Goal: Answer question/provide support: Share knowledge or assist other users

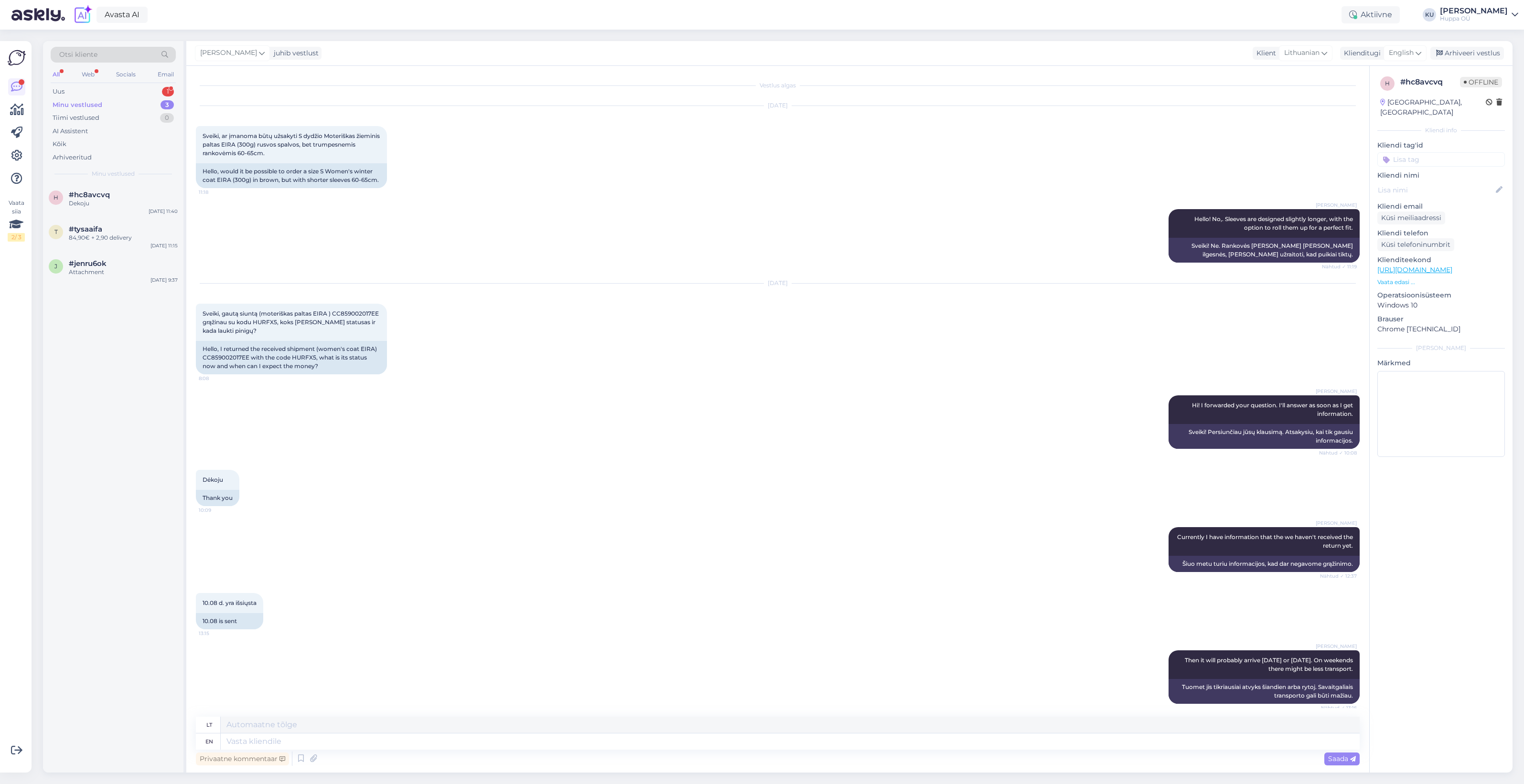
scroll to position [197, 0]
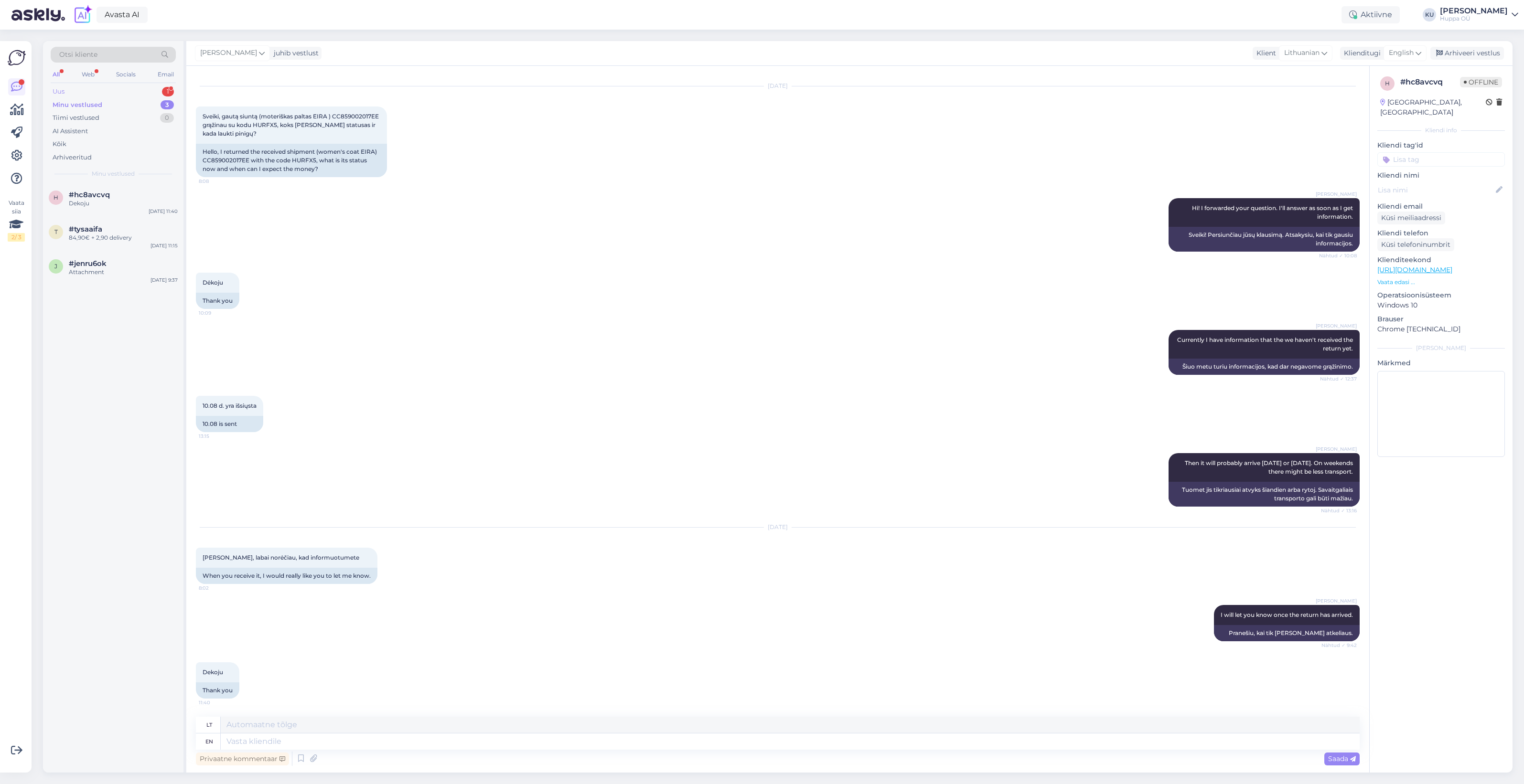
click at [111, 93] on div "Uus 1" at bounding box center [114, 91] width 125 height 13
click at [103, 211] on div "Спасибо, сделала заказ, не могу заплатить,сведбанк не реагирует" at bounding box center [123, 208] width 109 height 17
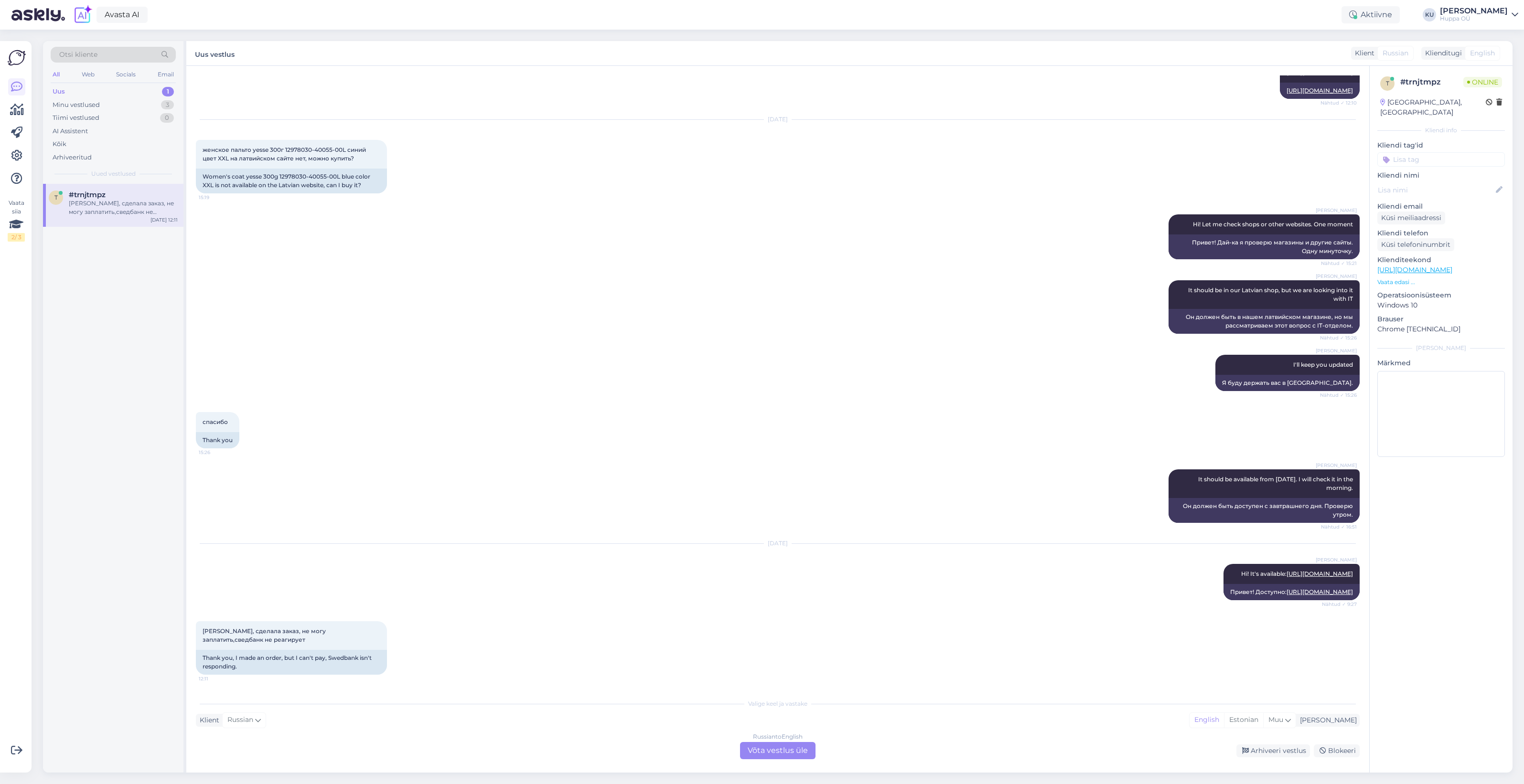
click at [799, 746] on div "Russian to English Võta vestlus üle" at bounding box center [777, 751] width 75 height 17
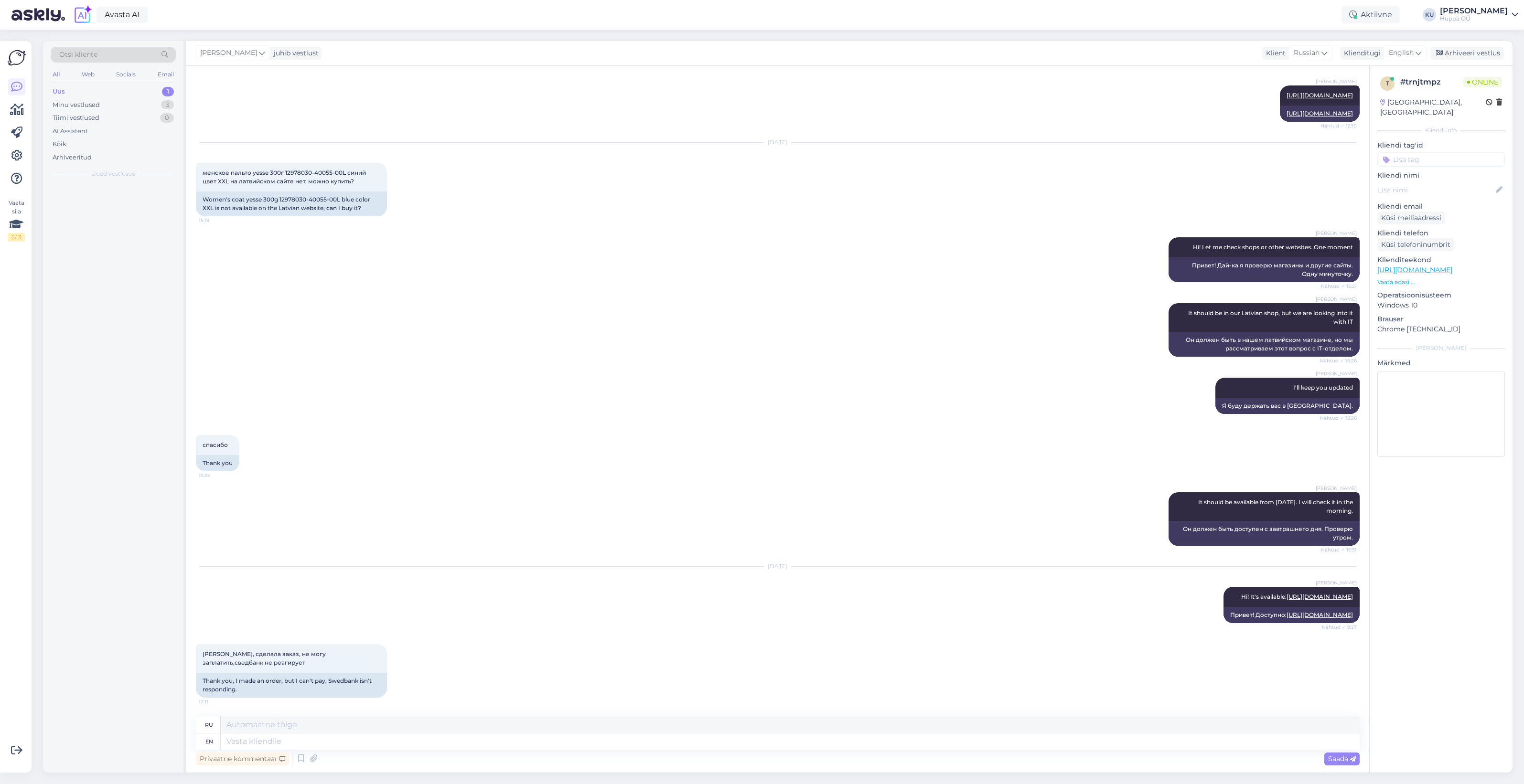
scroll to position [504, 0]
click at [262, 737] on textarea at bounding box center [790, 742] width 1139 height 16
type textarea "Maybe"
type textarea "Может быть"
type textarea "Maybe wait al"
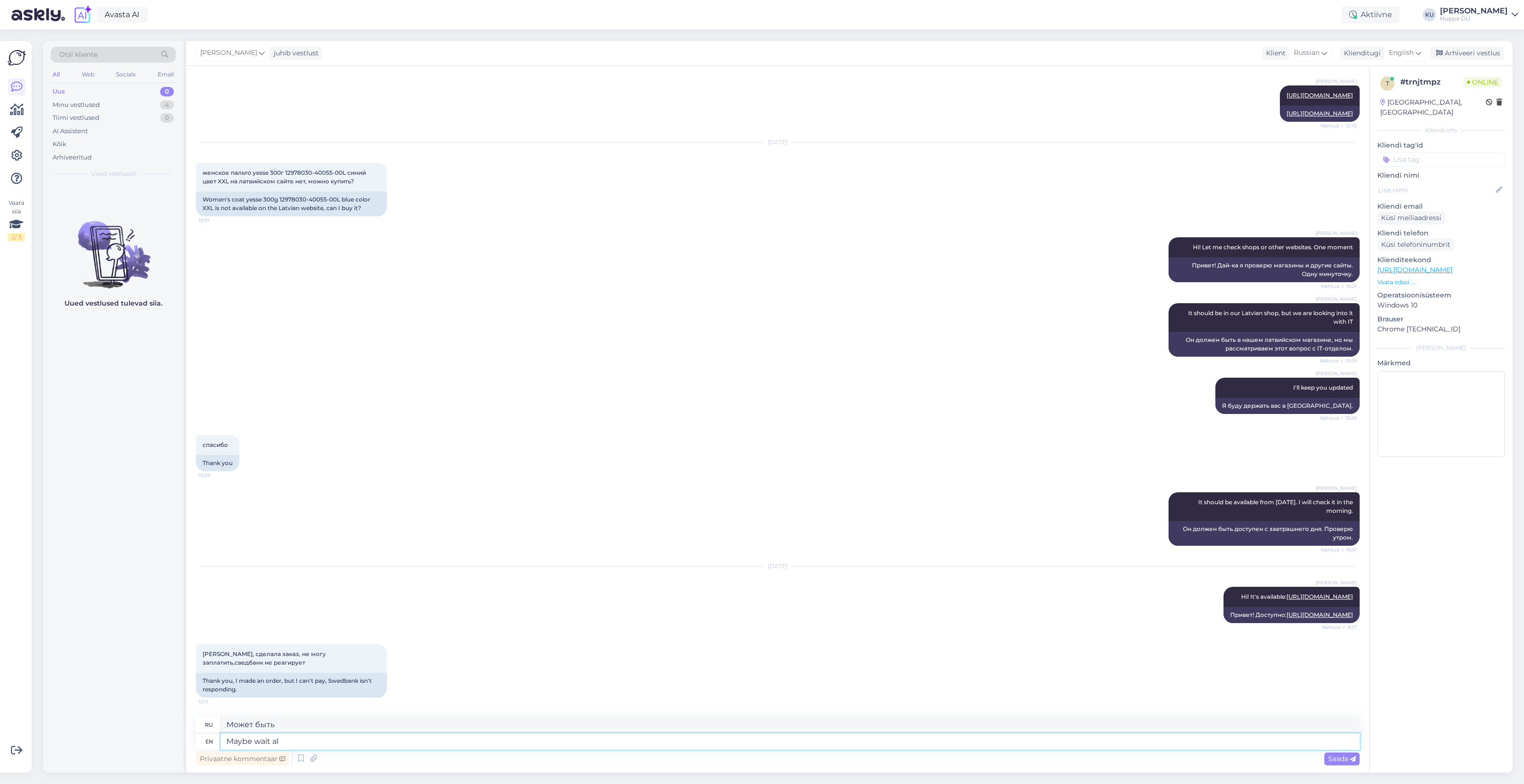
type textarea "Может быть, подождать"
type textarea "Maybe wait alittle,"
type textarea "Может быть, подожди немного,"
type textarea "Maybe wait alittle, we c"
type textarea "Может быть, подождем немного, мы"
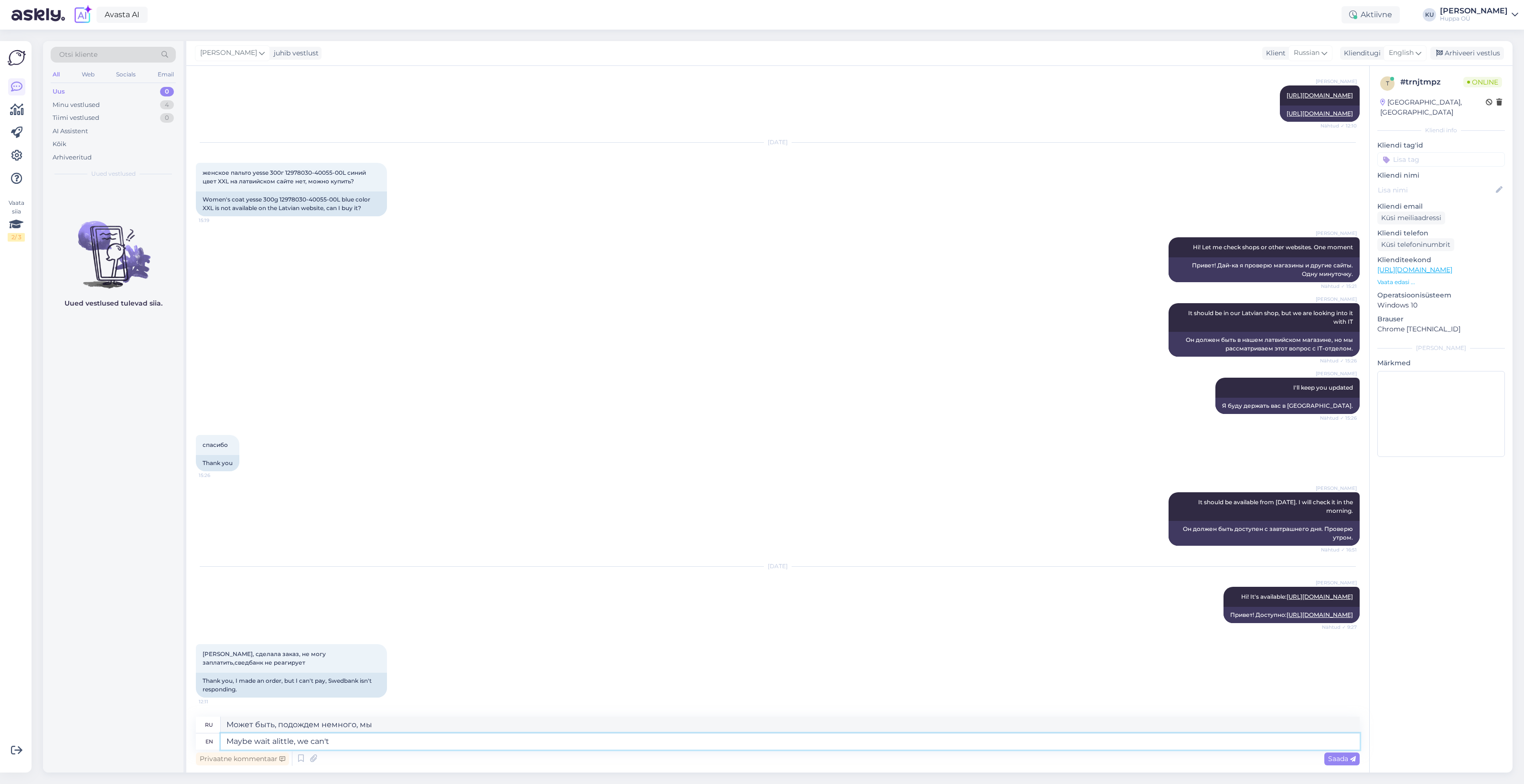
type textarea "Maybe wait alittle, we can't"
type textarea "Может быть, подождем немного, мы не можем"
type textarea "Maybe wait alittle, we can't anyway"
type textarea "Может, подождем немного, мы всё равно не можем"
click at [275, 742] on textarea "Maybe wait alittle, we can't anyway" at bounding box center [790, 742] width 1139 height 16
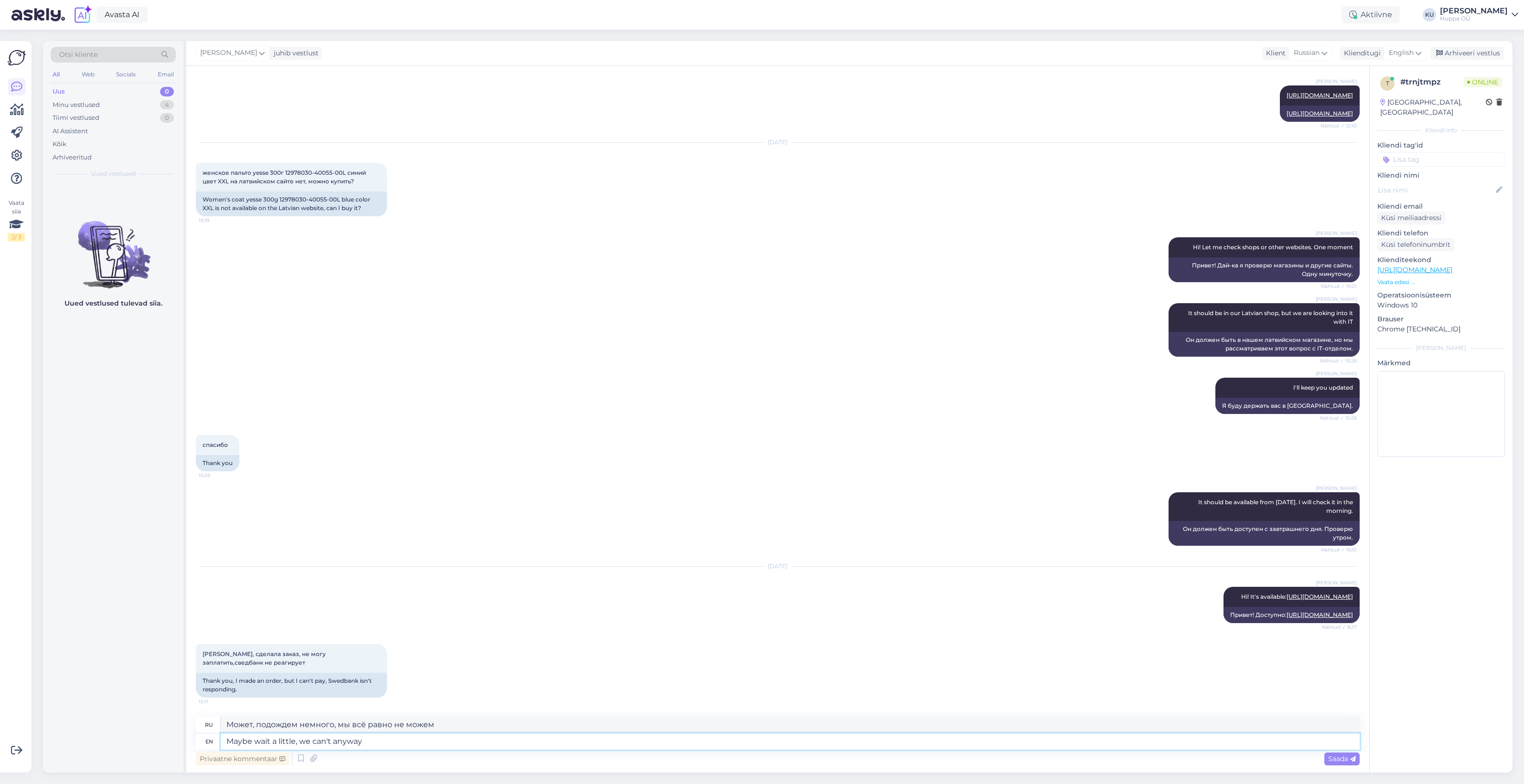
click at [372, 742] on textarea "Maybe wait a little, we can't anyway" at bounding box center [790, 742] width 1139 height 16
type textarea "Maybe wait a little, we can't"
type textarea "Может, подождем немного, мы не можем"
type textarea "Maybe wait a little, we can't do a"
type textarea "Может, подождем немного, мы не можем этого сделать?"
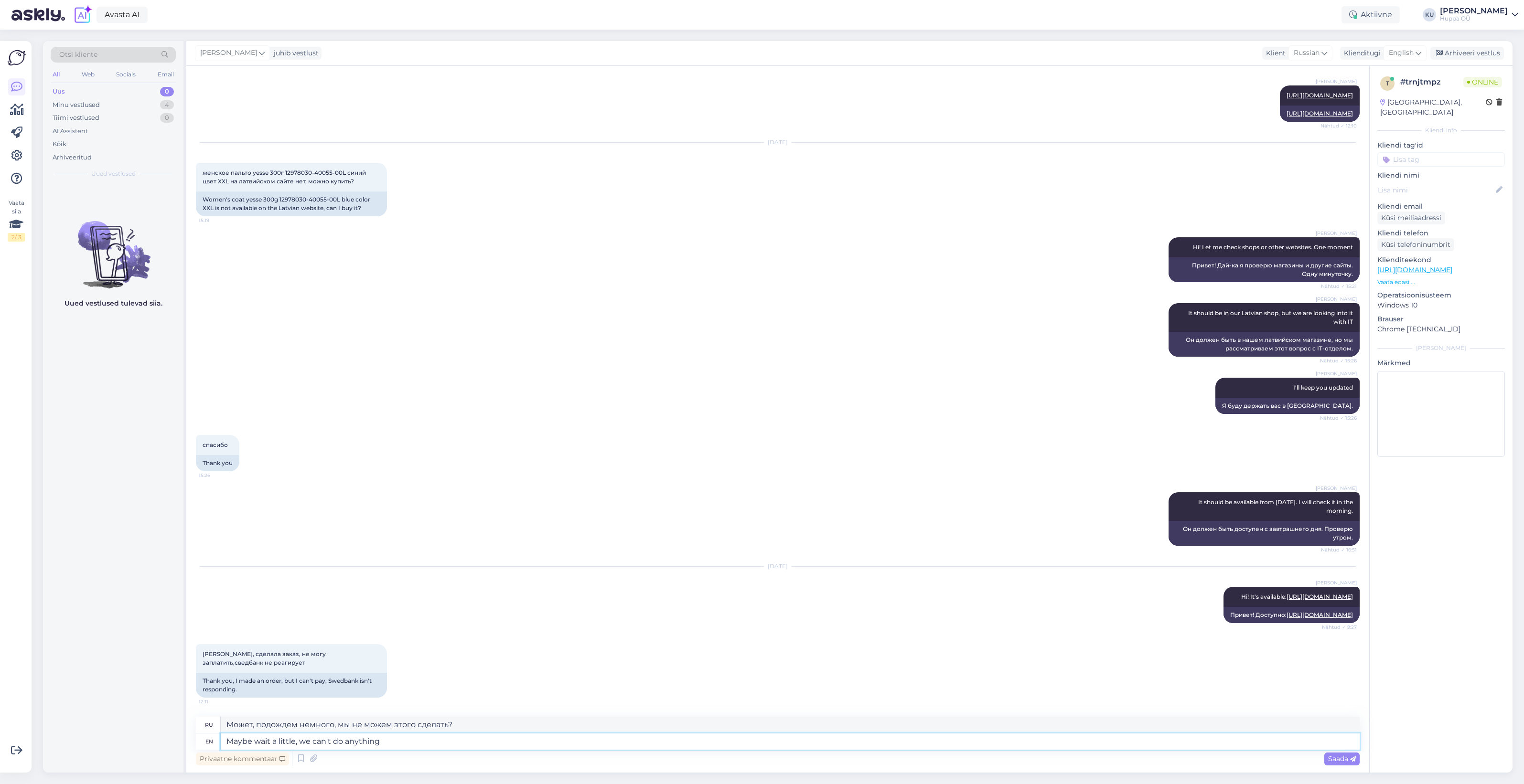
type textarea "Maybe wait a little, we can't do anything"
type textarea "Может, подождем немного, мы ничего не можем сделать."
type textarea "Maybe wait a little, we can't do anything if t"
type textarea "Может быть, стоит немного подождать, мы ничего не сможем сделать, если"
type textarea "Maybe wait a little, we can't do anything if there's problem wi"
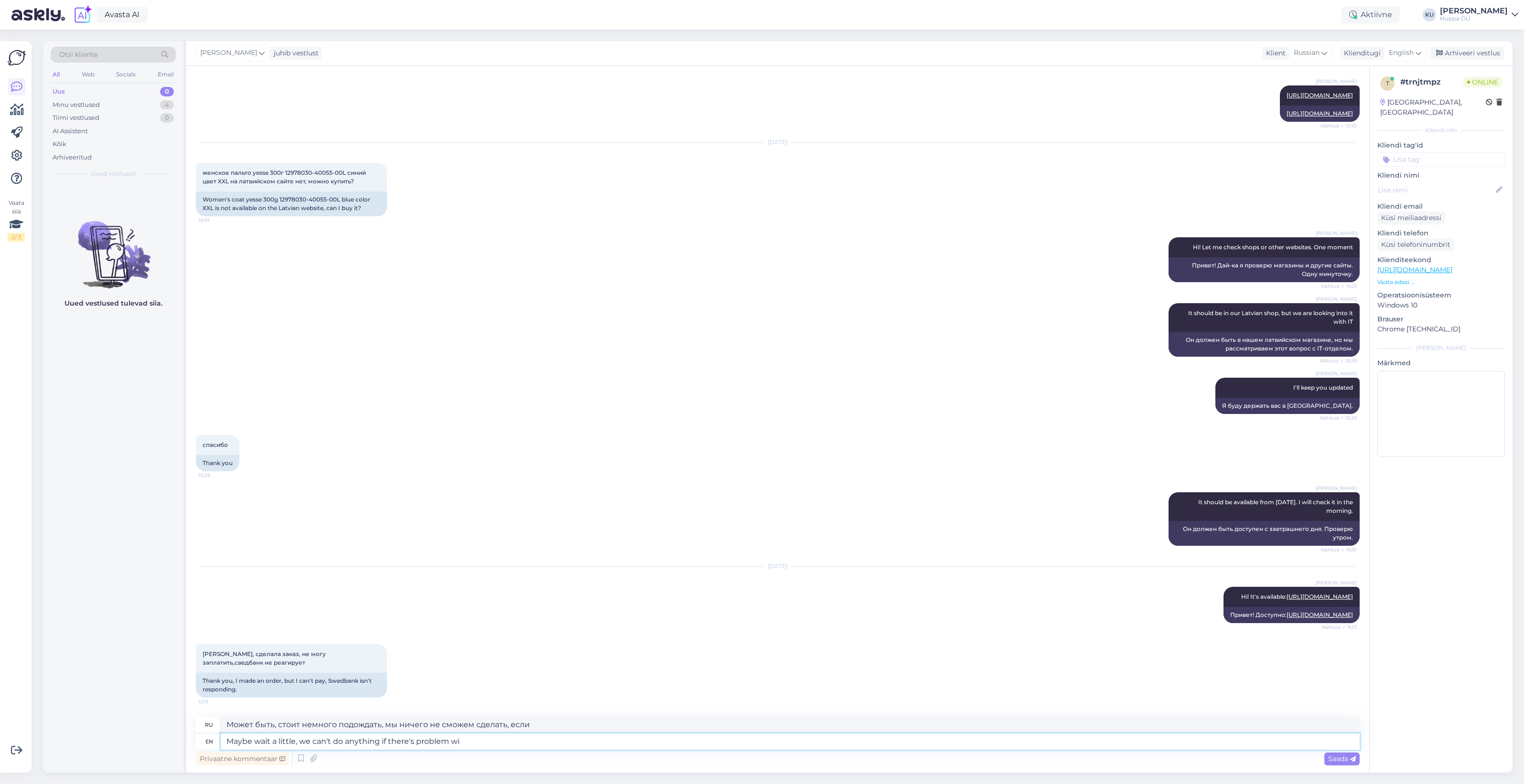
type textarea "Может, подождем немного, мы ничего не сможем сделать, если возникнут проблемы."
type textarea "Maybe wait a little, we can't do anything if there's problem with s"
type textarea "Может быть, стоит немного подождать, мы ничего не сможем сделать, если возникну…"
type textarea "Maybe wait a little, we can't do anything if there's problem with swedbank."
type textarea "Возможно, стоит немного подождать. Мы ничего не сможем сделать, если возникнут …"
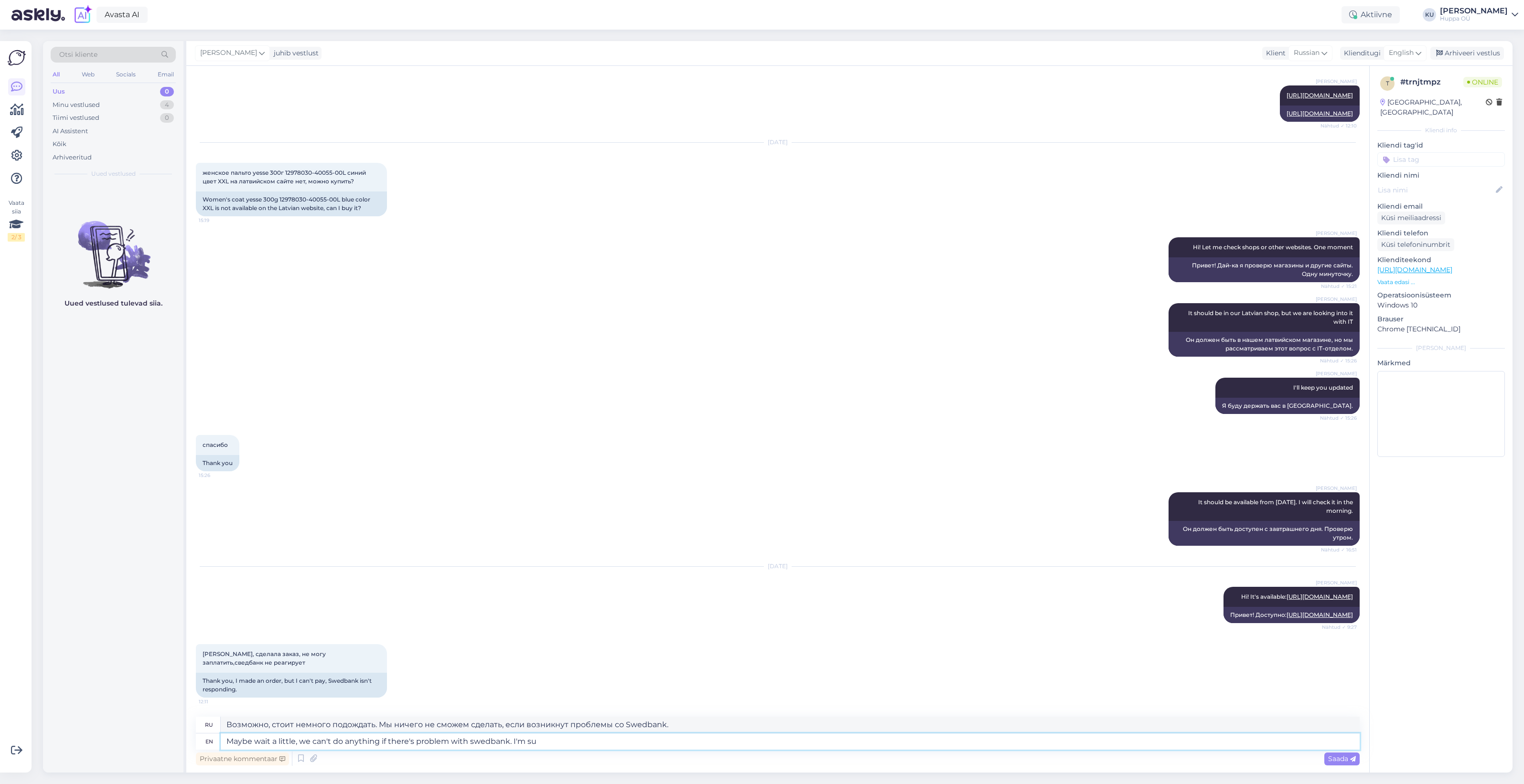
type textarea "Maybe wait a little, we can't do anything if there's problem with swedbank. I'm…"
type textarea "Может, стоит немного подождать? Мы ничего не сможем сделать, если возникнут про…"
type textarea "Maybe wait a little, we can't do anything if there's problem with swedbank. I'm…"
type textarea "Может, стоит немного подождать? Мы ничего не сможем сделать, если возникнут про…"
type textarea "Maybe wait a little, we can't do anything if there's problem with swedbank. I'm…"
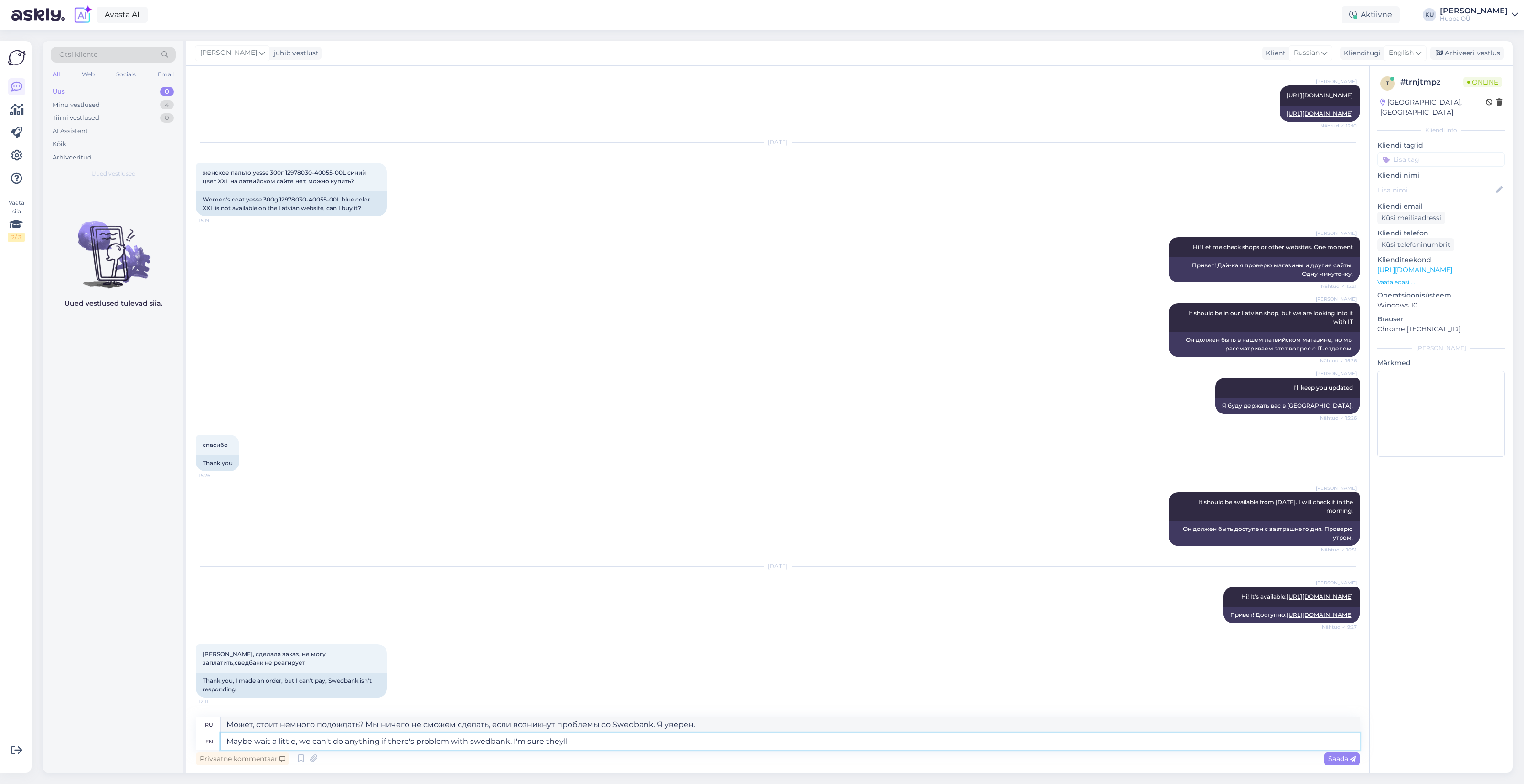
type textarea "Может, стоит немного подождать? Мы ничего не сможем сделать, если возникнут про…"
type textarea "Maybe wait a little, we can't do anything if there's problem with swedbank. I'm…"
type textarea "Может, стоит немного подождать? Мы ничего не сможем сделать, если возникнут про…"
type textarea "Maybe wait a little, we can't do anything if there's problem with swedbank. I'm…"
type textarea "Может, стоит немного подождать? Мы ничего не сможем сделать, если возникнут про…"
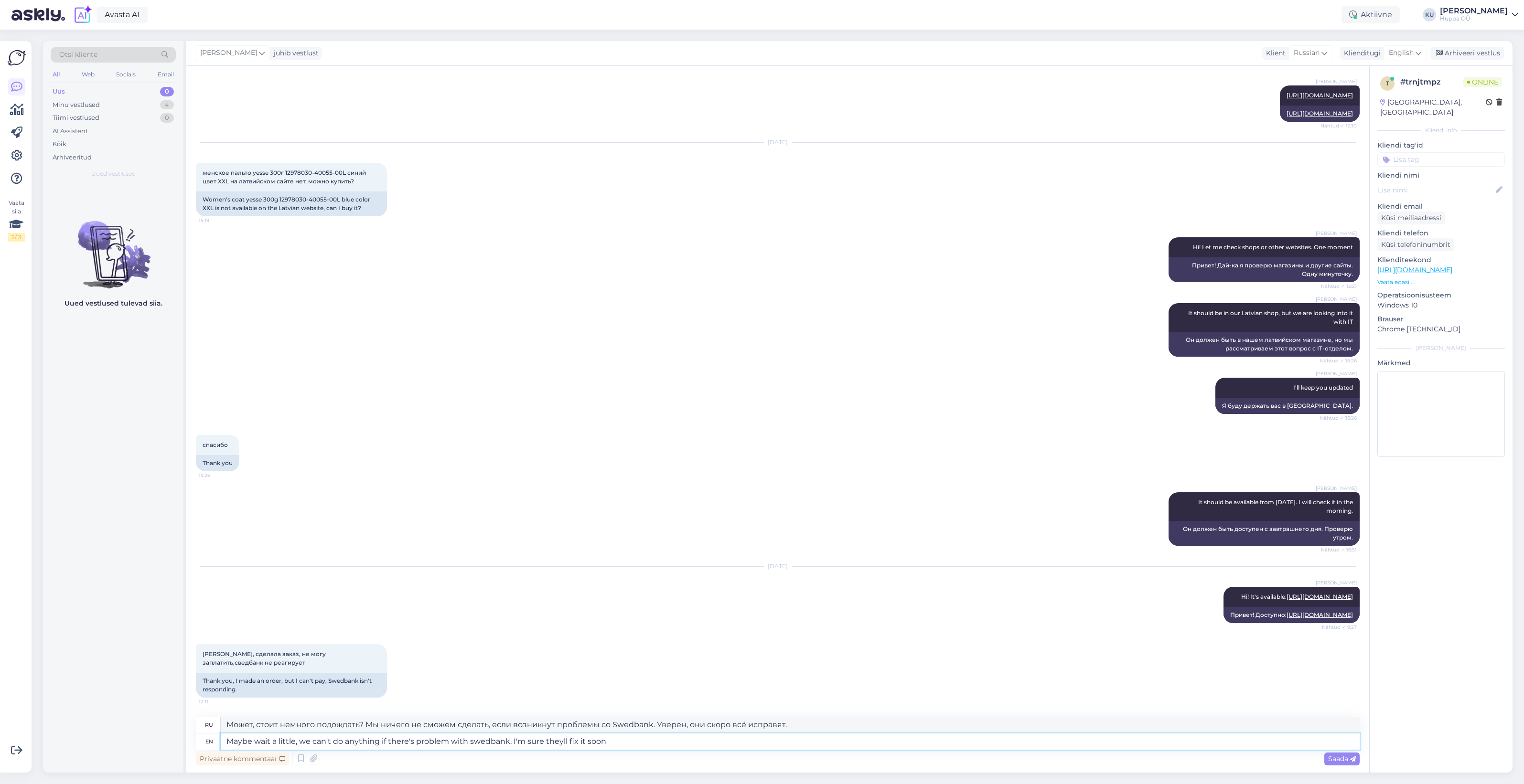
click at [559, 740] on textarea "Maybe wait a little, we can't do anything if there's problem with swedbank. I'm…" at bounding box center [790, 742] width 1139 height 16
type textarea "Maybe wait a little, we can't do anything if there's problem with swedbank. I'm…"
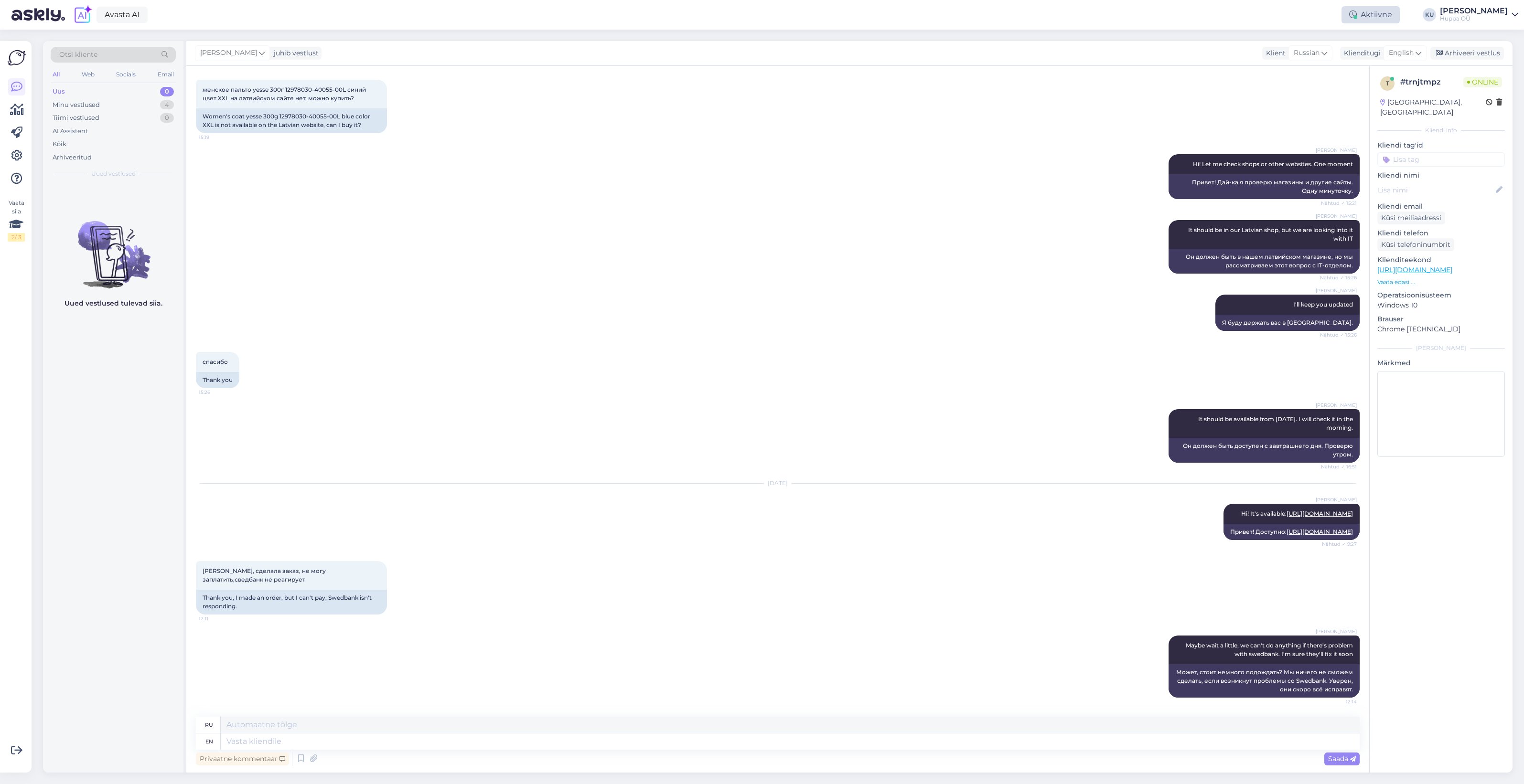
click at [1384, 14] on div "Aktiivne" at bounding box center [1370, 14] width 59 height 17
click at [1378, 57] on button "30 minutit" at bounding box center [1370, 59] width 43 height 11
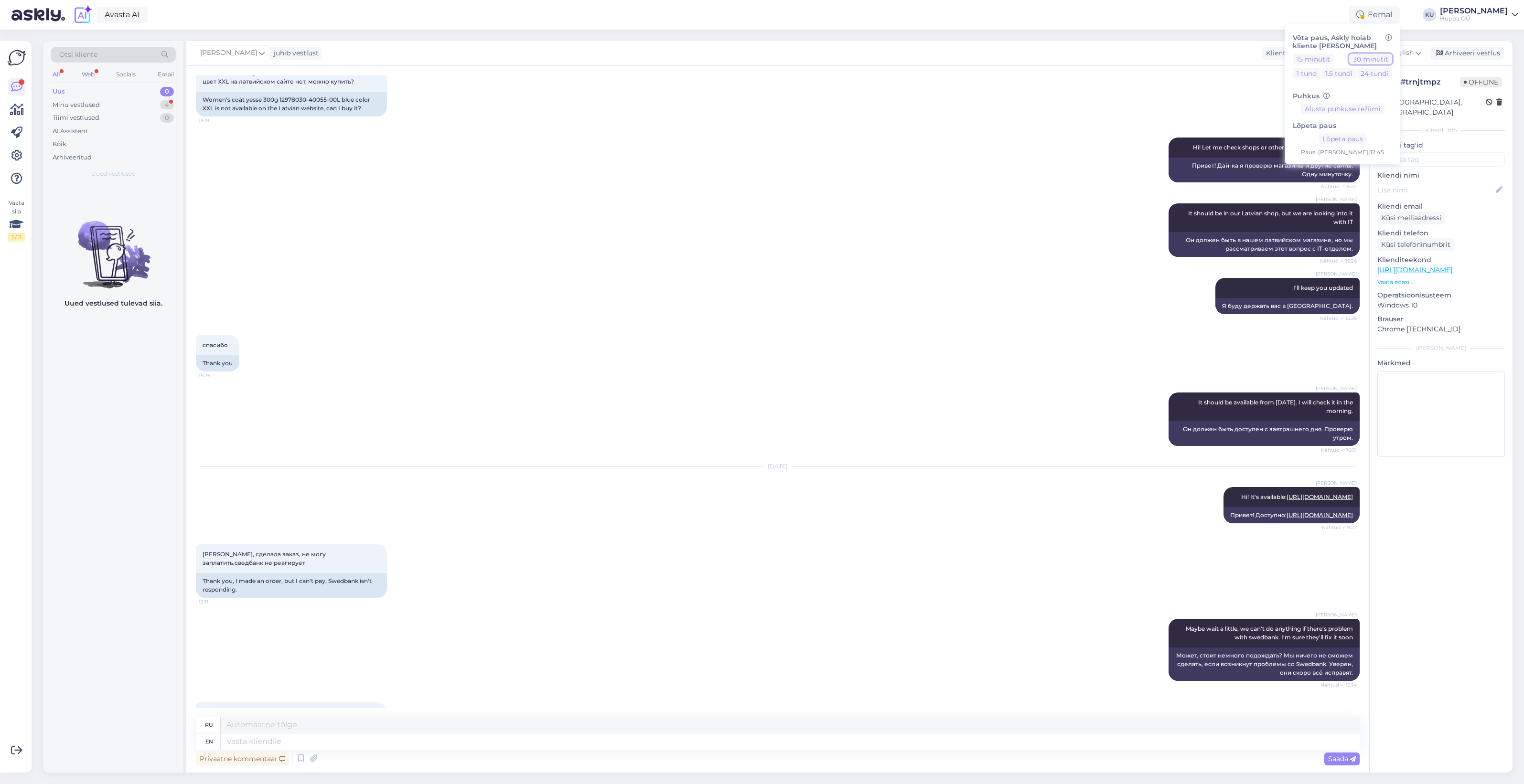
scroll to position [653, 0]
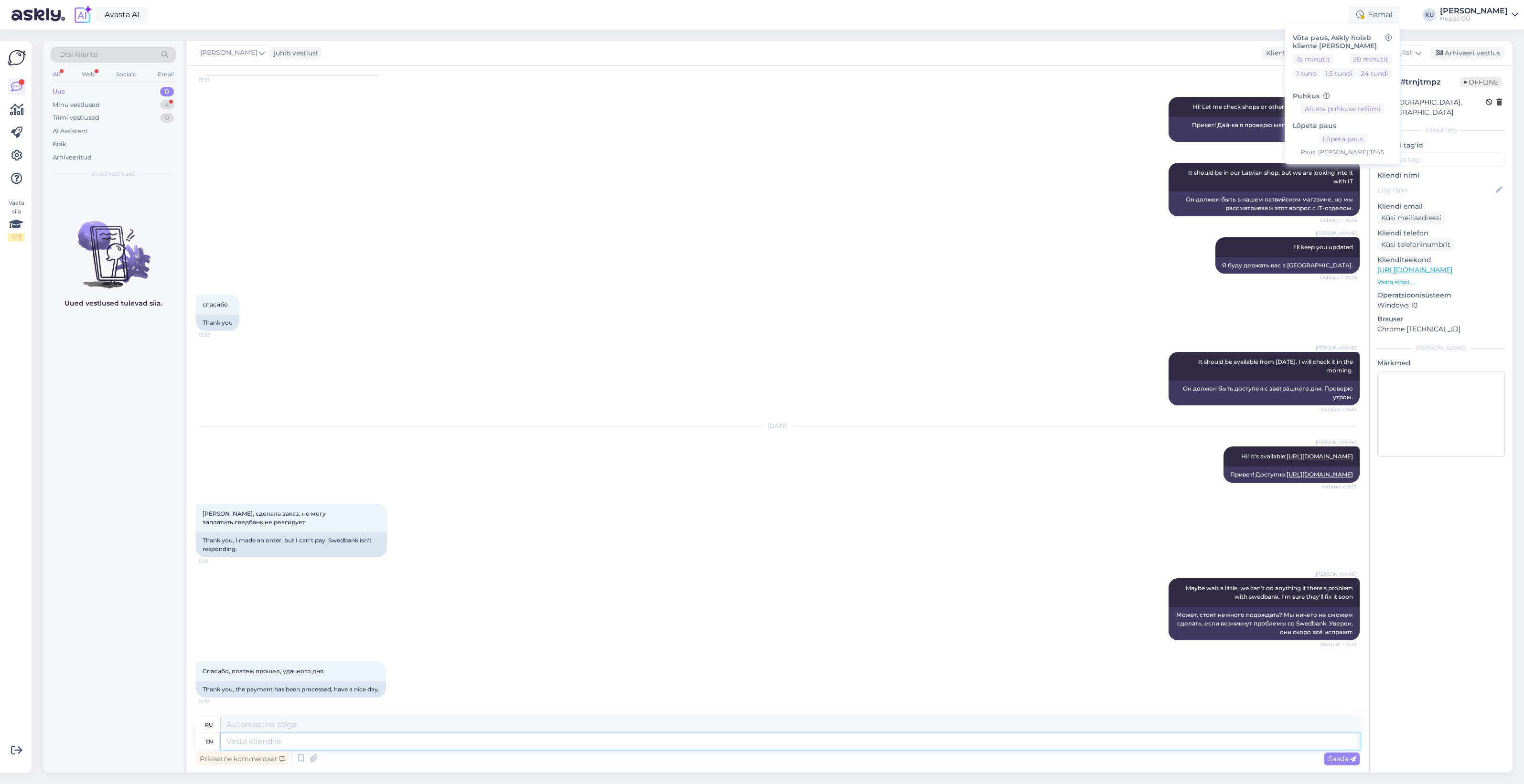
click at [353, 744] on textarea at bounding box center [790, 742] width 1139 height 16
click at [116, 96] on div "Uus 0" at bounding box center [114, 91] width 125 height 13
click at [141, 103] on div "Minu vestlused 4" at bounding box center [114, 105] width 125 height 13
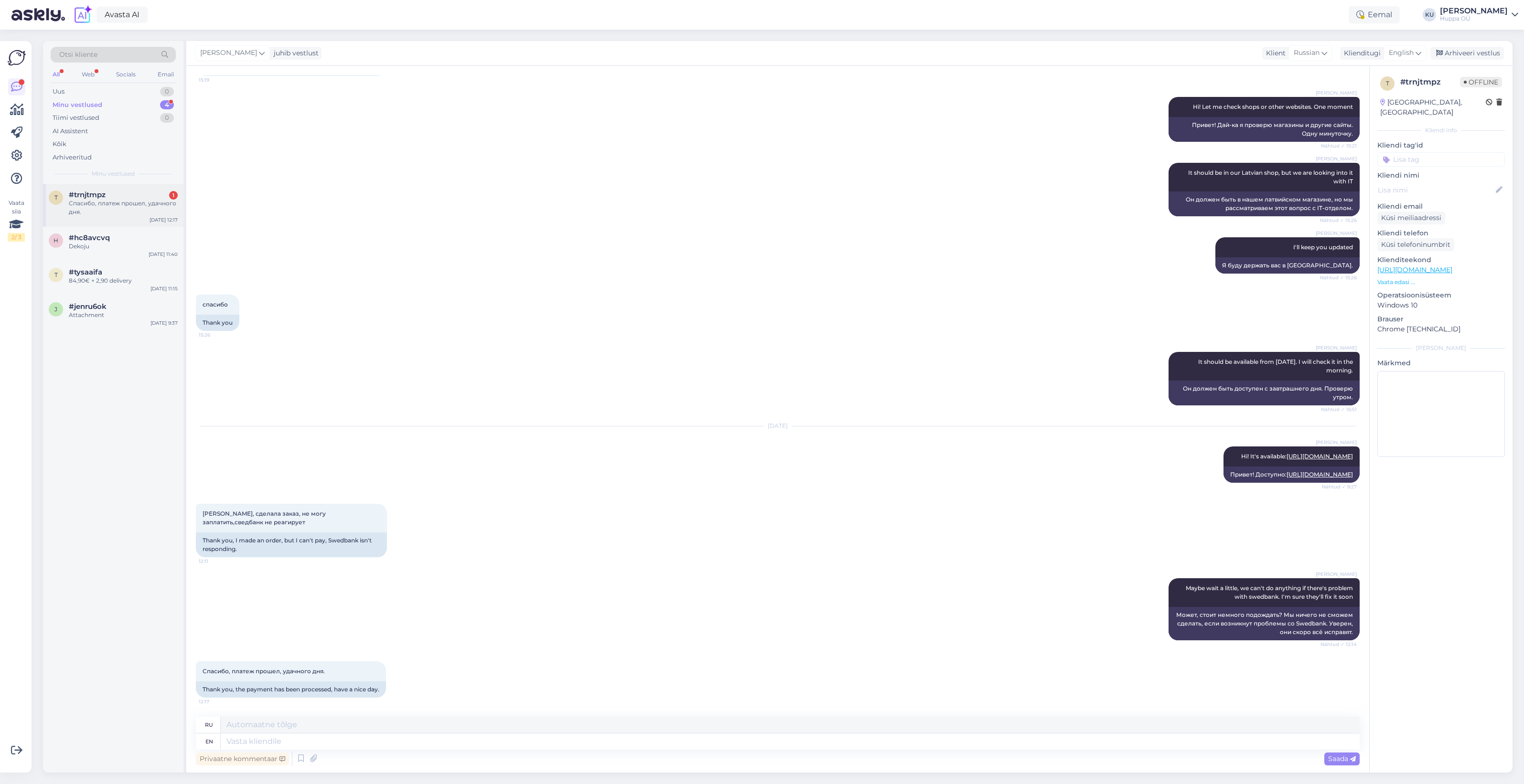
click at [115, 190] on div "#trnjtmpz 1" at bounding box center [123, 194] width 109 height 9
click at [1477, 58] on div "Arhiveeri vestlus" at bounding box center [1467, 53] width 73 height 13
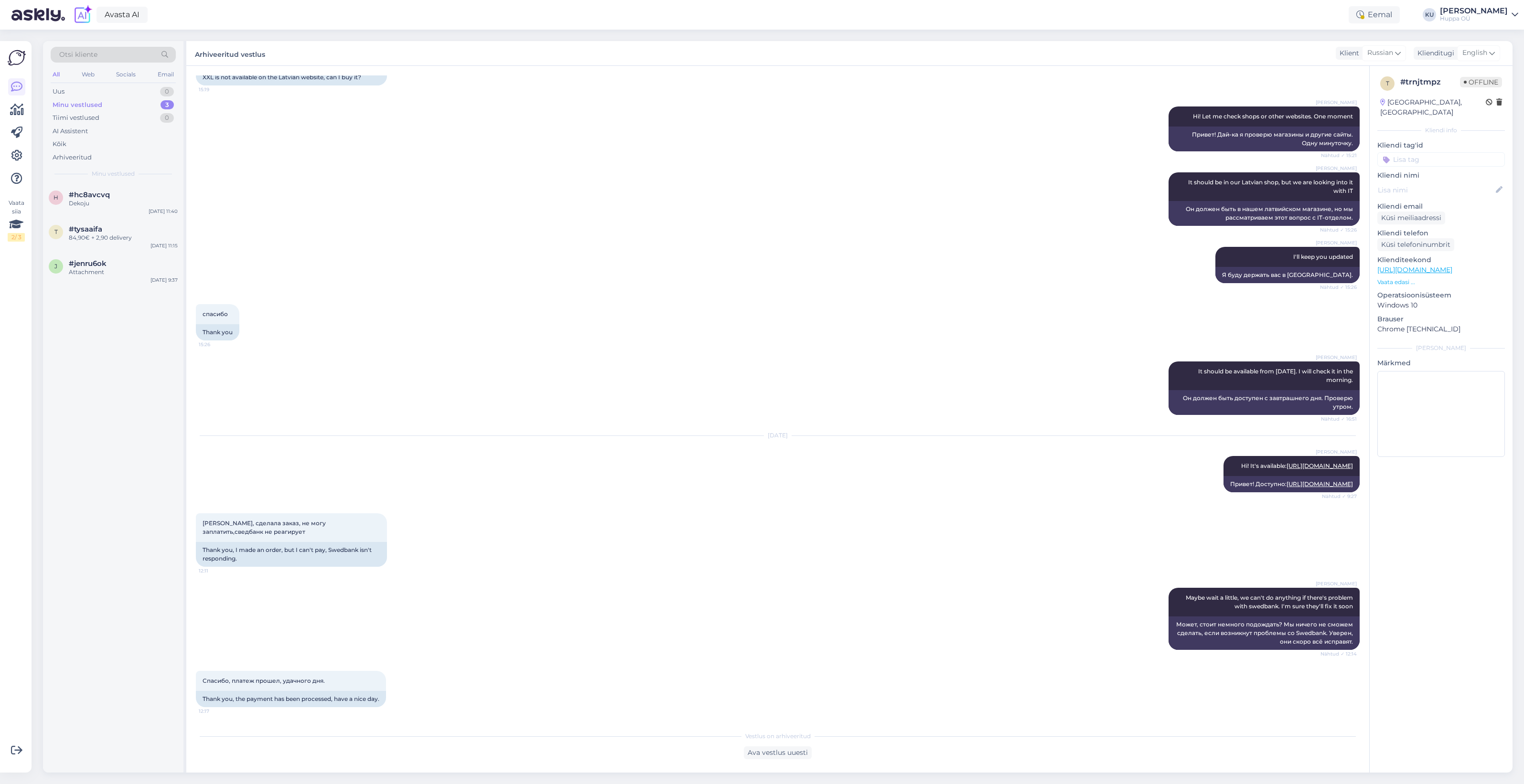
scroll to position [643, 0]
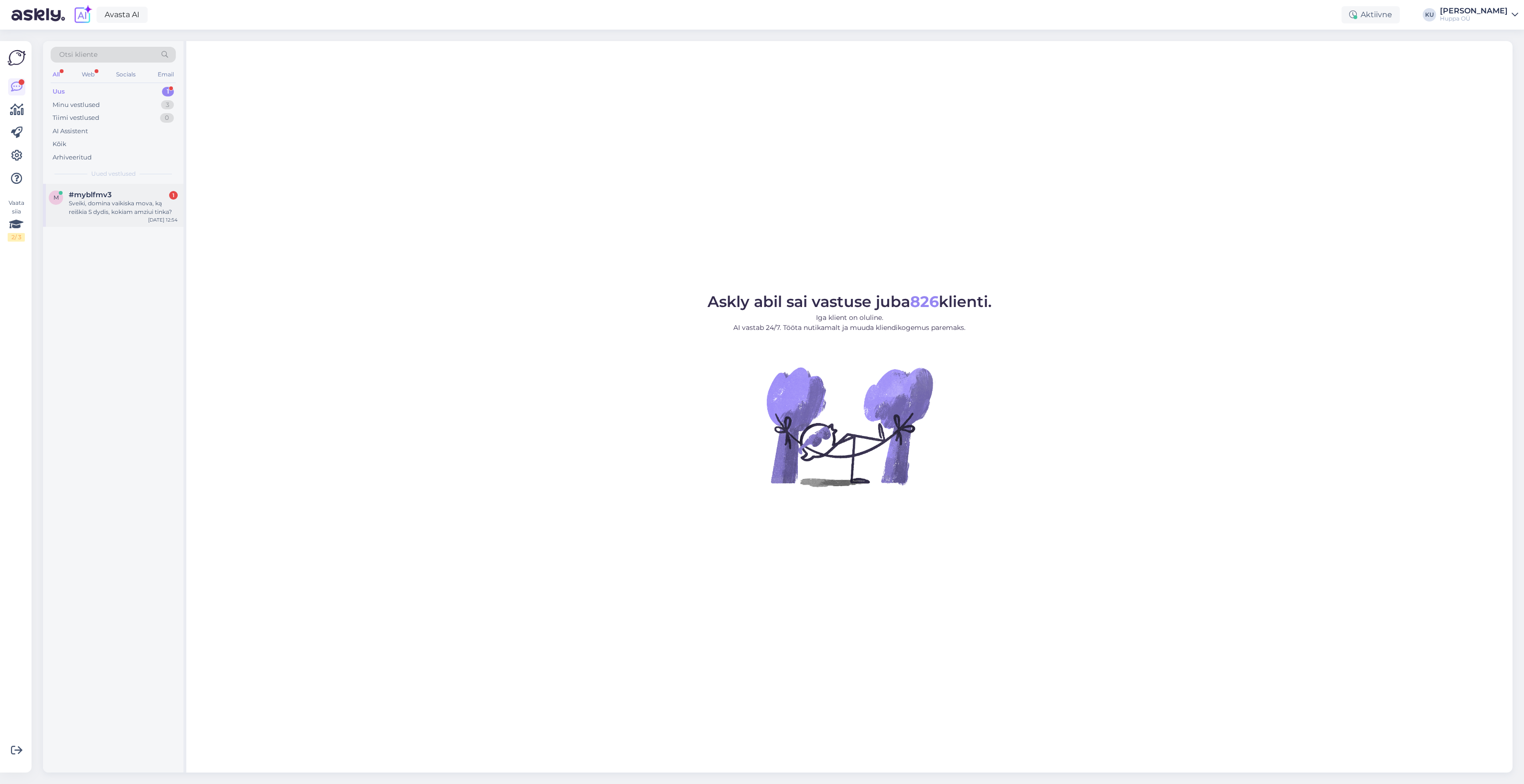
click at [118, 198] on div "#myblfmv3 1" at bounding box center [123, 194] width 109 height 9
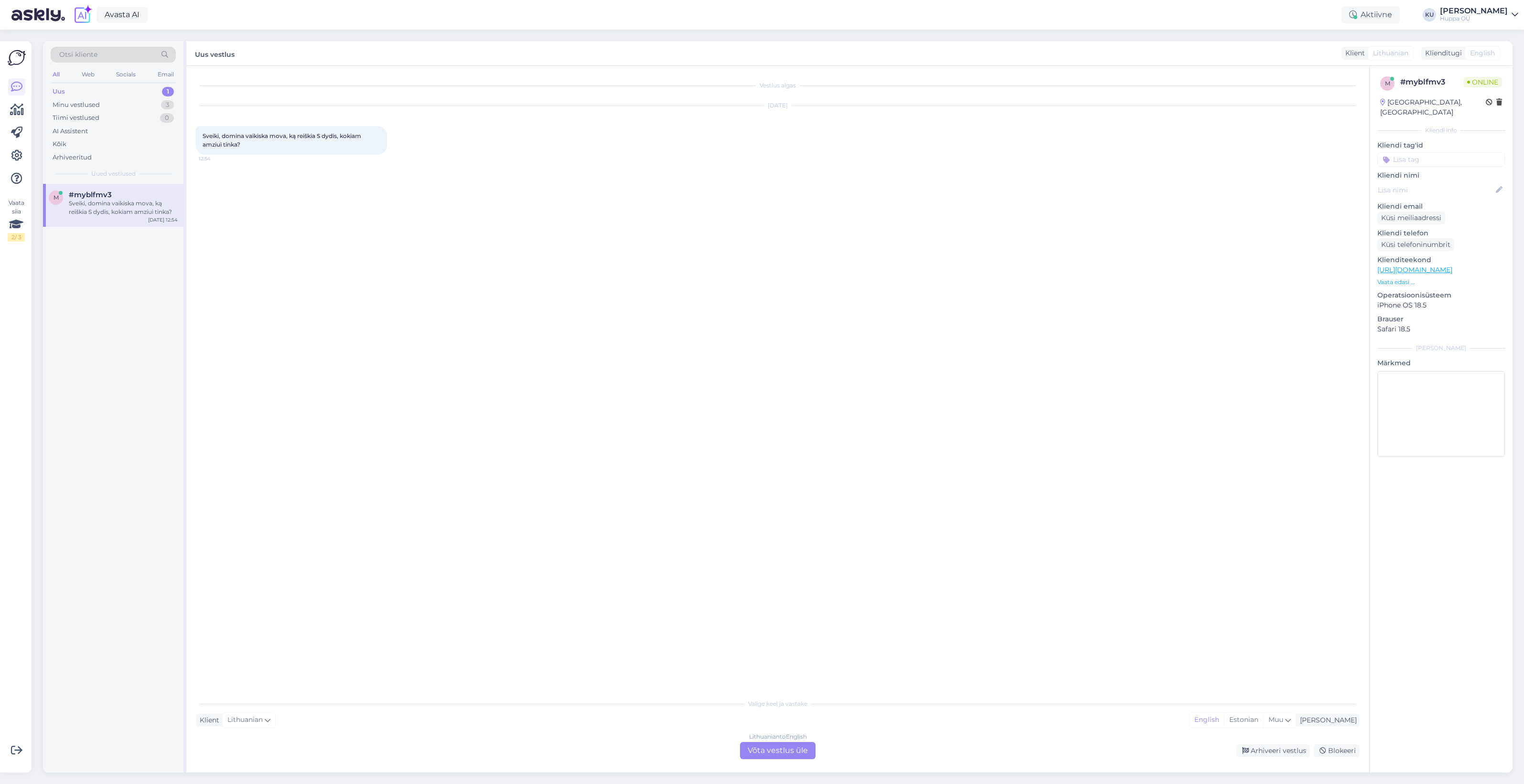
click at [775, 753] on div "Lithuanian to English Võta vestlus üle" at bounding box center [777, 751] width 75 height 17
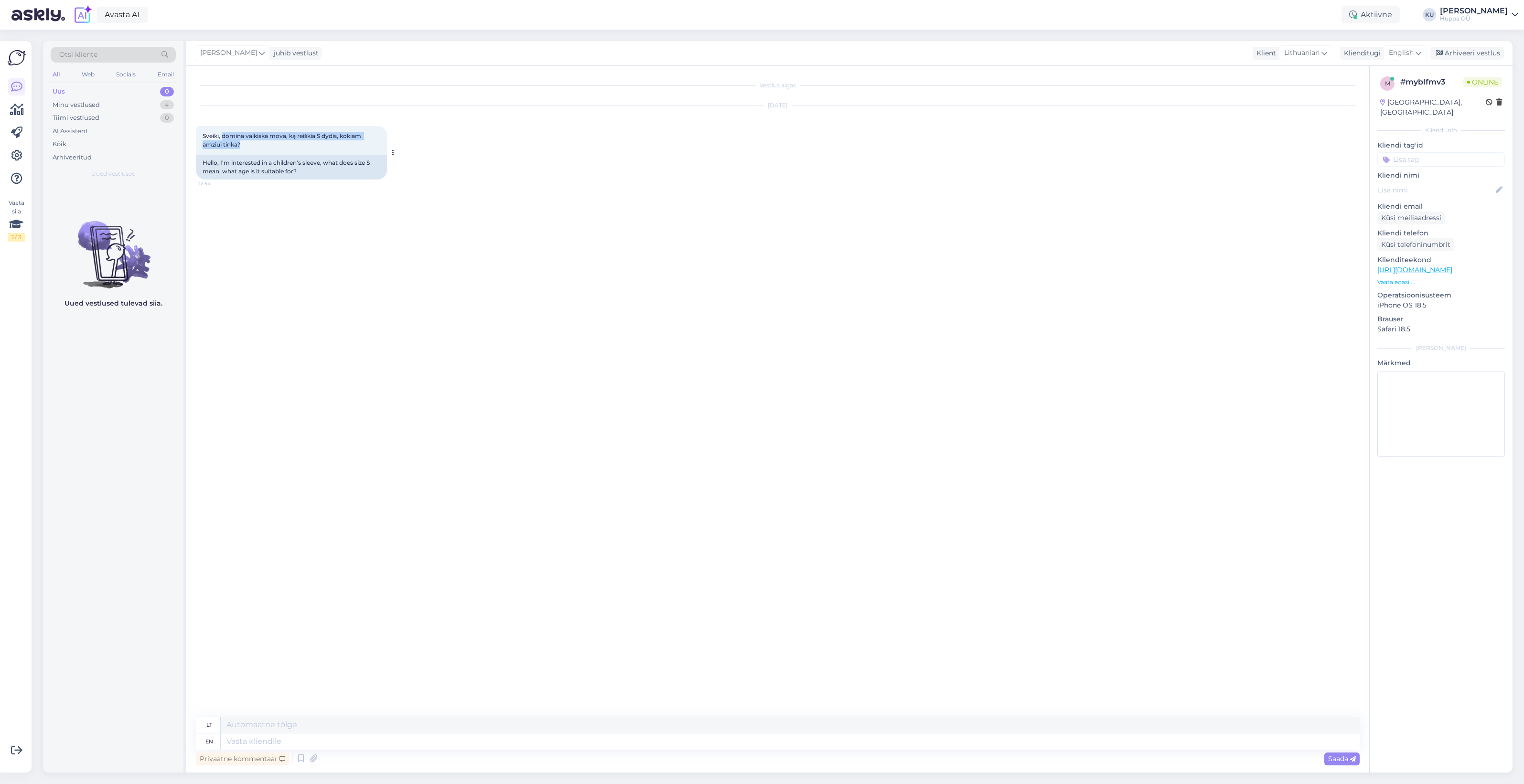
drag, startPoint x: 223, startPoint y: 137, endPoint x: 250, endPoint y: 143, distance: 27.7
click at [250, 143] on div "Sveiki, domina vaikiska mova, ką reiškia S dydis, kokiam amziui tinka? 12:54" at bounding box center [292, 140] width 191 height 29
copy span "domina vaikiska mova, ką reiškia S dydis, kokiam amziui tinka?"
click at [304, 194] on div "Vestlus algas Oct 15 2025 Sveiki, domina vaikiska mova, ką reiškia S dydis, kok…" at bounding box center [782, 392] width 1173 height 633
drag, startPoint x: 200, startPoint y: 137, endPoint x: 301, endPoint y: 171, distance: 106.6
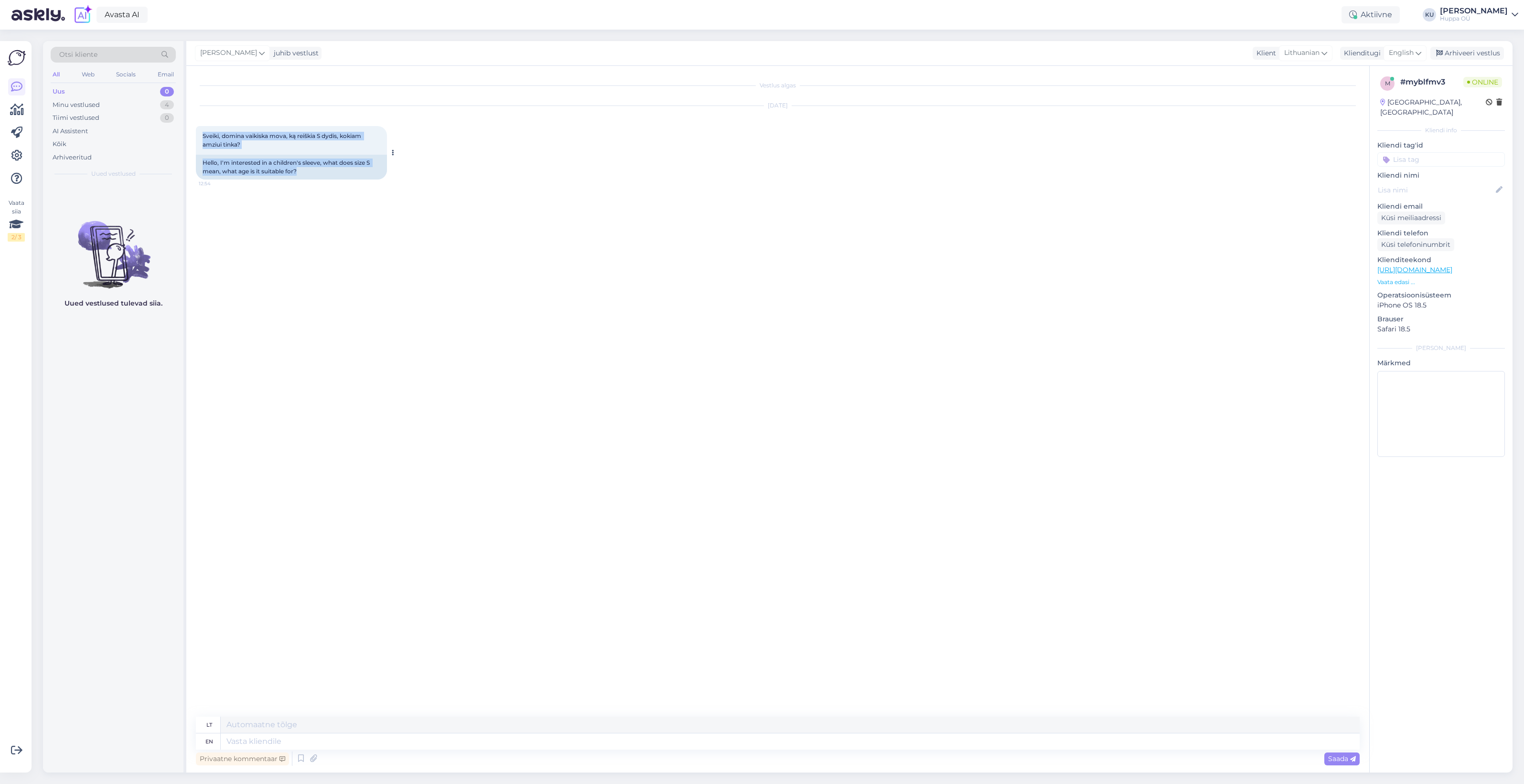
click at [301, 171] on div "Sveiki, domina vaikiska mova, ką reiškia S dydis, kokiam amziui tinka? 12:54 He…" at bounding box center [292, 153] width 191 height 54
drag, startPoint x: 301, startPoint y: 171, endPoint x: 491, endPoint y: 291, distance: 224.7
click at [489, 290] on div "Vestlus algas Oct 15 2025 Sveiki, domina vaikiska mova, ką reiškia S dydis, kok…" at bounding box center [782, 392] width 1173 height 633
click at [362, 742] on textarea at bounding box center [790, 742] width 1139 height 16
type textarea "Hi!"
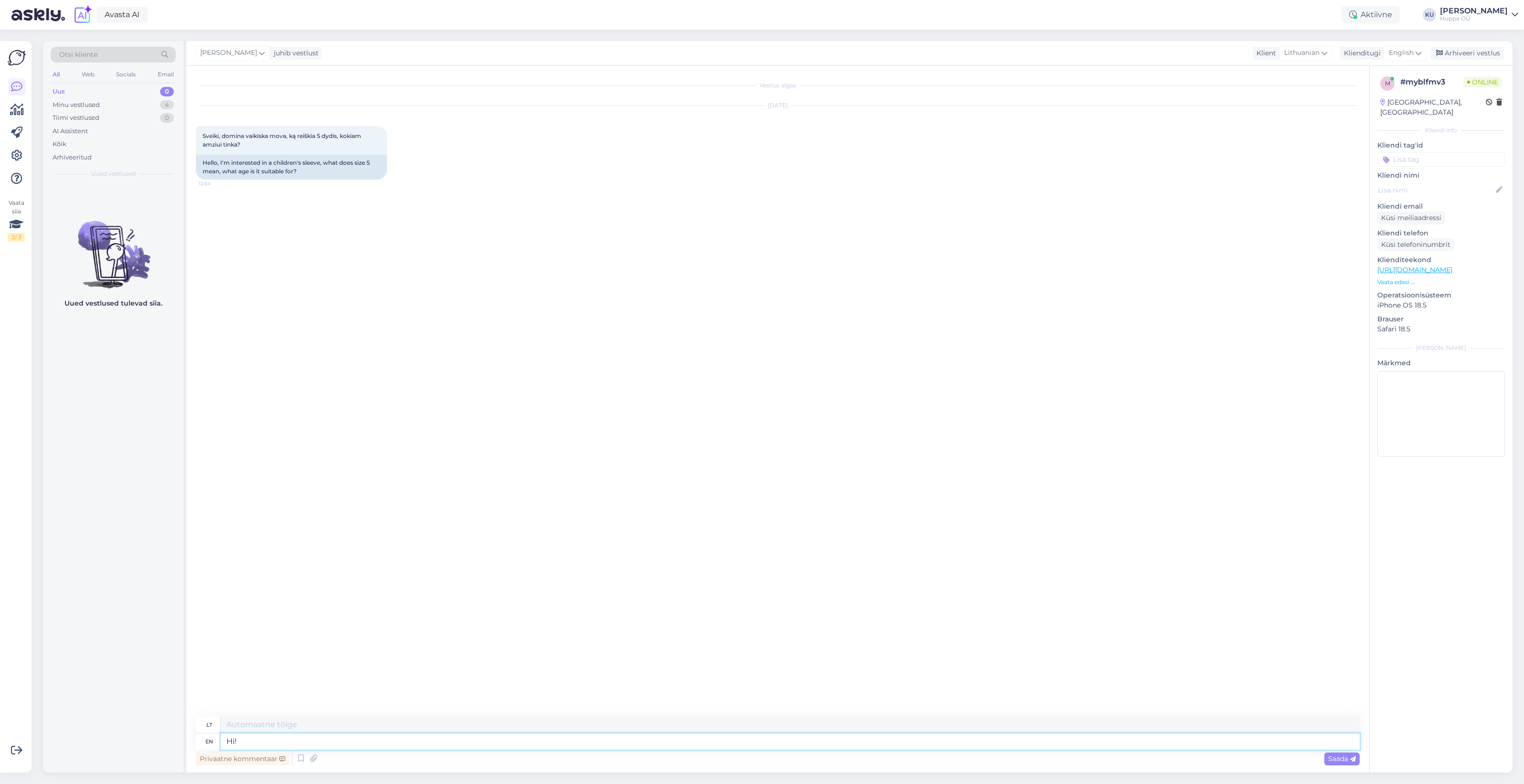
type textarea "Sveiki!"
type textarea "Hi! Sorry,"
type textarea "Sveiki! Atsiprašau."
type textarea "Hi! Sorry, I d"
type textarea "Sveiki! Atsiprašau, aš"
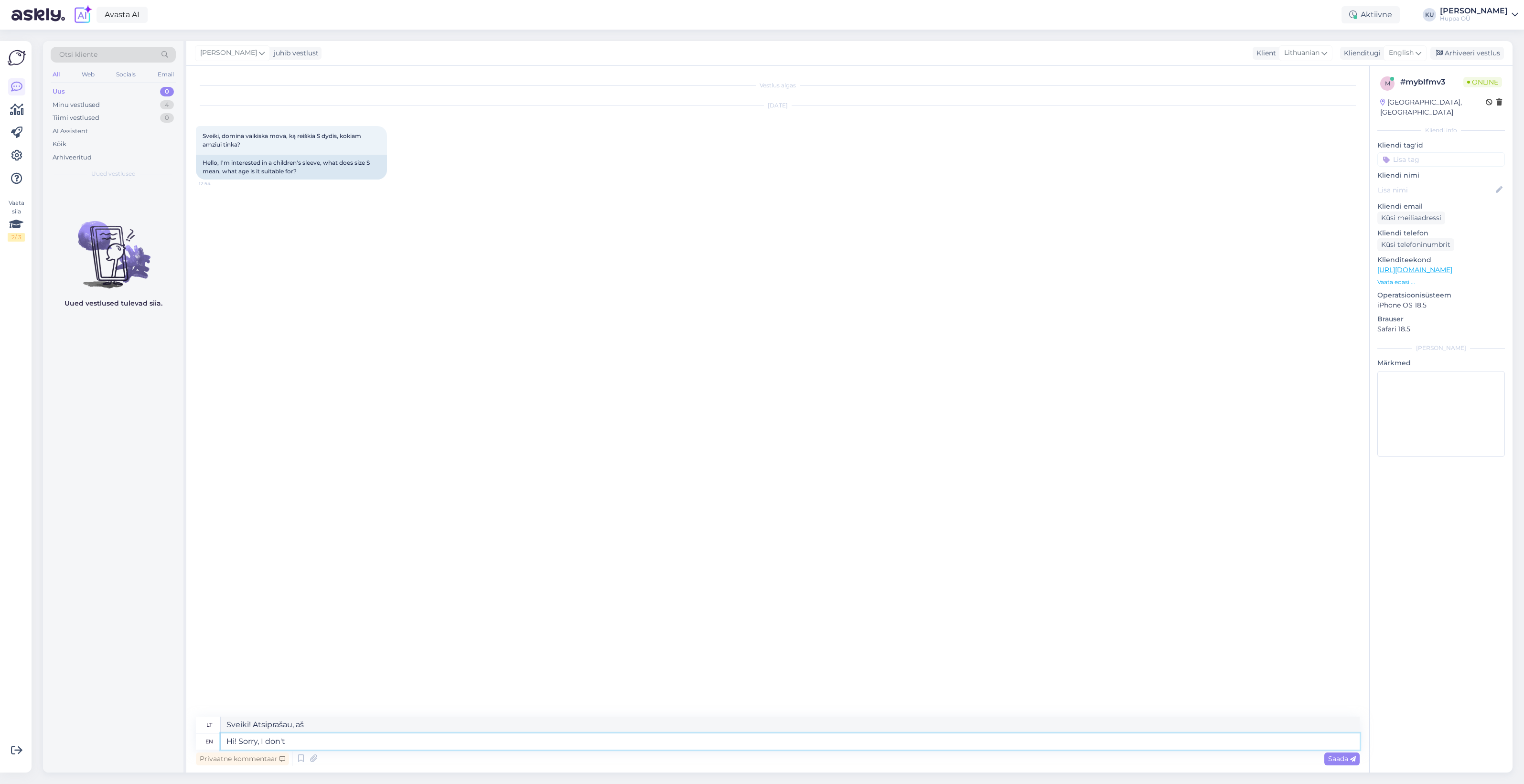
type textarea "Hi! Sorry, I don't u"
type textarea "Sveiki! Atsiprašau, nežinau."
type textarea "Hi! Sorry, I don't understand"
type textarea "Sveiki! Atsiprašau, nesuprantu."
type textarea "Hi! Sorry, I don't understand from t"
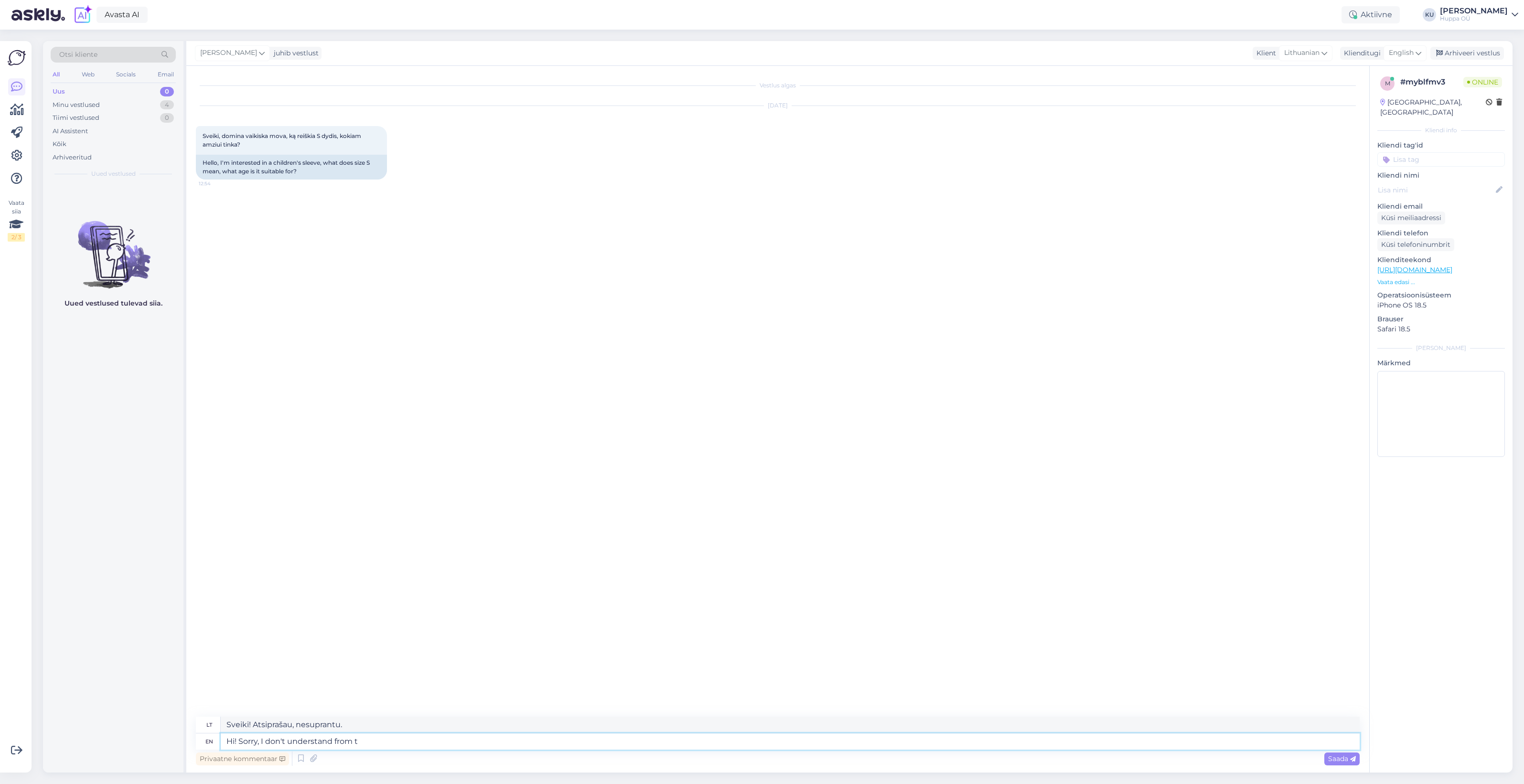
type textarea "Sveiki! Atsiprašau, nesuprantu iš ko"
type textarea "Hi! Sorry, I don't understand from translation what"
type textarea "Sveiki! Atsiprašau, nesuprantu iš vertimo."
type textarea "Hi! Sorry, I don't understand from translation what y"
type textarea "Sveiki! Atsiprašau, iš vertimo nesuprantu, kas tai yra"
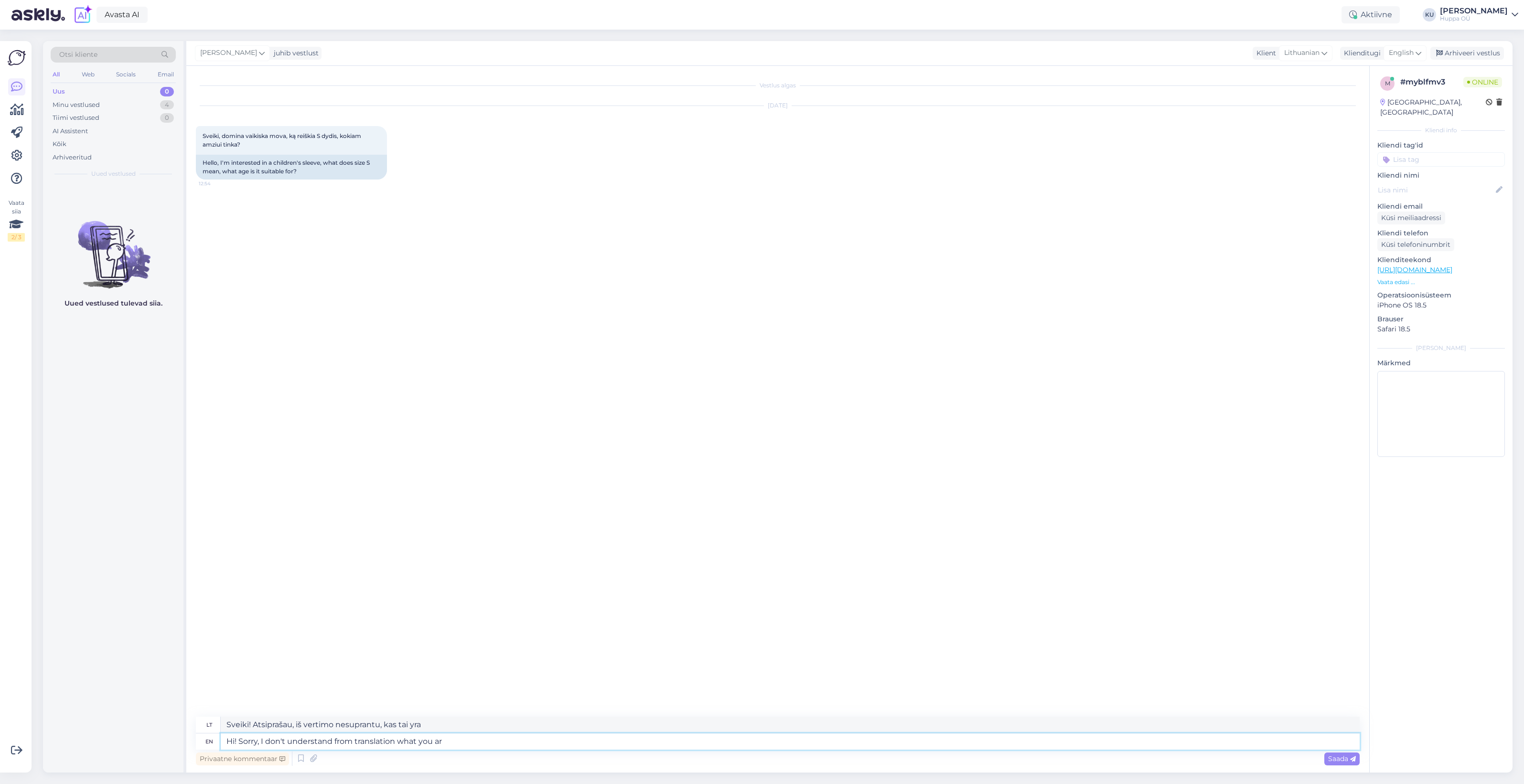
type textarea "Hi! Sorry, I don't understand from translation what you are"
type textarea "Sveiki! Atsiprašau, iš vertimo nesuprantu, ką jūs sakote."
type textarea "Hi! Sorry, I don't understand from translation what you are a"
type textarea "Sveiki! Atsiprašau, iš vertimo nesuprantu, kas jūs esate."
type textarea "Hi! Sorry, I don't understand from translation what you are asking ab"
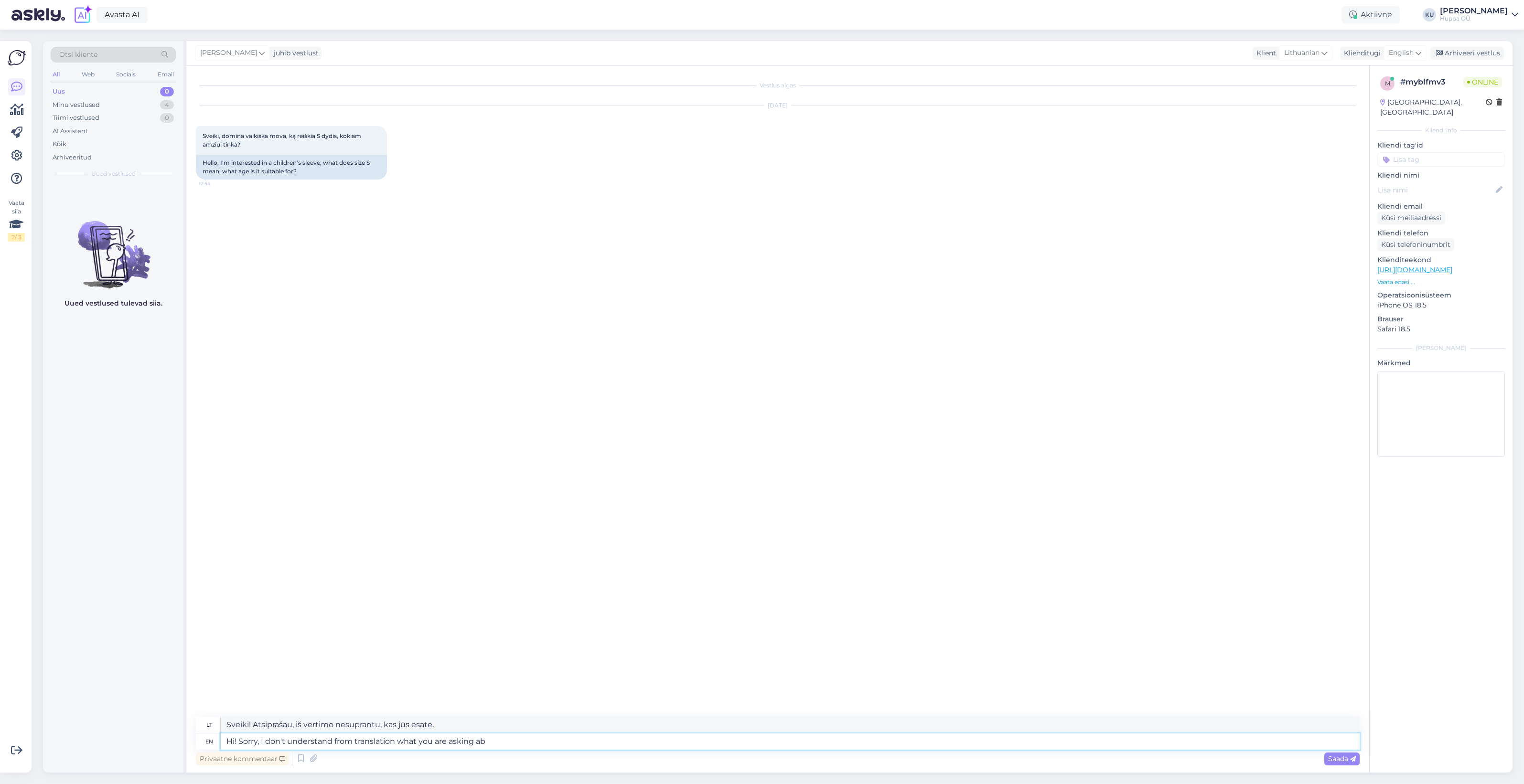
type textarea "Sveiki! Atsiprašau, iš vertimo nesuprantu, ko klausiate."
type textarea "Hi! Sorry, I don't understand from translation what you are asking about.Can y"
type textarea "Sveiki! Atsiprašau, iš vertimo nesuprantu, about.Can ką klausiate. Galiu"
type textarea "Hi! Sorry, I don't understand from translation what you are asking about.Can yo…"
type textarea "Sveiki! Atsiprašau, iš vertimo nesuprantu, about.Can ką klausiate. Ar galite"
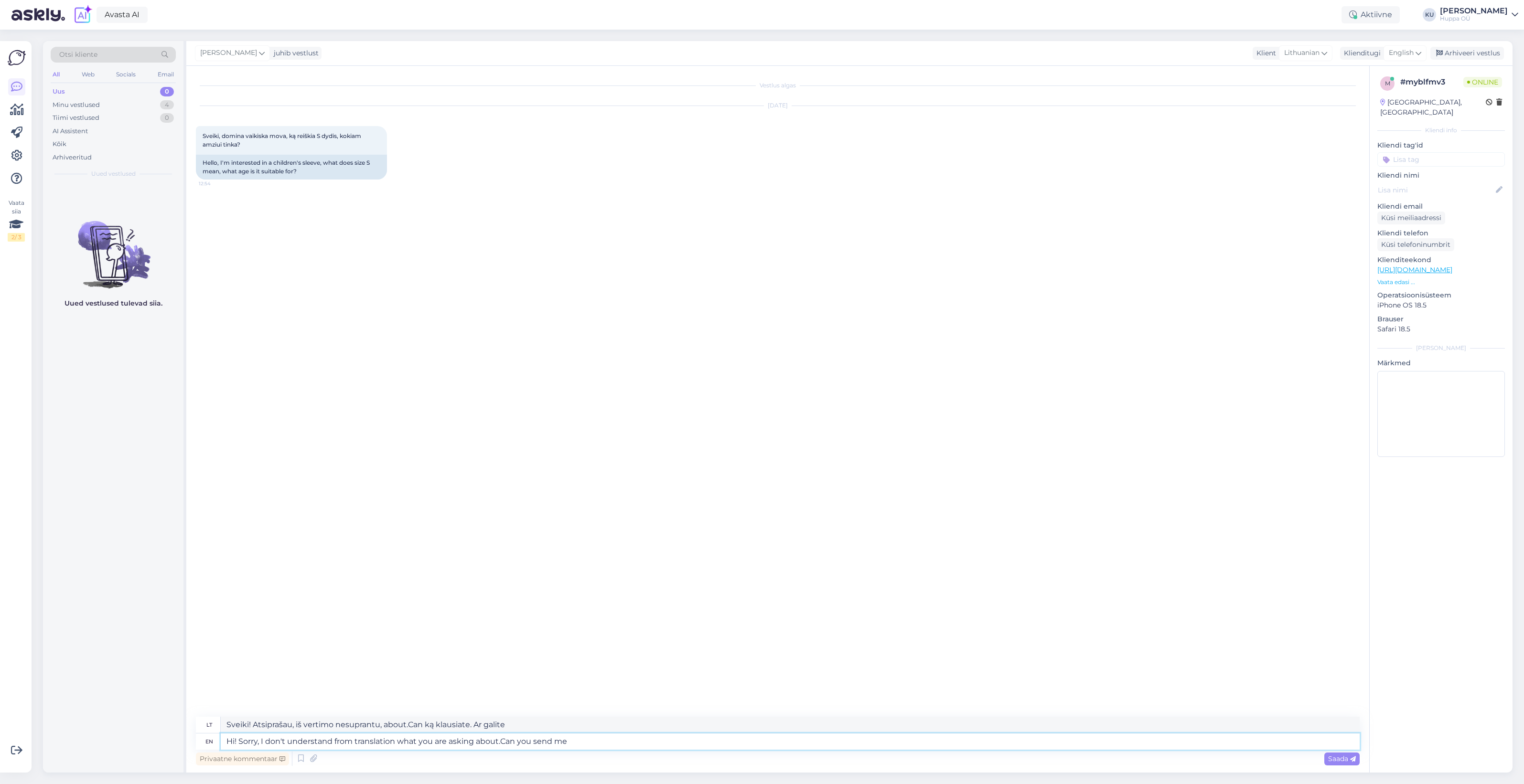
type textarea "Hi! Sorry, I don't understand from translation what you are asking about.Can yo…"
type textarea "Sveiki! Atsiprašau, iš vertimo nesuprantu about.Can ką klausiate. Gal galite at…"
type textarea "Hi! Sorry, I don't understand from translation what you are asking about.Can yo…"
type textarea "Sveiki! Atsiprašau, iš vertimo nesuprantu about.Can ką klausiate. Gal galėtumėt…"
type textarea "Hi! Sorry, I don't understand from translation what you are asking about.Can yo…"
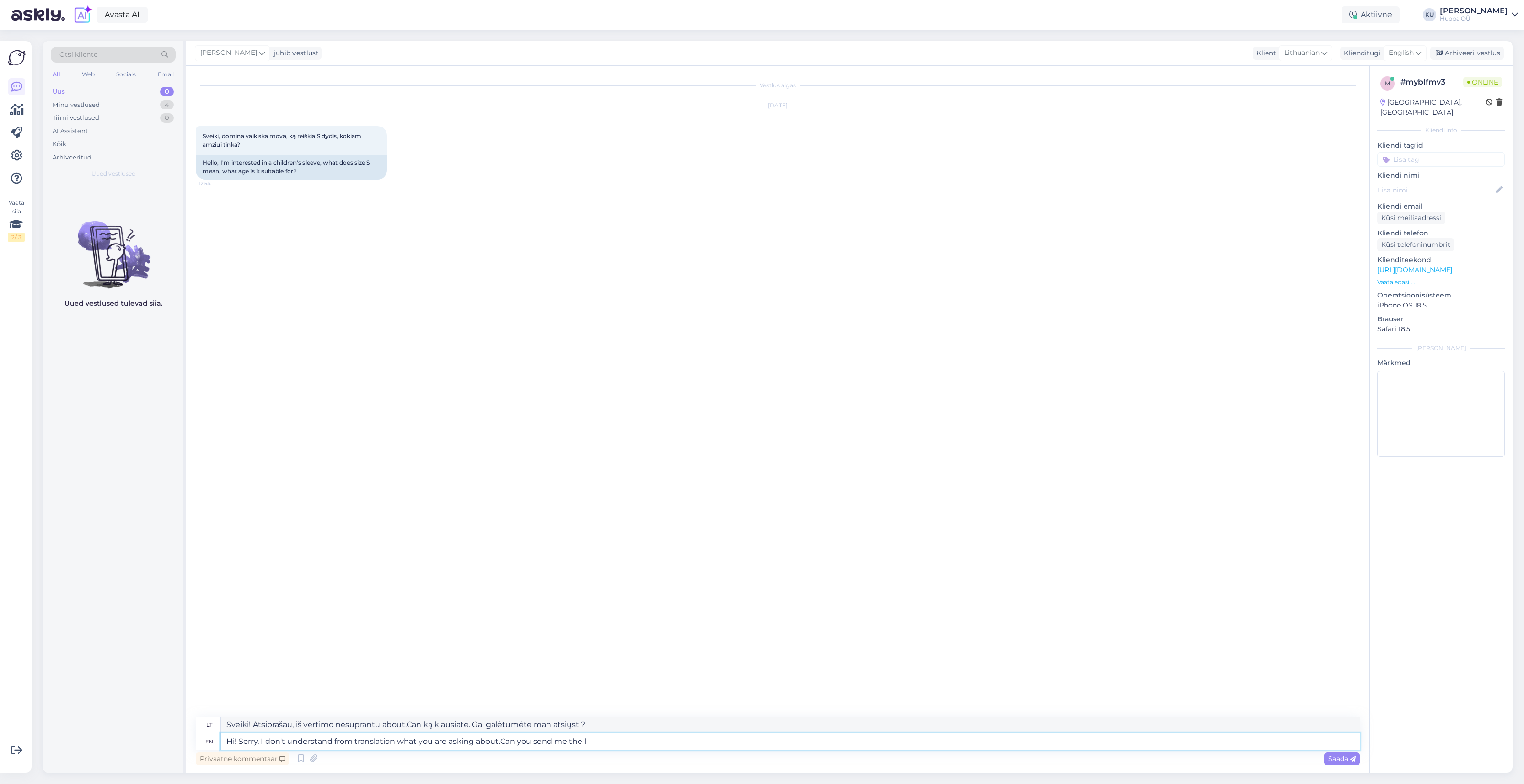
type textarea "Sveiki! Atsiprašau, iš vertimo nesuprantu, about.Can ką klausiate. Ar galite ma…"
type textarea "Hi! Sorry, I don't understand from translation what you are asking about.Can yo…"
type textarea "Sveiki! Atsiprašau, iš vertimo nesuprantu, about.Can ką klausiate. Gal galėtumė…"
type textarea "Hi! Sorry, I don't understand from translation what you are asking about.Can yo…"
type textarea "Sveiki! Atsiprašau, iš vertimo nesuprantu, about.Can ką klausiate. Gal galėtumė…"
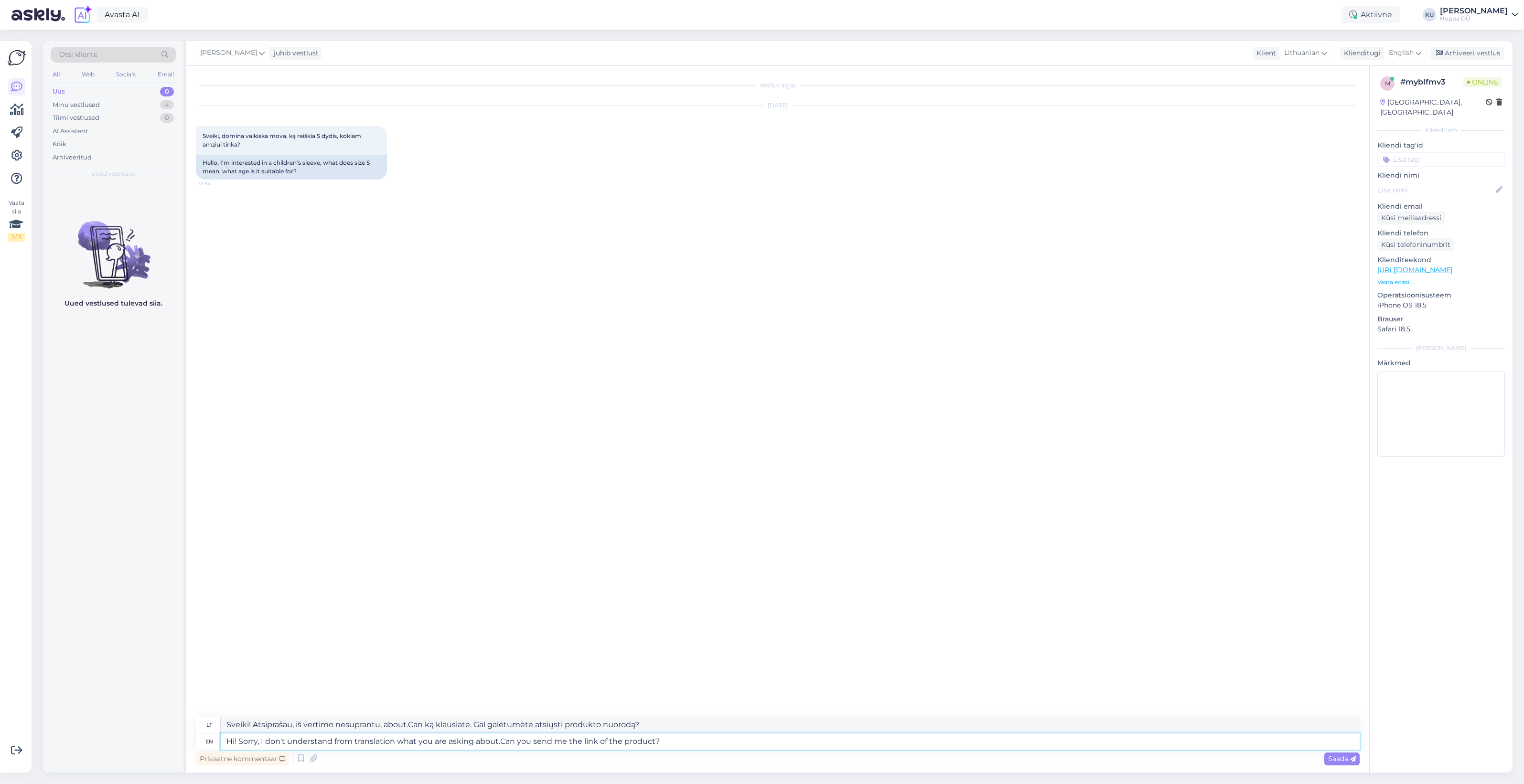
click at [503, 746] on textarea "Hi! Sorry, I don't understand from translation what you are asking about.Can yo…" at bounding box center [790, 742] width 1139 height 16
type textarea "Hi! Sorry, I don't understand from translation what you are asking about. Can y…"
type textarea "Sveiki! Atsiprašau, iš vertimo nesuprantu, apie ką klausiate. Gal galėtumėte at…"
click at [1353, 760] on icon at bounding box center [1353, 760] width 6 height 6
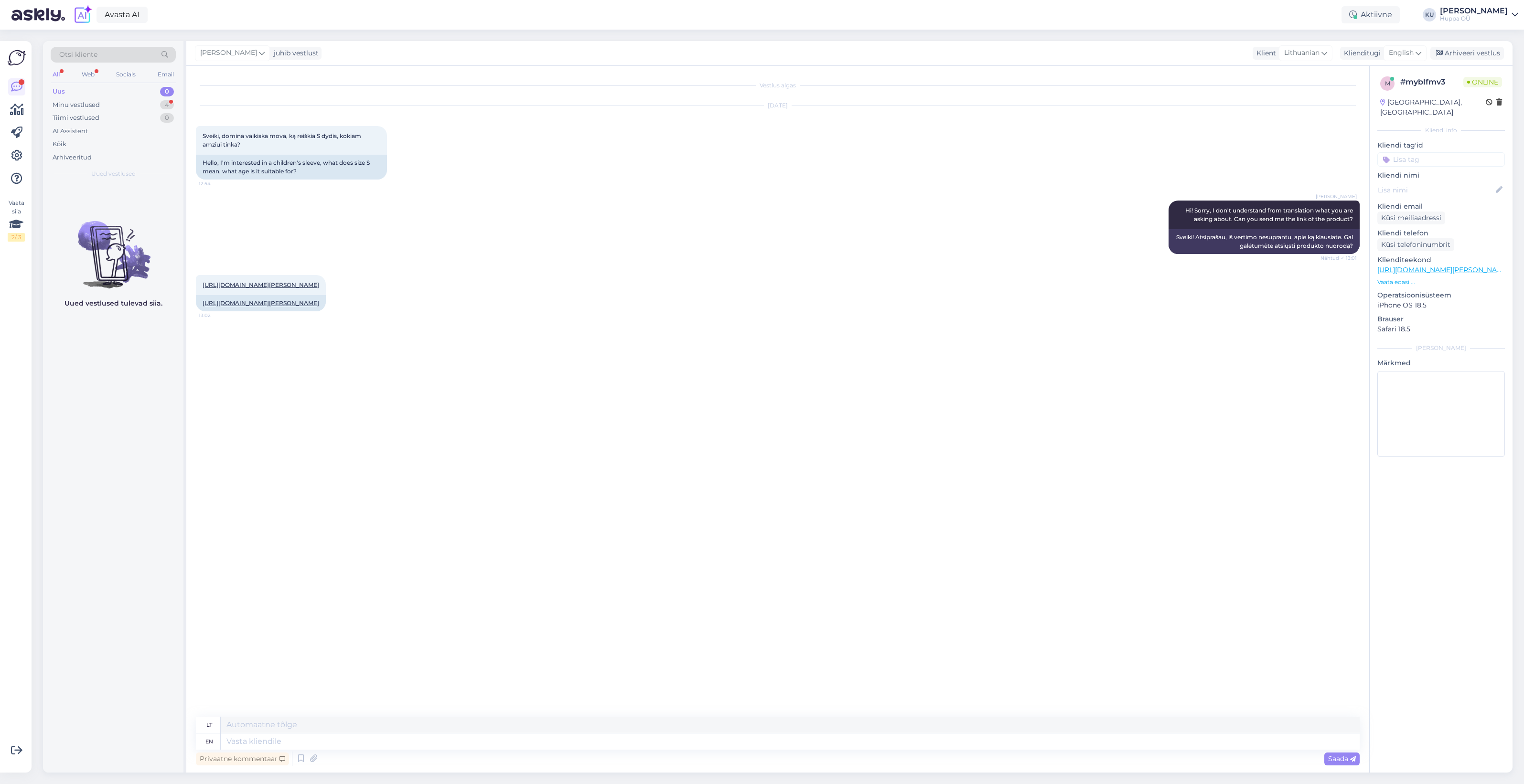
drag, startPoint x: 366, startPoint y: 369, endPoint x: 331, endPoint y: 322, distance: 58.6
click at [366, 367] on div "Vestlus algas Oct 15 2025 Sveiki, domina vaikiska mova, ką reiškia S dydis, kok…" at bounding box center [782, 392] width 1173 height 633
click at [319, 304] on link "https://shop.huppa.eu/lt/product/apykakles-kenny/" at bounding box center [261, 302] width 116 height 7
click at [358, 741] on textarea at bounding box center [790, 742] width 1139 height 16
type textarea "Okay, t"
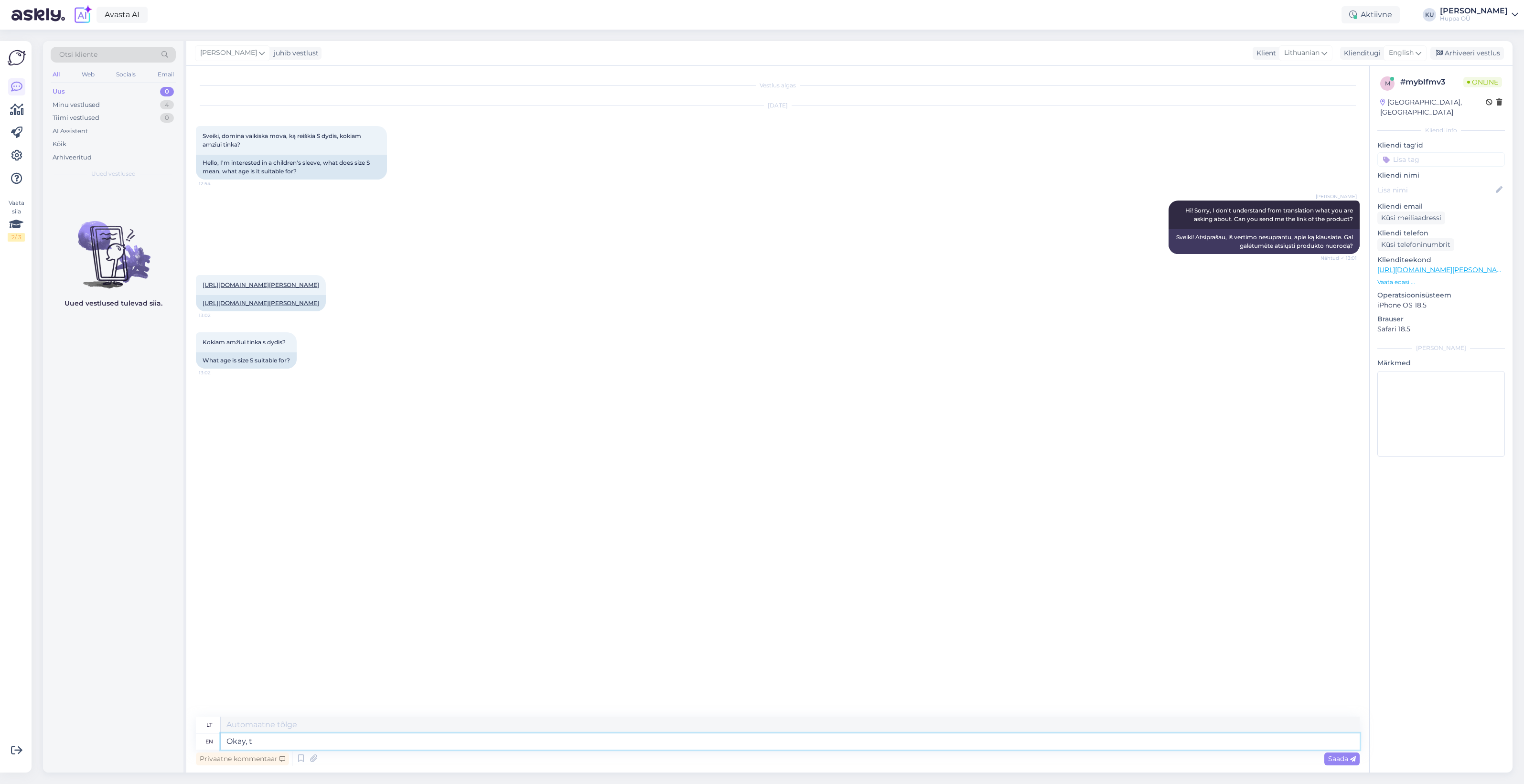
type textarea "Gerai,"
type textarea "Okay, thank yo"
type textarea "Gerai, ačiū"
type textarea "Okay, thank you."
type textarea "Gerai, ačiū."
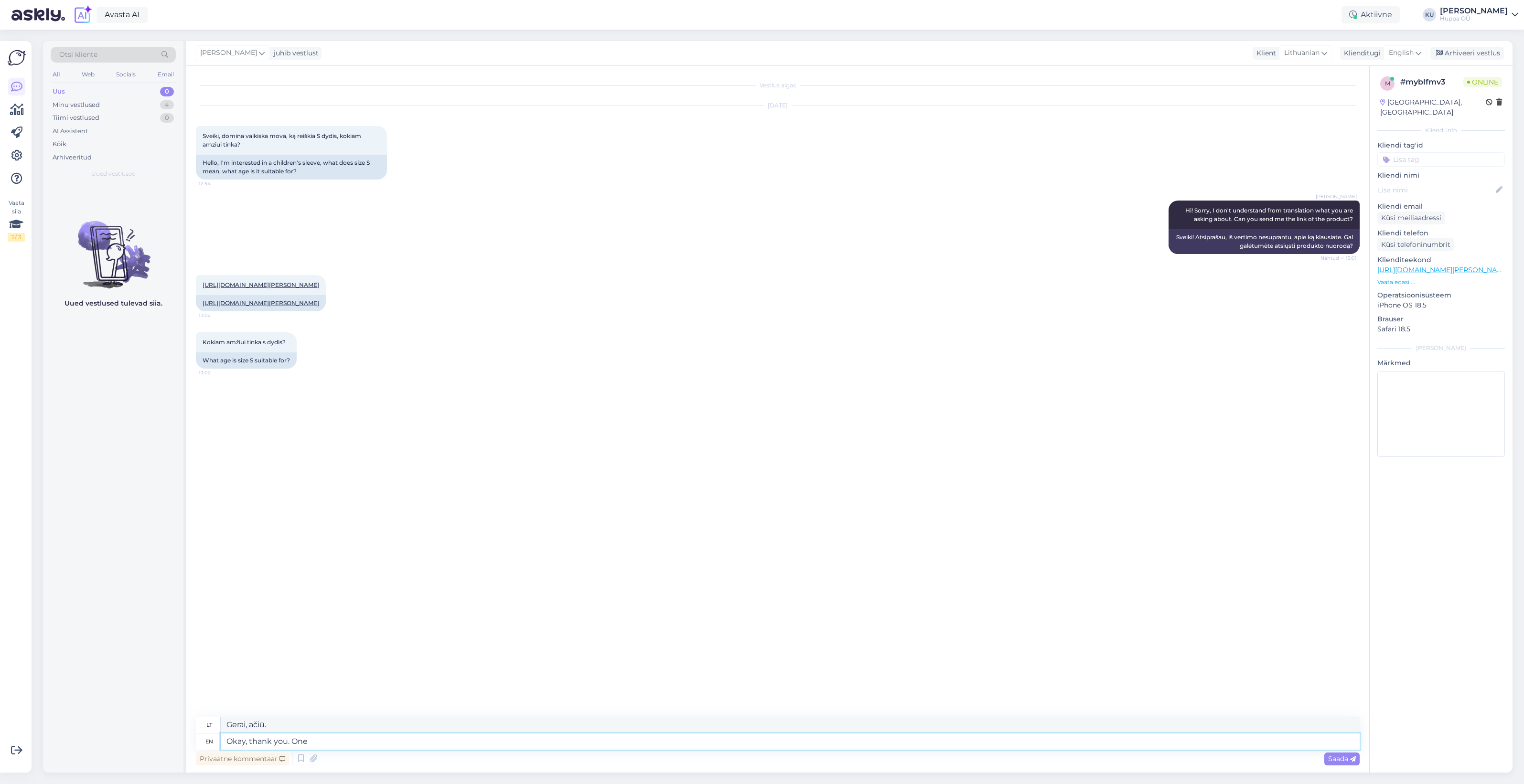
type textarea "Okay, thank you. One s"
type textarea "Gerai, ačiū. Vienas"
type textarea "Okay, thank you. One secon, I"
type textarea "Gerai, ačiū. Palaukit sekundėlę."
type textarea "Okay, thank you. One secon, I wi"
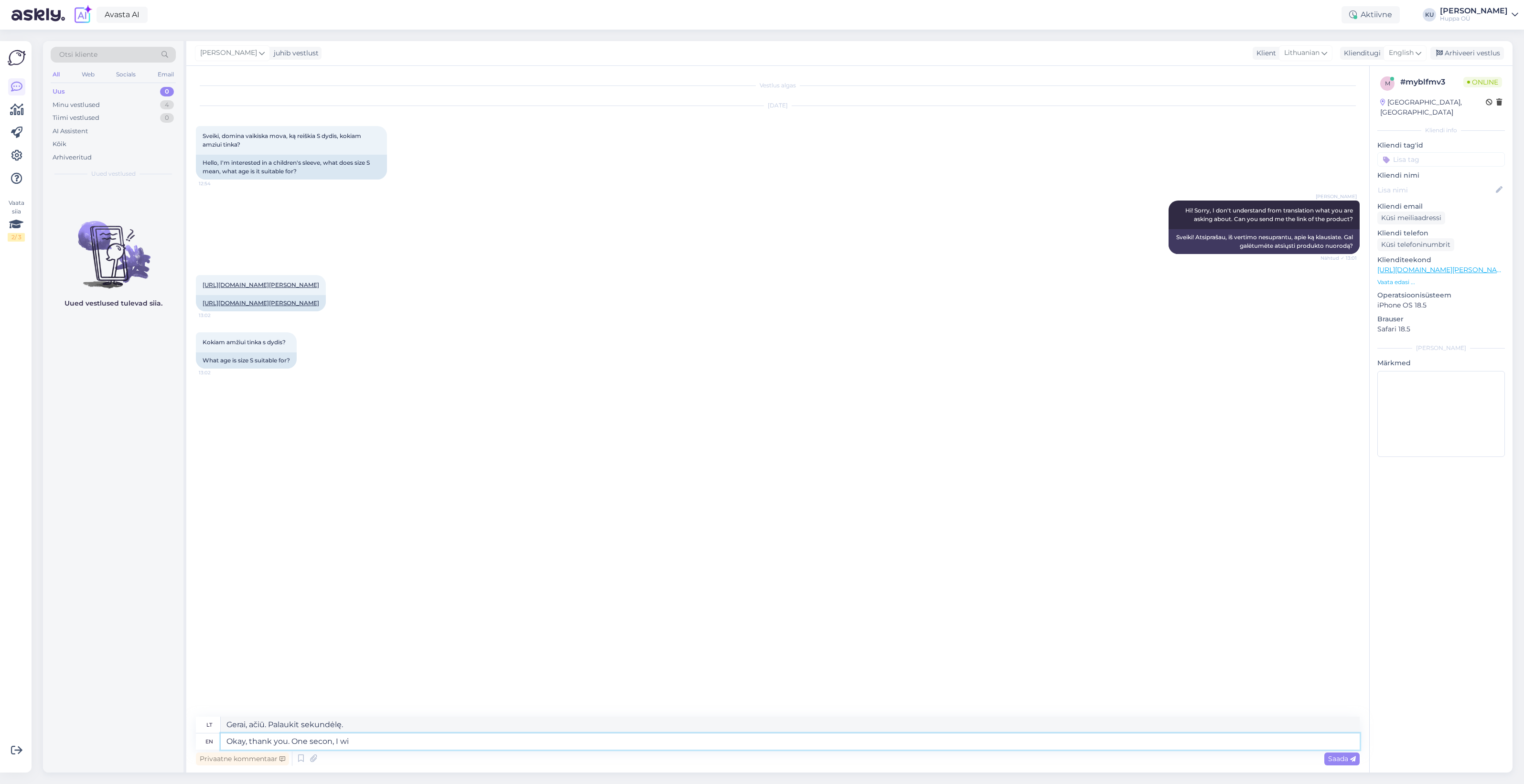
type textarea "Gerai, ačiū. Palaukit sekundėlę, aš..."
type textarea "Okay, thank you. One secon, I will"
type textarea "Gerai, ačiū. Palaukite sekundėlę, aš..."
type textarea "Okay, thank you. One secon, I will check"
type textarea "Gerai, ačiū. Palaukite sekundėlę, patikrinsiu."
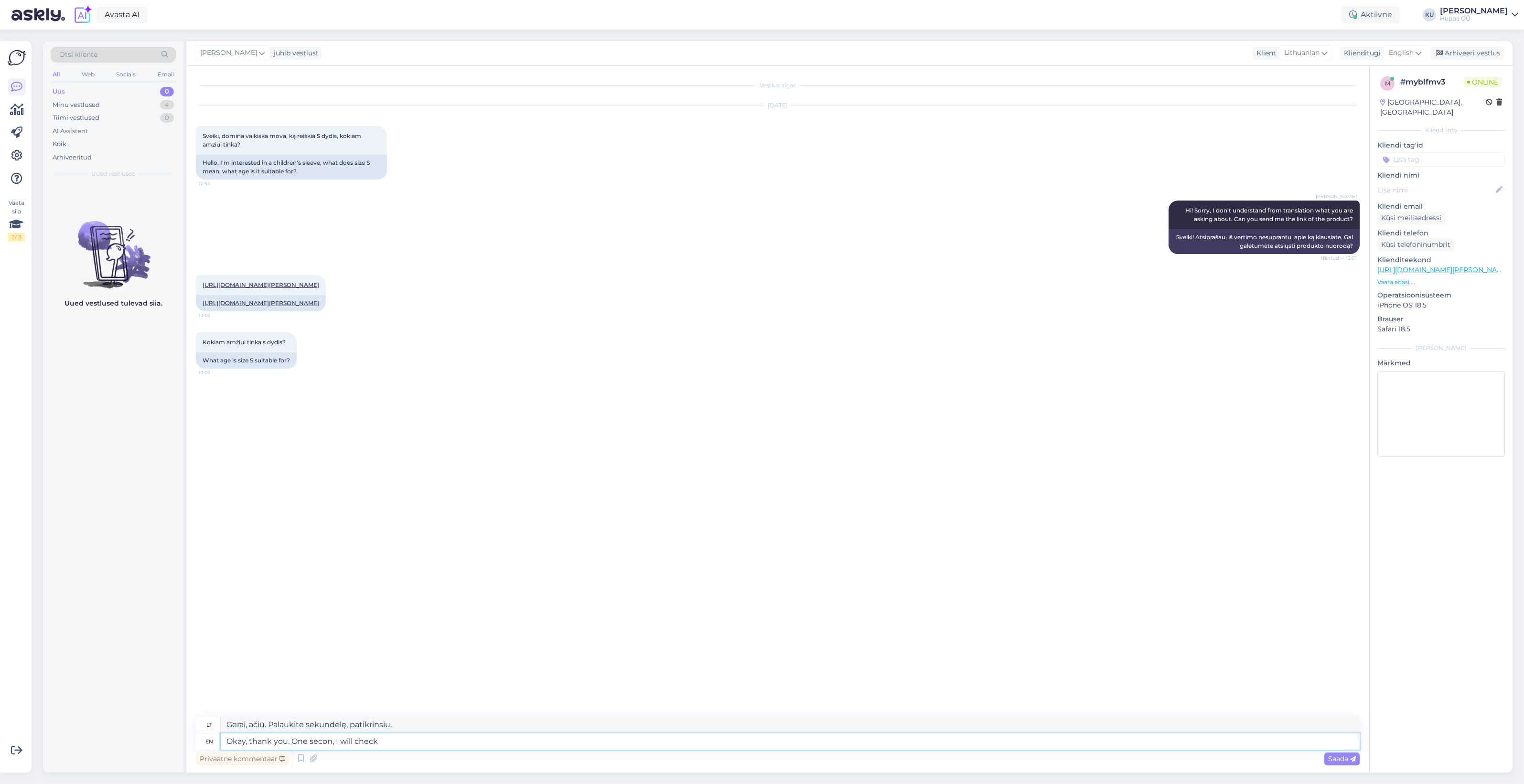
click at [332, 741] on textarea "Okay, thank you. One secon, I will check" at bounding box center [790, 742] width 1139 height 16
type textarea "Okay, thank you. One second, I will check"
type textarea "Gerai, ačiū. Palaukite, patikrinsiu."
type textarea "Okay, thank you. One second, I will check"
click at [1334, 757] on span "Saada" at bounding box center [1342, 759] width 28 height 9
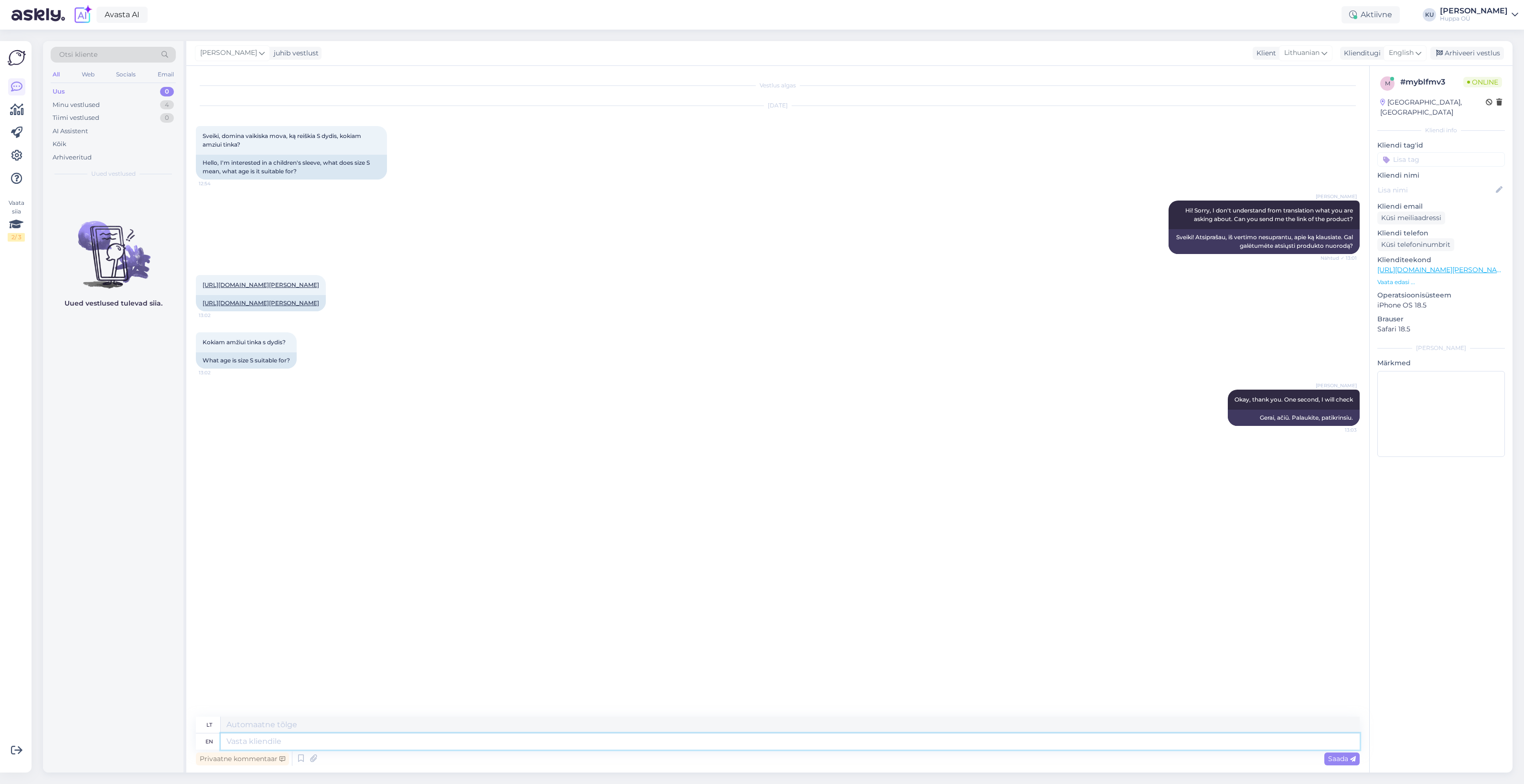
click at [308, 743] on textarea at bounding box center [790, 742] width 1139 height 16
type textarea "This is"
type textarea "Tai"
type textarea "This is"
type textarea "Tai yra"
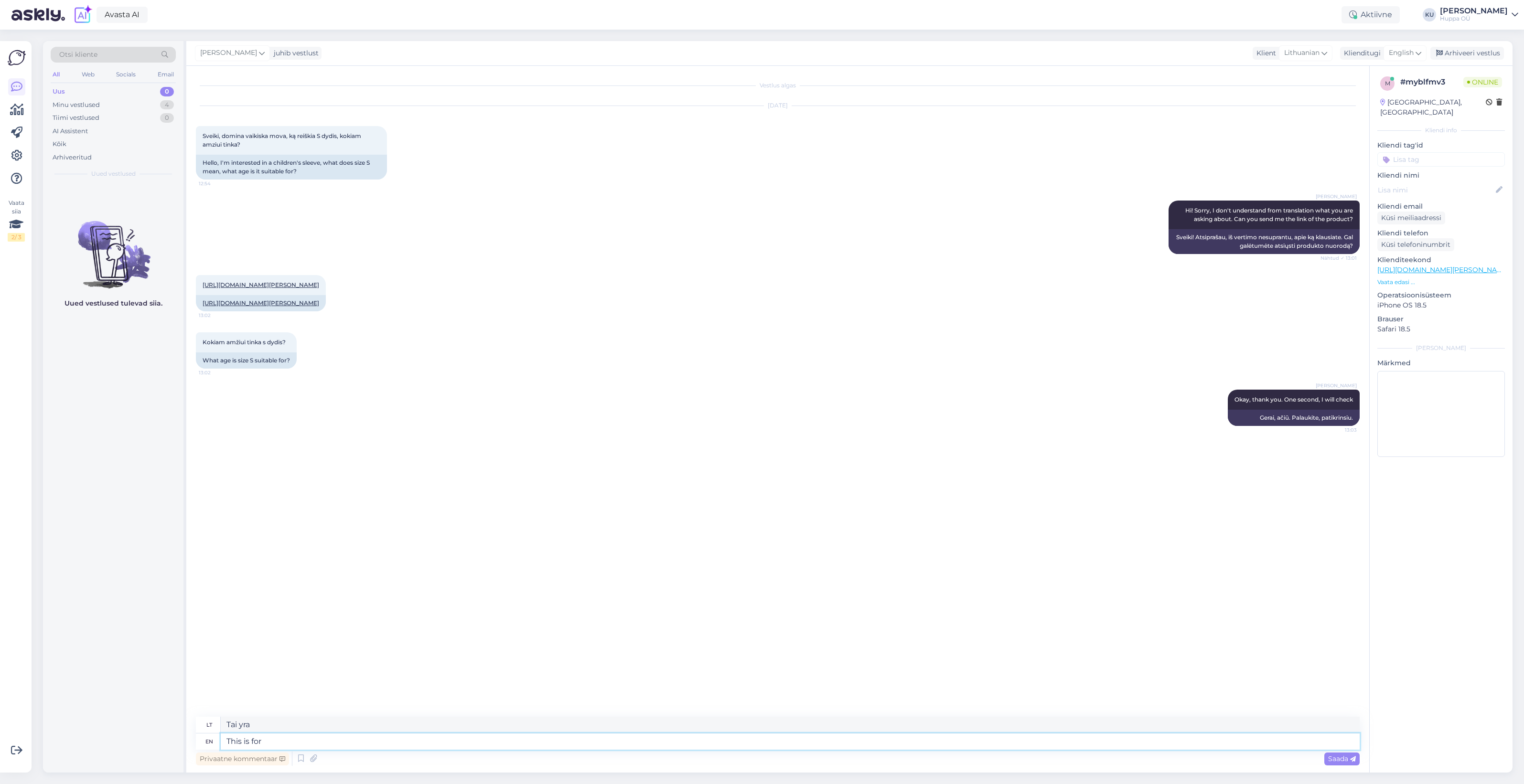
type textarea "This is for"
type textarea "Tai skirta"
type textarea "This is for 1,5"
type textarea "Tai skirta 1,5"
type textarea "This is for 1,5 to"
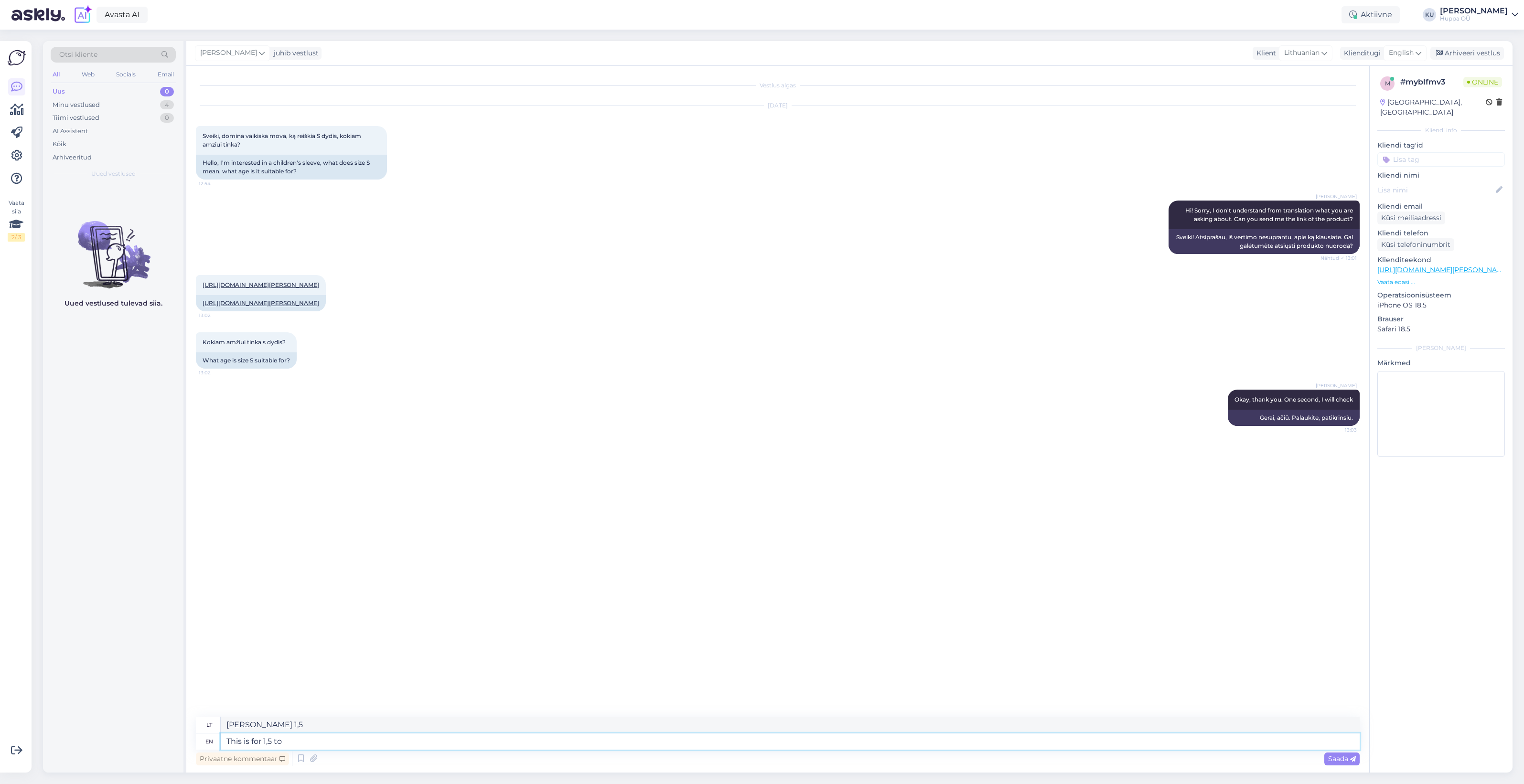
type textarea "Tai skirta nuo 1,5 iki"
type textarea "This is for 1,5 to 2,5 ye"
type textarea "Tai skirta 1,5–2,5"
type textarea "This is for 1,5 to 2,5 years ol"
type textarea "Tai skirta 1,5–2,5 metų"
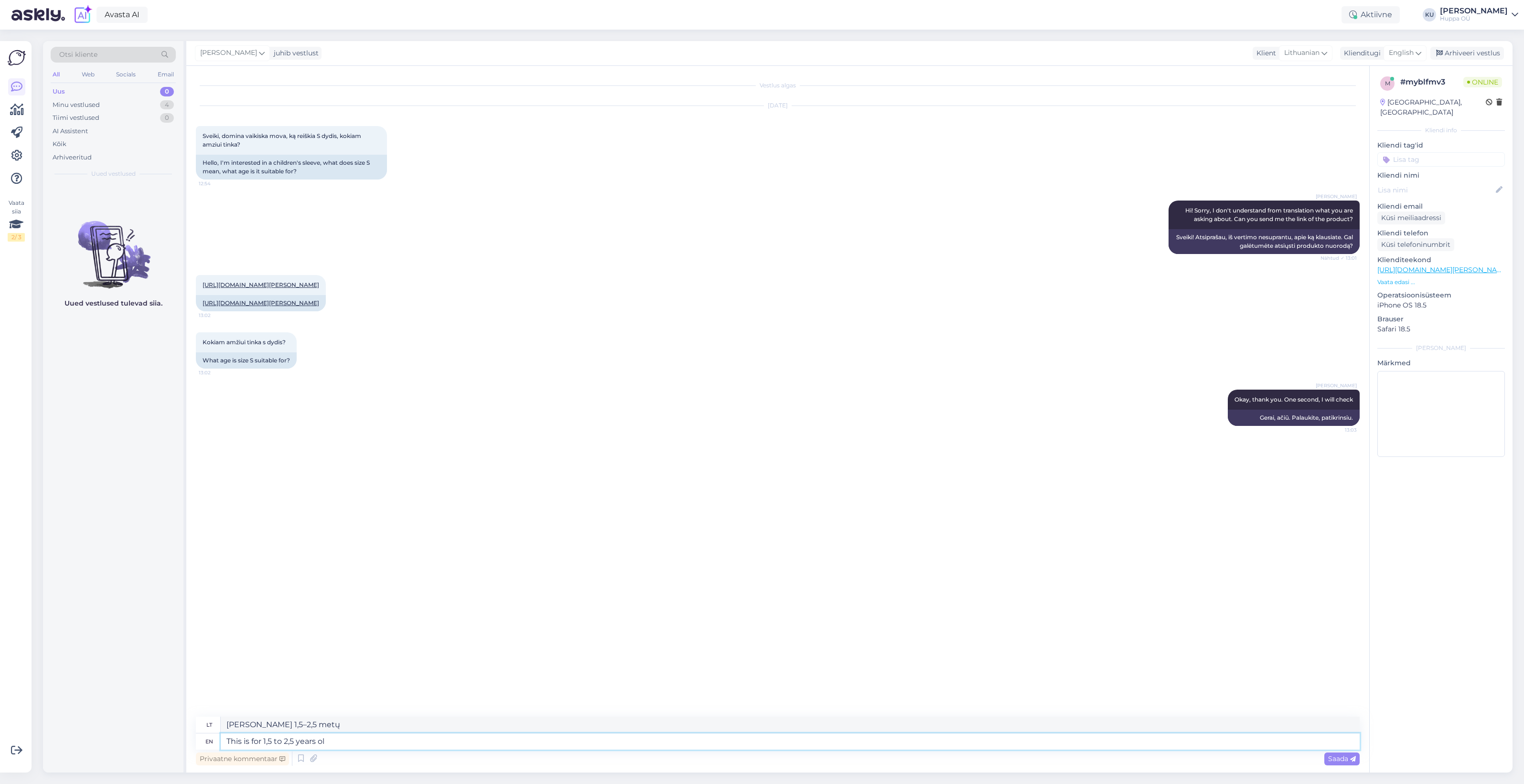
type textarea "This is for 1,5 to 2,5 years old"
type textarea "Tai skirta 1,5–2,5 metų vaikams"
drag, startPoint x: 294, startPoint y: 741, endPoint x: 284, endPoint y: 742, distance: 10.0
click at [284, 742] on textarea "This is for 1,5 to 2,5 years old" at bounding box center [790, 742] width 1139 height 16
type textarea "This is for 1,5 to 2,5 years old"
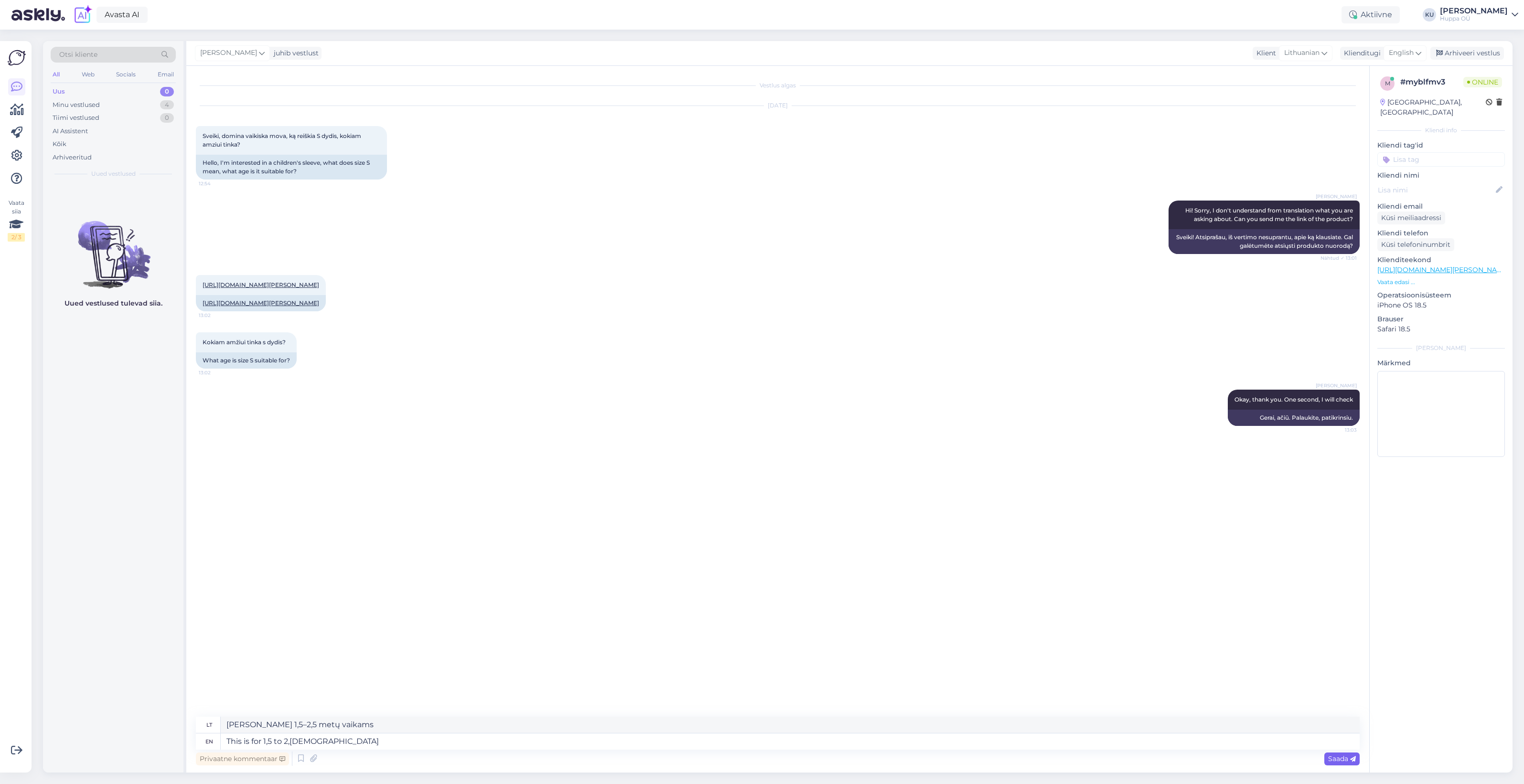
click at [1334, 758] on span "Saada" at bounding box center [1342, 759] width 28 height 9
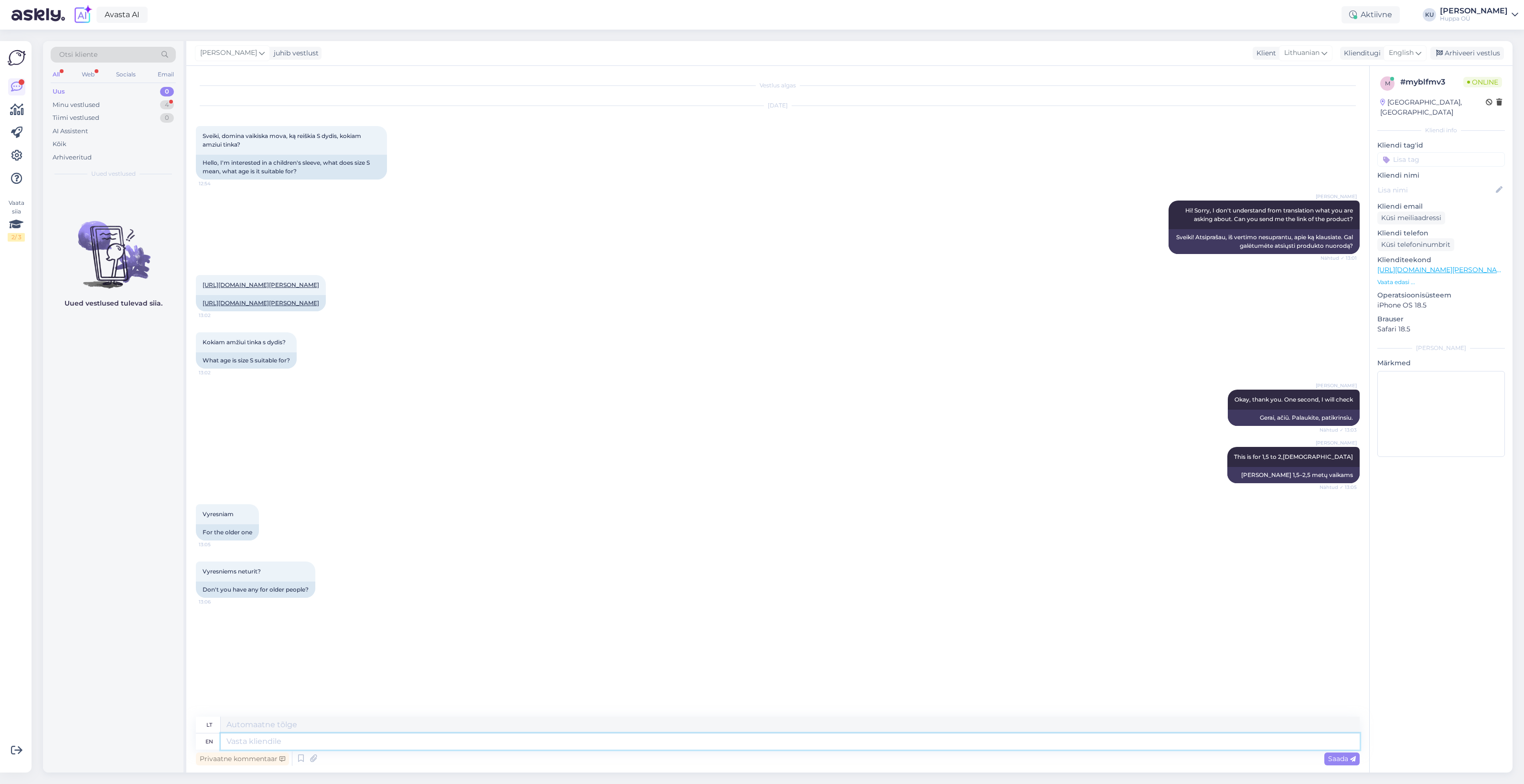
click at [318, 741] on textarea at bounding box center [790, 742] width 1139 height 16
type textarea "For h"
type textarea "Už"
type textarea "For how o"
type textarea "Už tai, kaip"
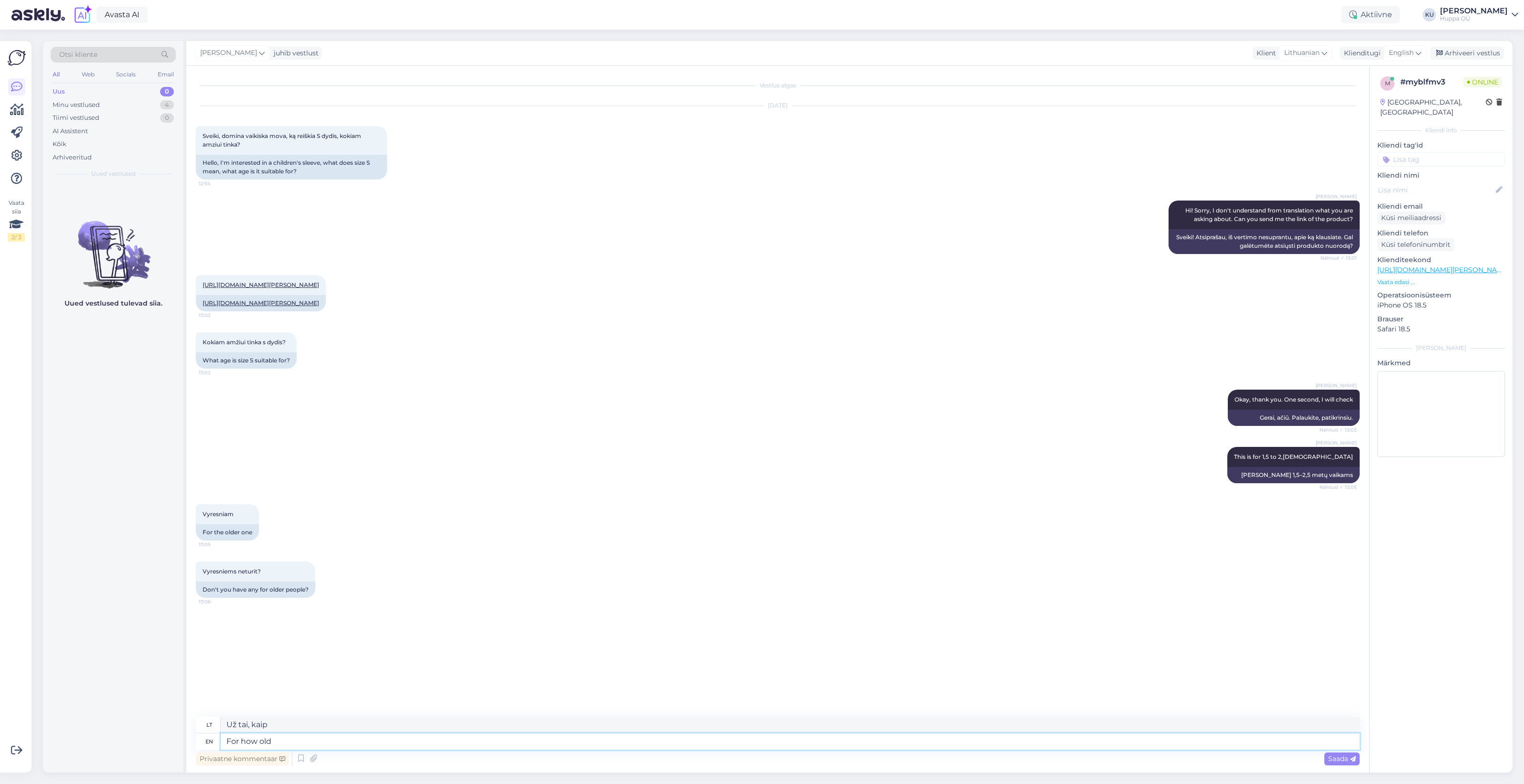
type textarea "For how old a"
type textarea "Nuo kokio amžiaus"
type textarea "For how old are"
type textarea "Kiek metų yra"
type textarea "For how old are you l"
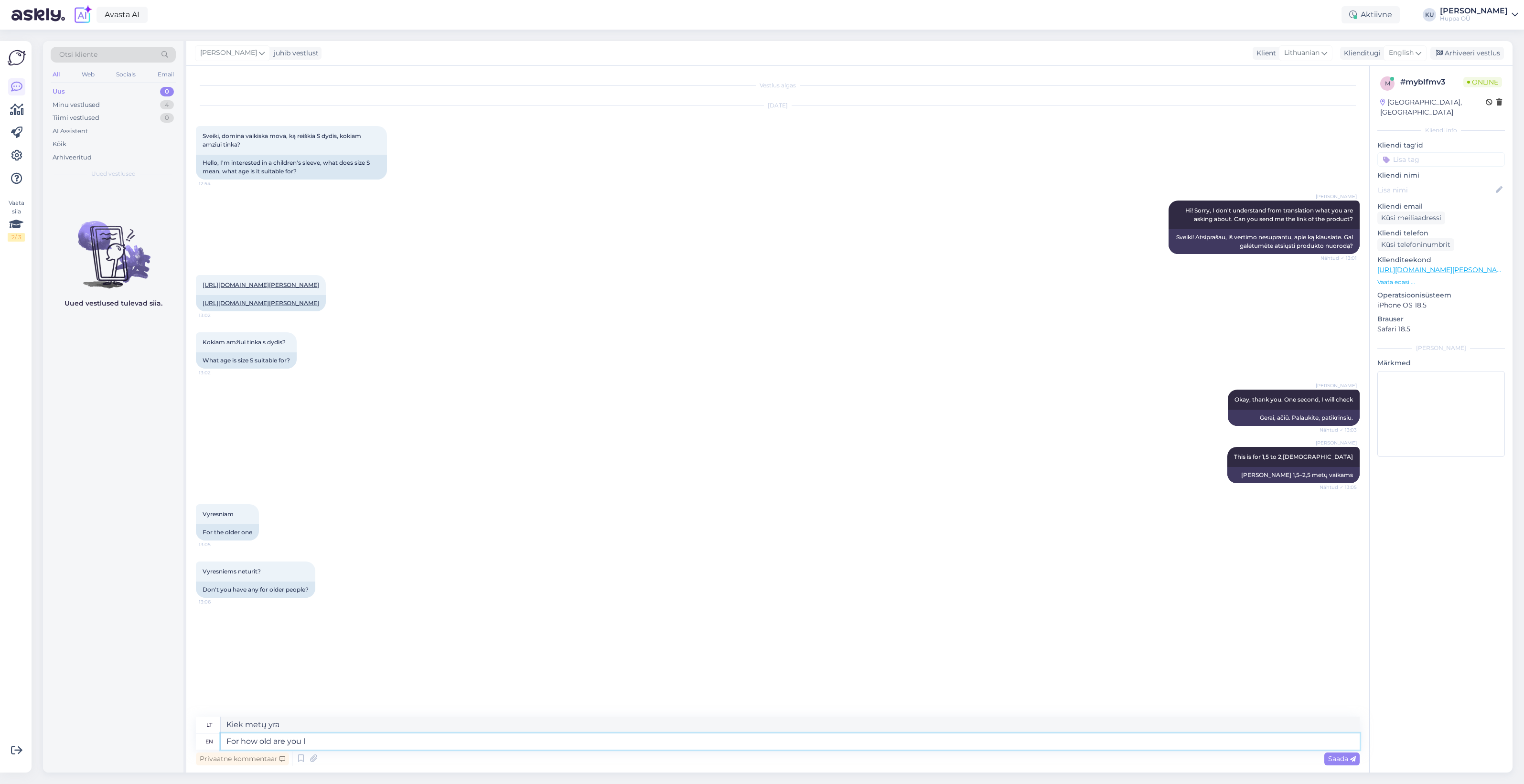
type textarea "Kiek tau metų?"
type textarea "For how old are you looking f"
type textarea "Kiek tau metų atrodo?"
type textarea "For how old are you looking for?"
type textarea "Nuo kokio amžiaus ieškai?"
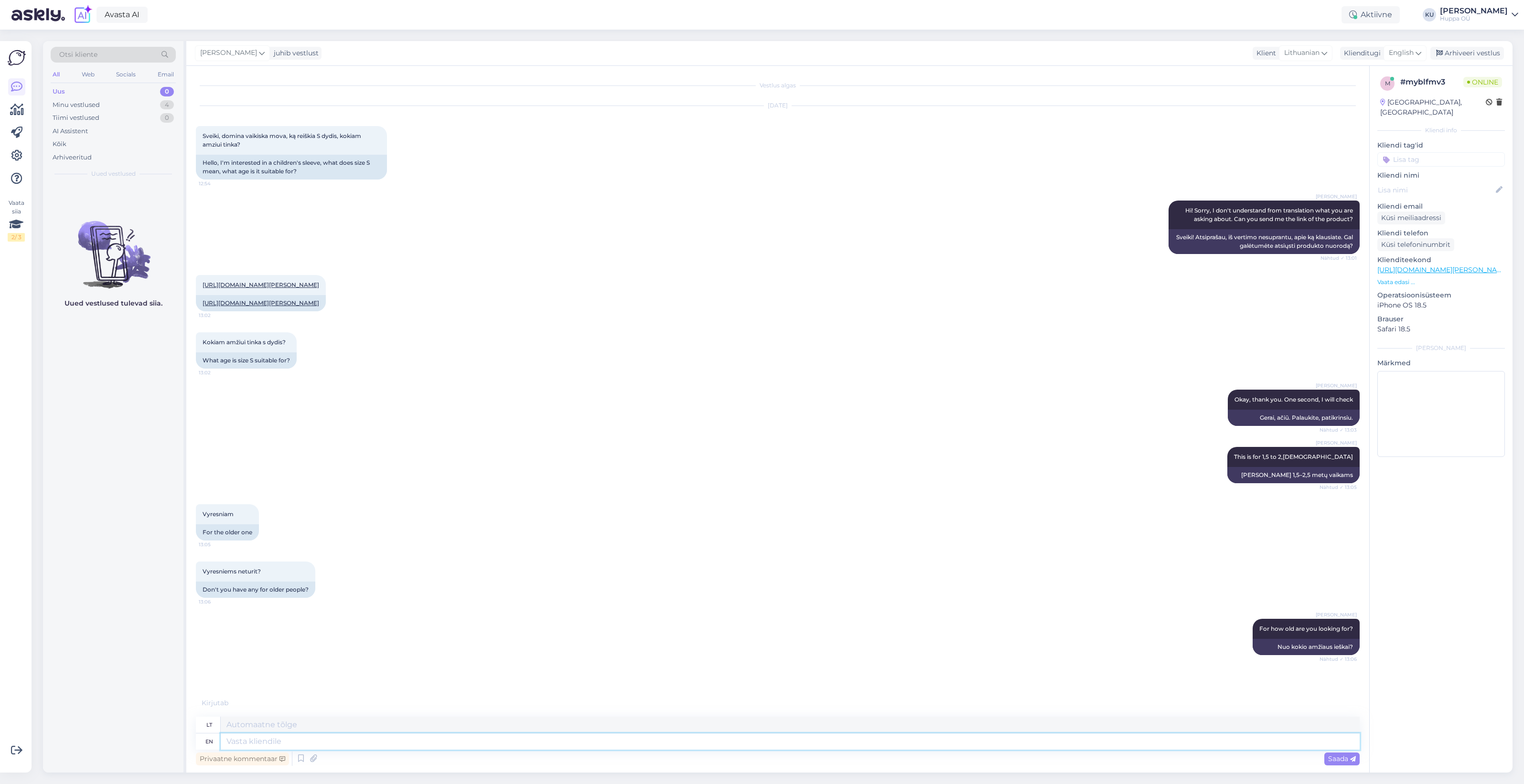
scroll to position [14, 0]
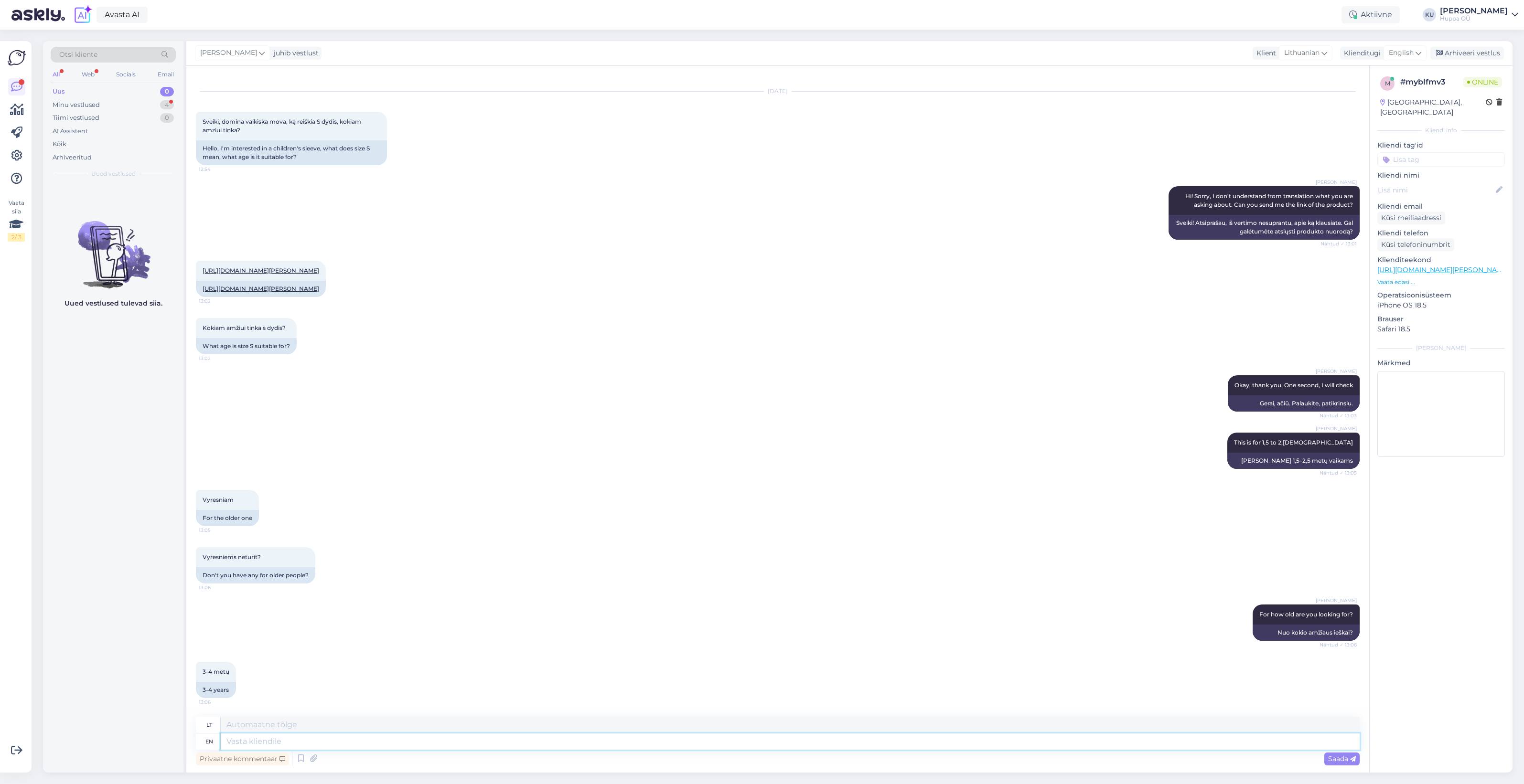
click at [330, 738] on textarea at bounding box center [790, 742] width 1139 height 16
click at [264, 745] on textarea at bounding box center [790, 742] width 1139 height 16
type textarea "this"
type textarea "tai"
paste textarea "https://shop.huppa.eu/lt/product/flisine-apykakle-jimmy-3/"
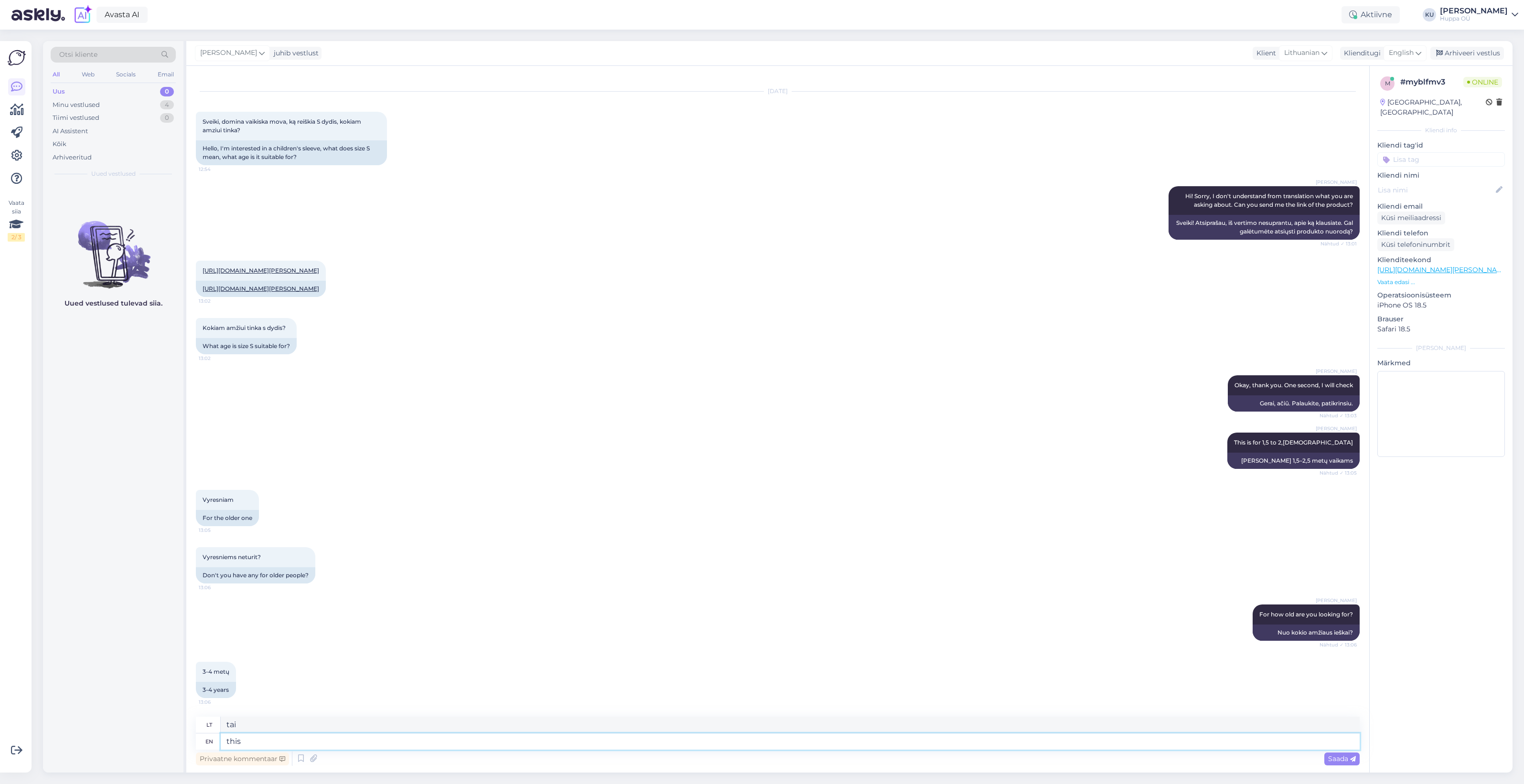
type textarea "this https://shop.huppa.eu/lt/product/flisine-apykakle-jimmy-3/"
type textarea "tai https://shop.huppa.eu/lt/product/flisine-apykakle-jimmy-3/"
type textarea "this https://shop.huppa.eu/lt/product/flisine-apykakle-jimmy-3/ or th"
type textarea "čia https://shop.huppa.eu/lt/product/flisine-apykakle-jimmy-3/ arba"
type textarea "this https://shop.huppa.eu/lt/product/flisine-apykakle-jimmy-3/ or this"
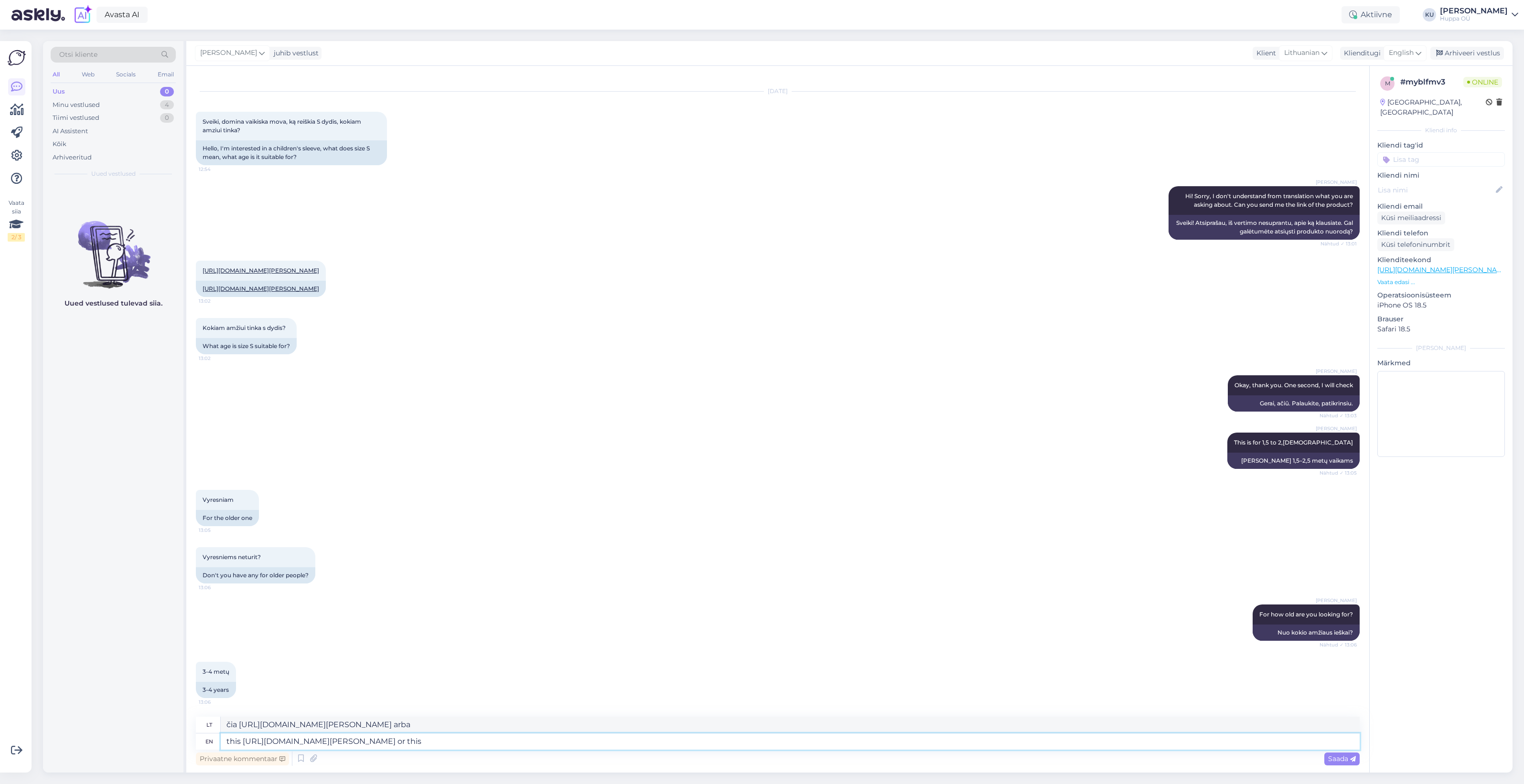
type textarea "tai https://shop.huppa.eu/lt/product/flisine-apykakle-jimmy-3/ arba tai"
type textarea "this https://shop.huppa.eu/lt/product/flisine-apykakle-jimmy-3/ or this siz"
type textarea "tai https://shop.huppa.eu/lt/product/flisine-apykakle-jimmy-3/ arba tai s"
type textarea "this https://shop.huppa.eu/lt/product/flisine-apykakle-jimmy-3/ or this size"
type textarea "šis https://shop.huppa.eu/lt/product/flisine-apykakle-jimmy-3/ arba šis dydis"
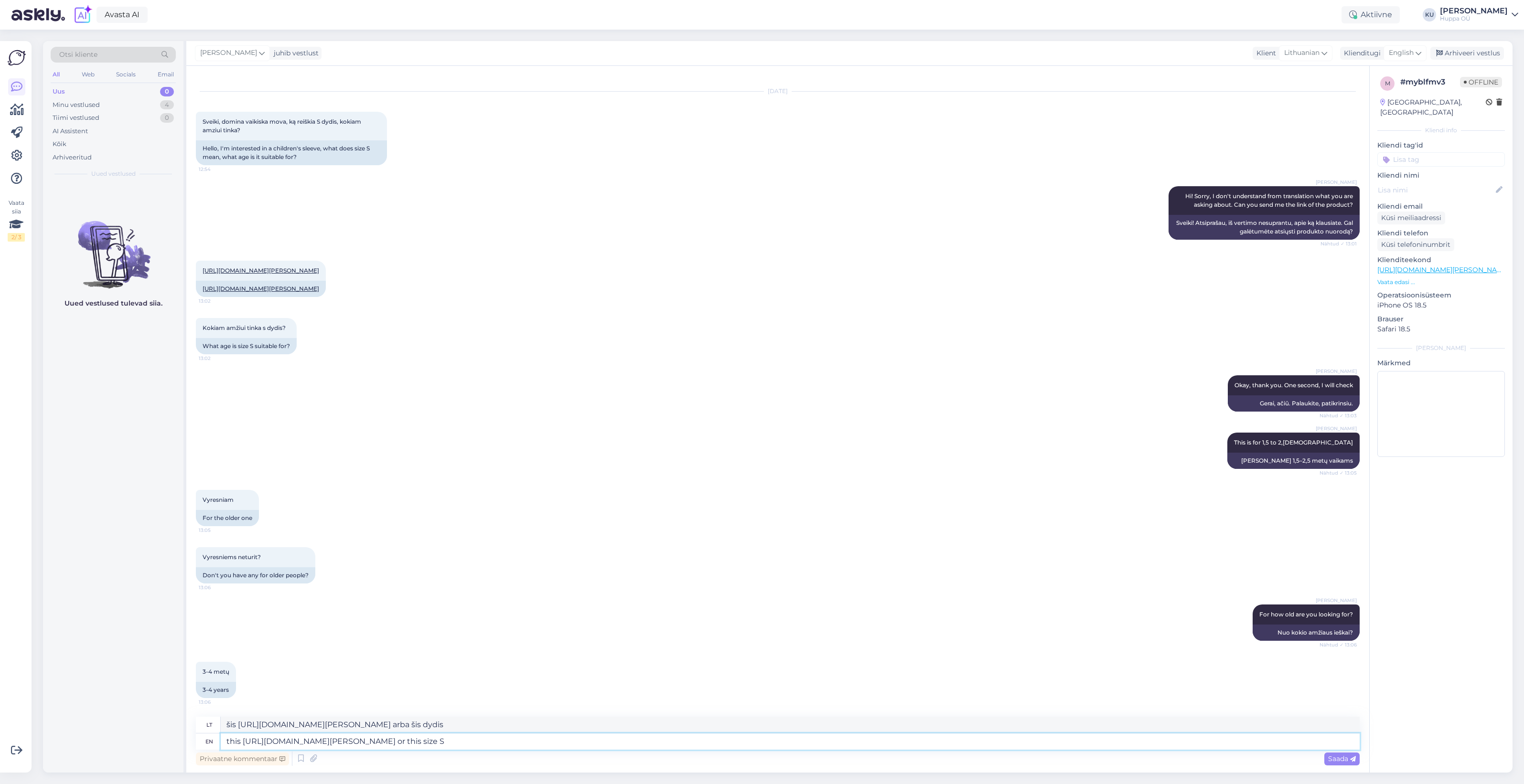
type textarea "this https://shop.huppa.eu/lt/product/flisine-apykakle-jimmy-3/ or this size S"
type textarea "šis https://shop.huppa.eu/lt/product/flisine-apykakle-jimmy-3/ arba šis S dydis"
type textarea "this https://shop.huppa.eu/lt/product/flisine-apykakle-jimmy-3/ or this size S …"
type textarea "šis https://shop.huppa.eu/lt/product/flisine-apykakle-jimmy-3/ arba šis S dydis…"
type textarea "this https://shop.huppa.eu/lt/product/flisine-apykakle-jimmy-3/ or this size S …"
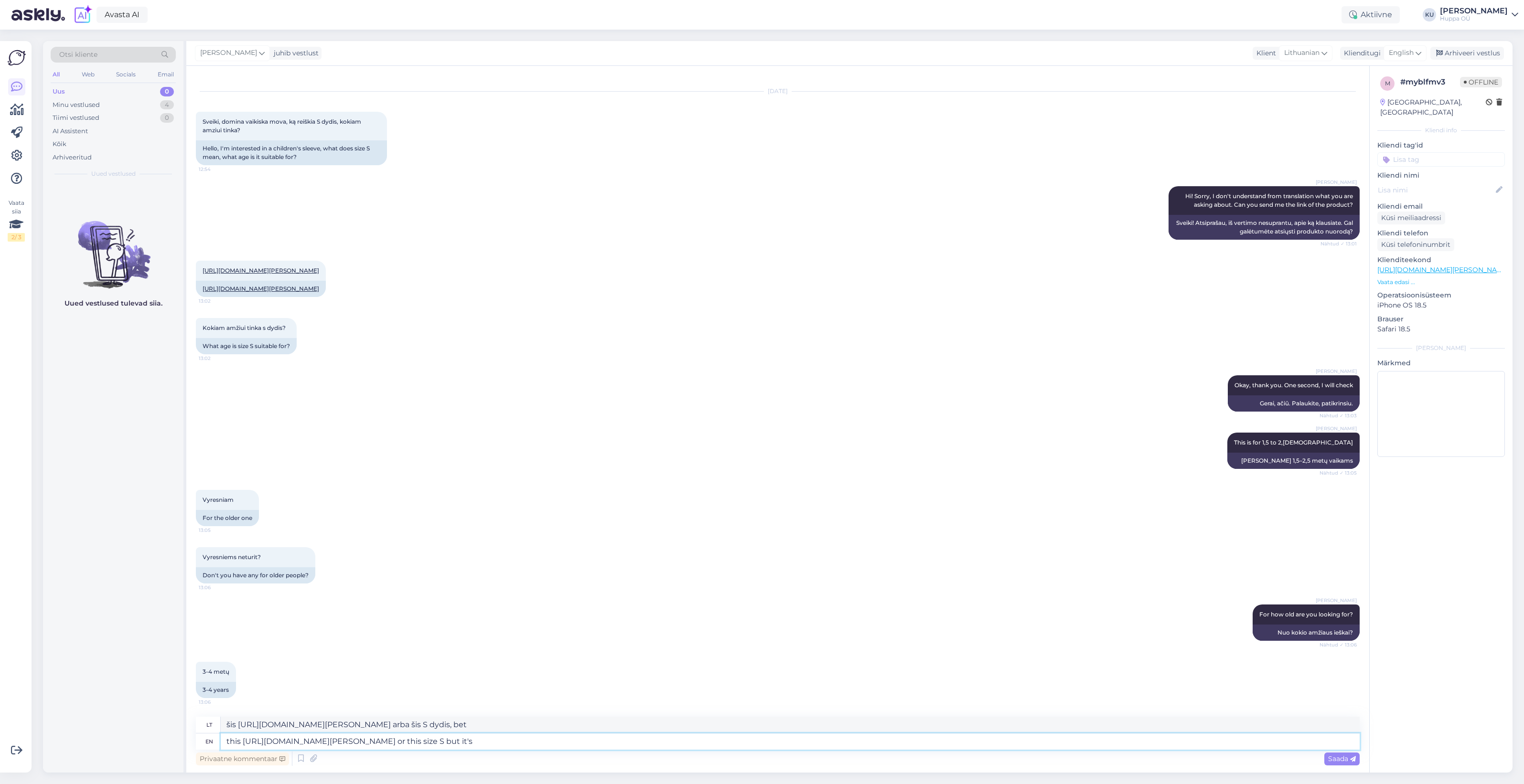
type textarea "šis https://shop.huppa.eu/lt/product/flisine-apykakle-jimmy-3/ arba šis S dydis…"
type textarea "this https://shop.huppa.eu/lt/product/flisine-apykakle-jimmy-3/ or this size S …"
type textarea "šis https://shop.huppa.eu/lt/product/flisine-apykakle-jimmy-3/ arba šis S dydis…"
paste textarea "https://shop.huppa.eu/lt/product/megzta-apykakle-cora/"
type textarea "this https://shop.huppa.eu/lt/product/flisine-apykakle-jimmy-3/ or this size S …"
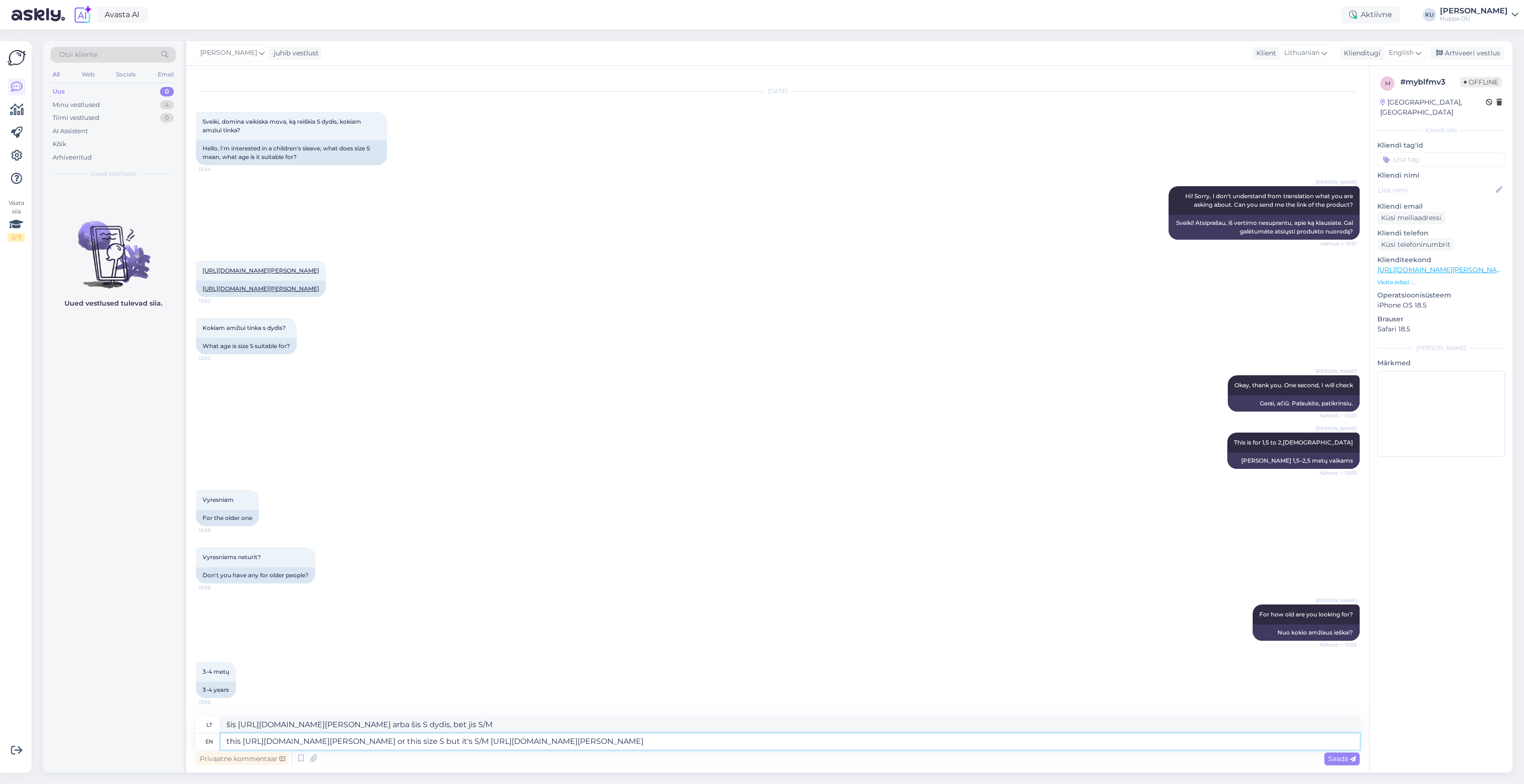
type textarea "šis https://shop.huppa.eu/lt/product/flisine-apykakle-jimmy-3/ arba šis S dydis…"
type textarea "this https://shop.huppa.eu/lt/product/flisine-apykakle-jimmy-3/ or this size S …"
click at [1339, 754] on div "Saada" at bounding box center [1342, 759] width 36 height 13
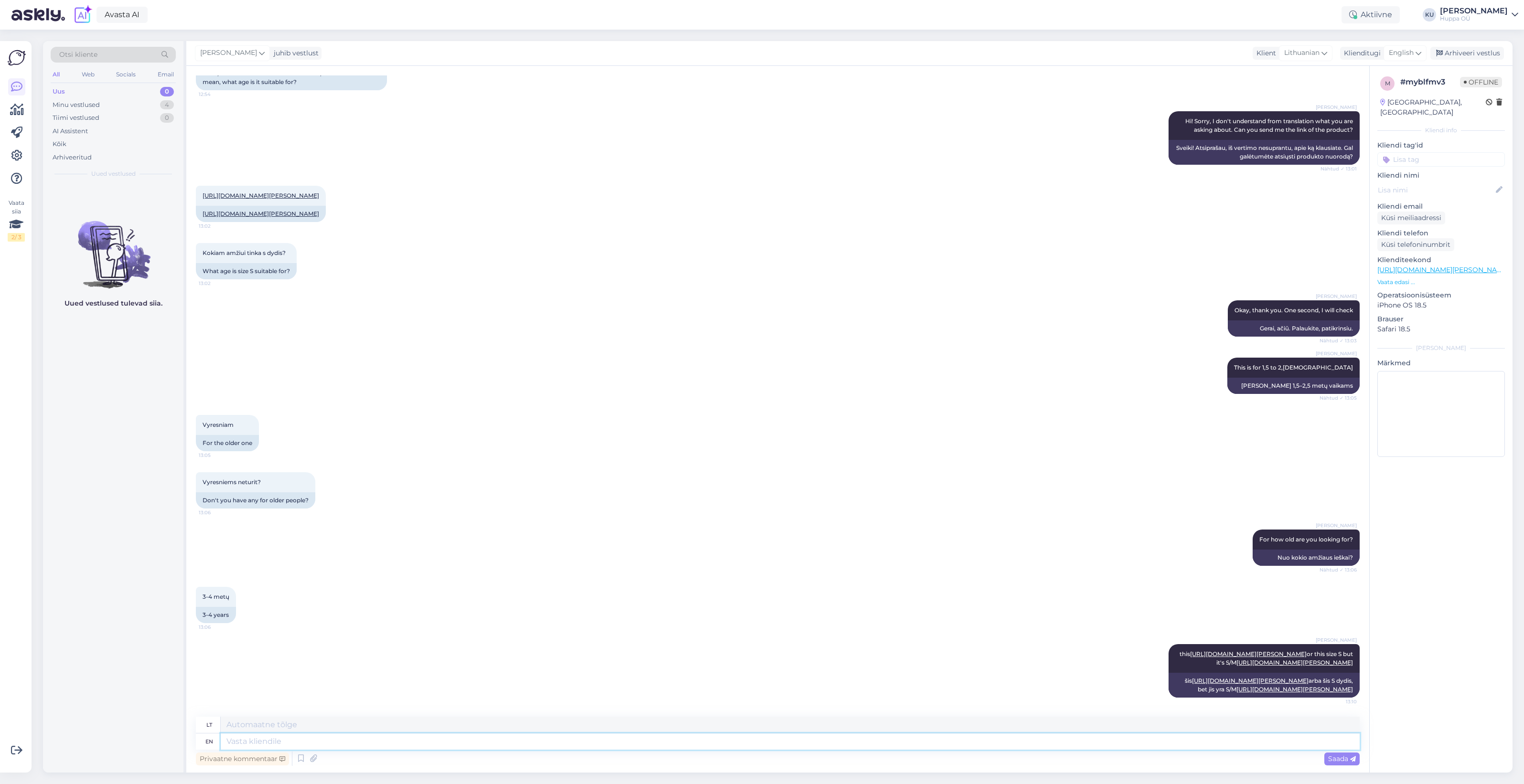
click at [340, 744] on textarea at bounding box center [790, 742] width 1139 height 16
type textarea "JIMMY"
type textarea "Džimis"
type textarea "JIMMY collard"
type textarea "Džimis kolderis"
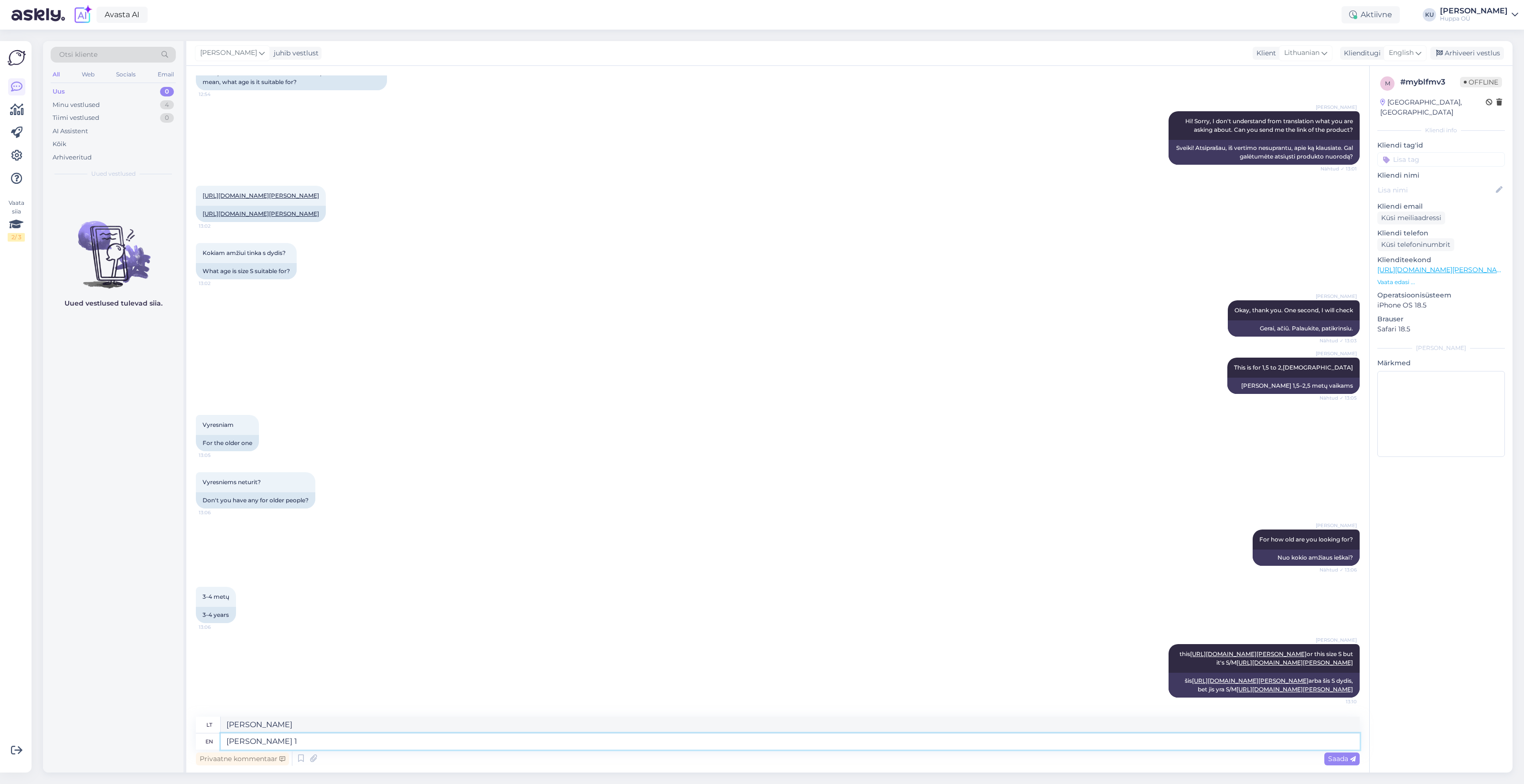
type textarea "JIMMY collard 1/"
type textarea "JIMMY kolderio 1"
type textarea "JIMMY collard 1/2"
type textarea "JIMMY lapinių kopūstų 1/2"
type textarea "JIMMY collard 1/2 width i"
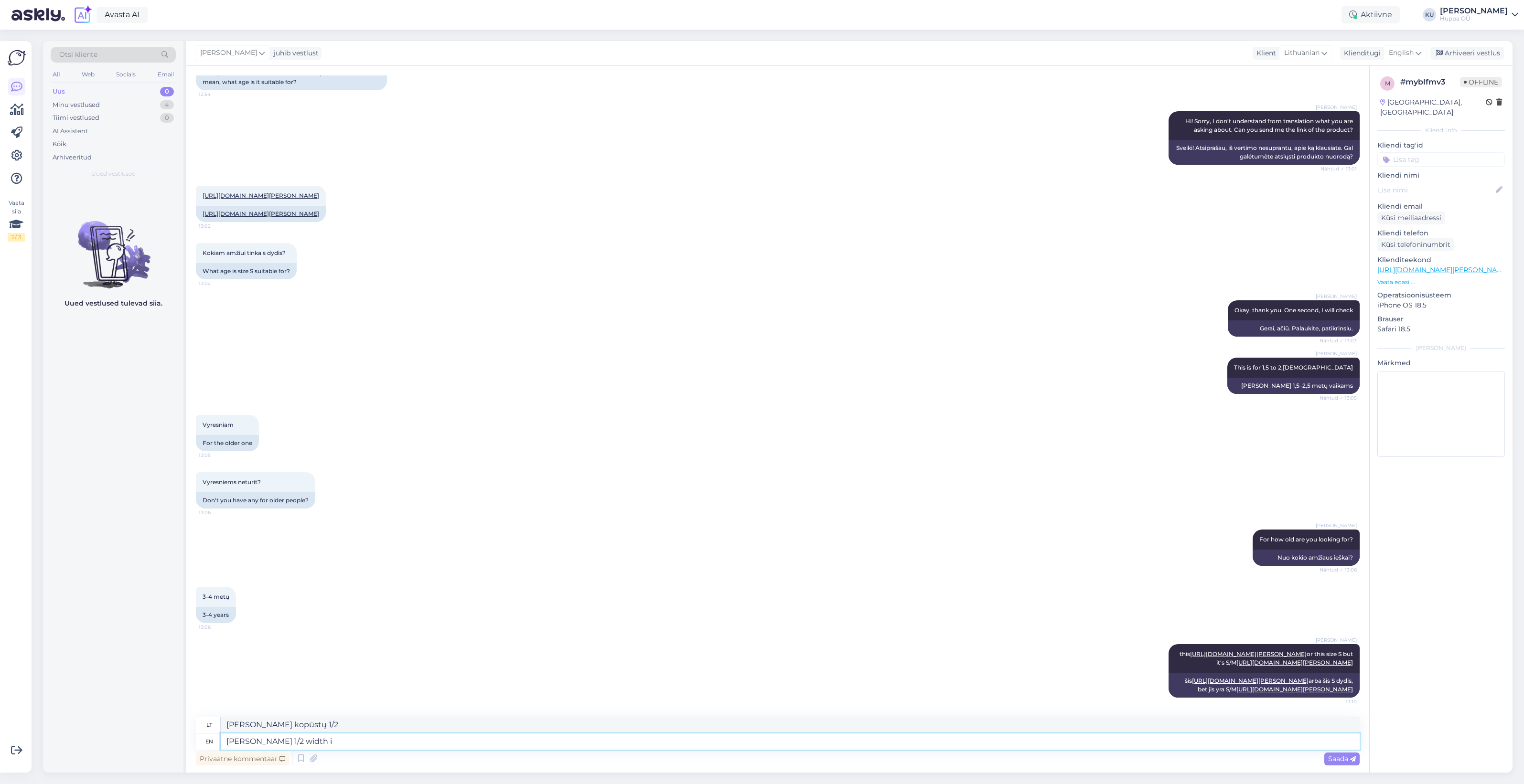
type textarea "JIMMY lapiniai kopūstai 1/2 pločio"
type textarea "JIMMY collard 1/2 width is"
type textarea "JIMMY lapinės kopūstų 1/2 pločio"
type textarea "JIMMY collard 1/2 width is 15cm a"
type textarea "JIMMY lapinių kopūstų 1/2 plotis yra 15 cm"
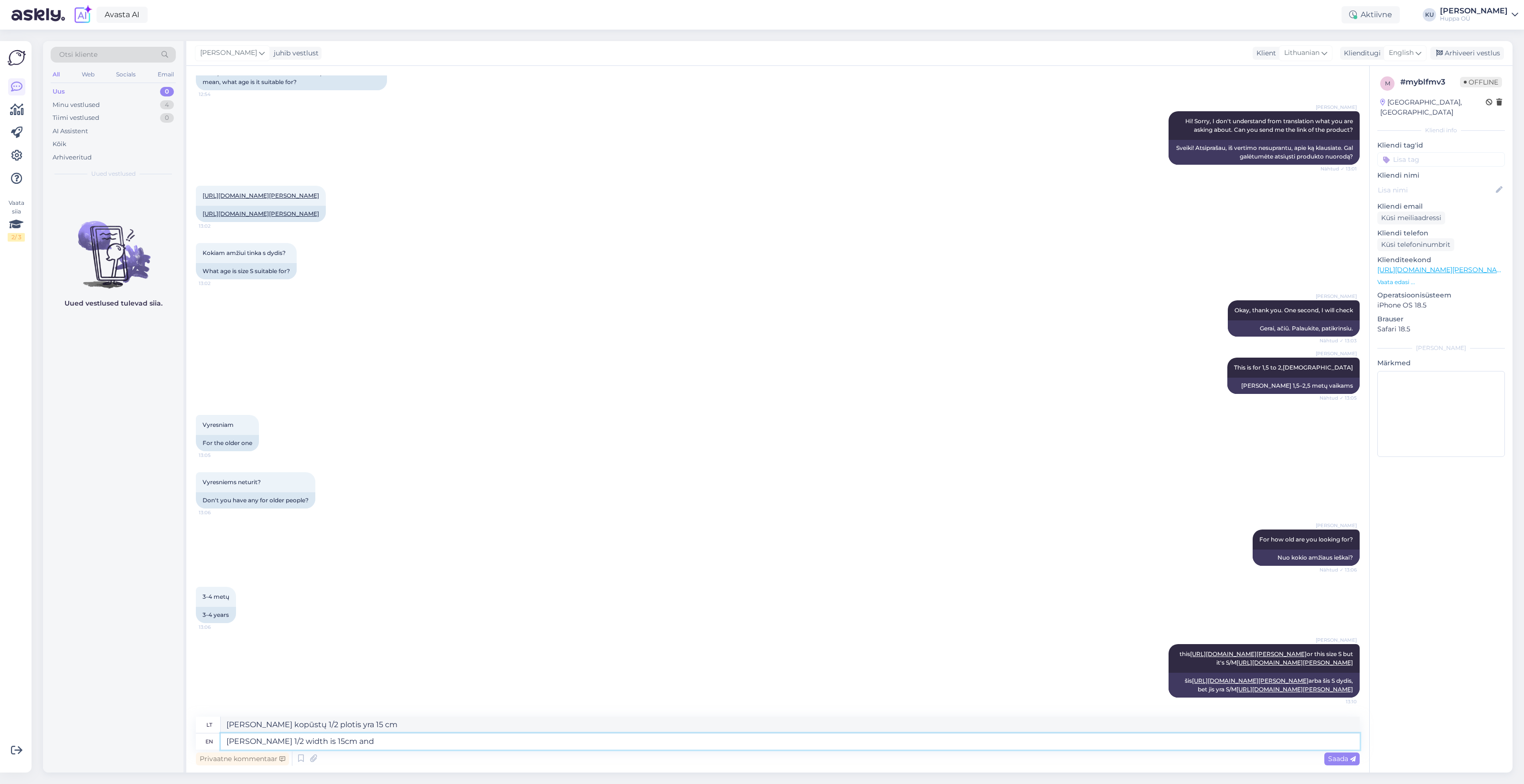
type textarea "JIMMY collard 1/2 width is 15cm and f"
type textarea "JIMMY lapinių kopūstų 1/2 plotis yra 15 cm ir"
type textarea "JIMMY collard 1/2 width is 15cm and for"
type textarea "JIMMY lapinių kopūstų 1/2 pločio yra 15 cm ir skirtas"
type textarea "JIMMY collard 1/2 width is 15cm and for CORA"
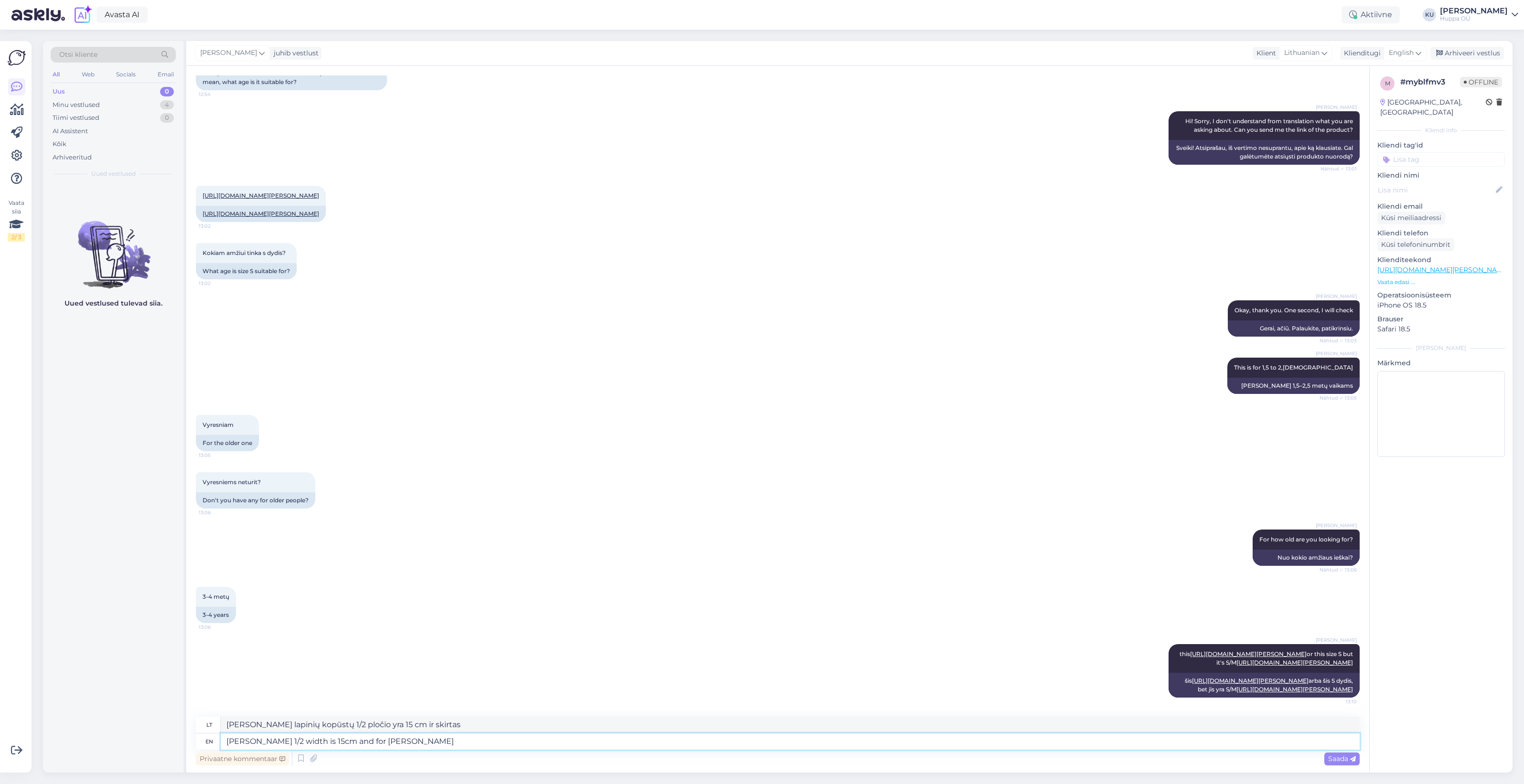
type textarea "JIMMY lapinių kopūstų 1/2 plotis yra 15 cm ir skirtas CORA"
type textarea "JIMMY collard 1/2 width is 15cm and for CORA S/M it"
type textarea "JIMMY lapinių kopūstų 1/2 plotis yra 15 cm ir skirtas CORA S/M dydžiui"
type textarea "JIMMY collard 1/2 width is 15cm and for CORA S/M its"
type textarea "JIMMY lapinių kopūstų 1/2 plotis yra 15 cm, o CORA S/M –"
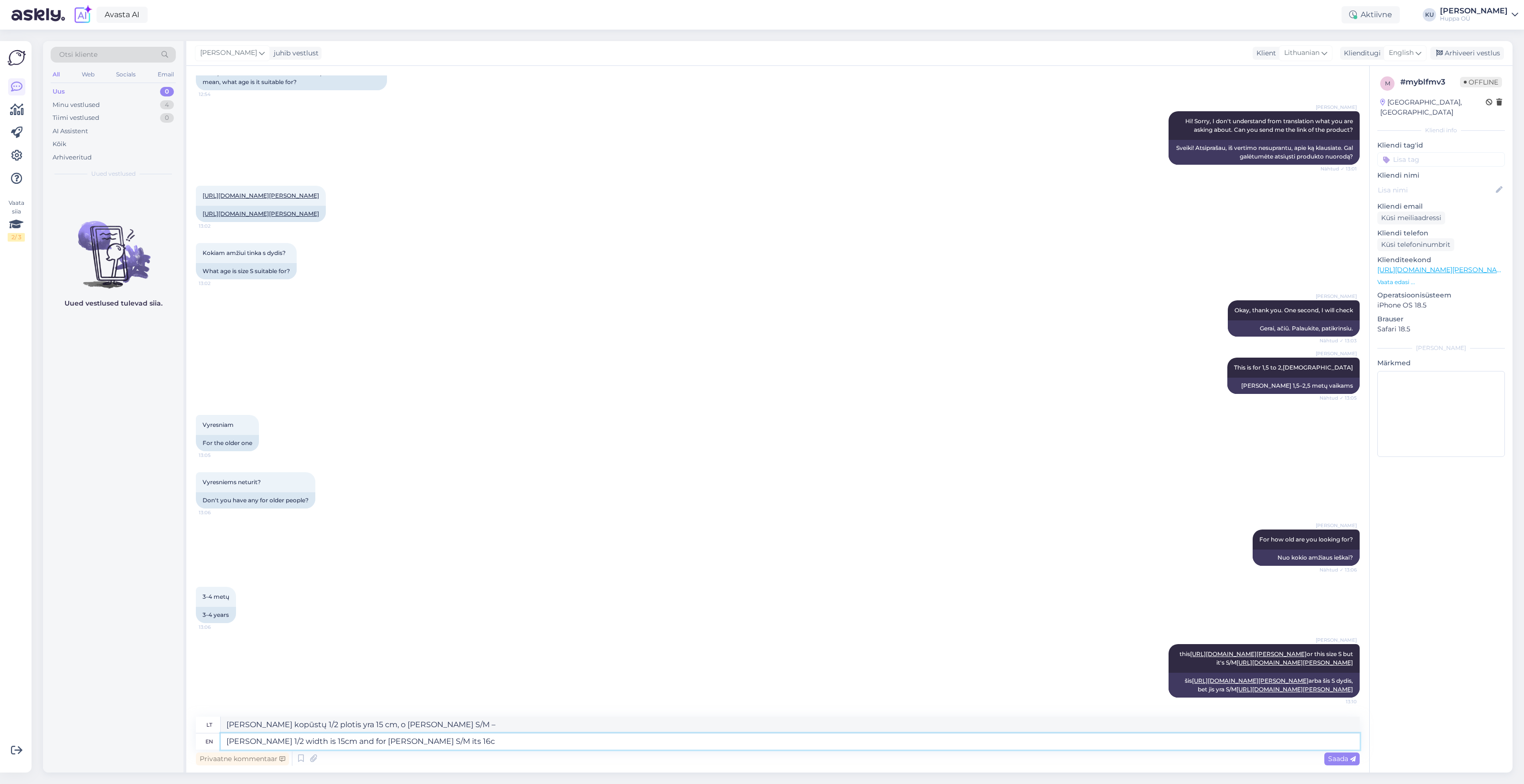
type textarea "JIMMY collard 1/2 width is 15cm and for CORA S/M its 16cm"
type textarea "JIMMY lapinių kopūstų 1/2 plotis yra 15 cm, o CORA S/M – 16 cm"
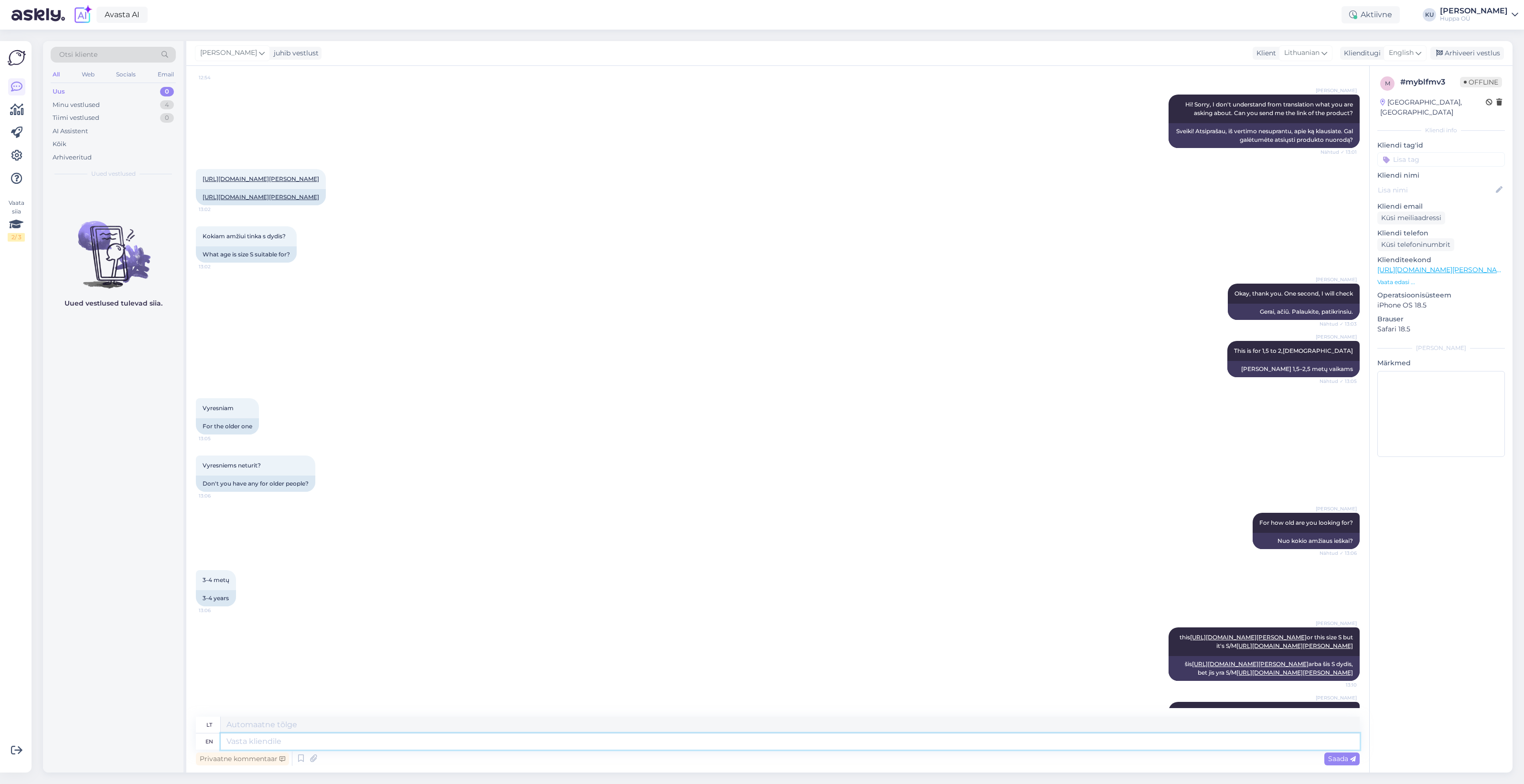
scroll to position [172, 0]
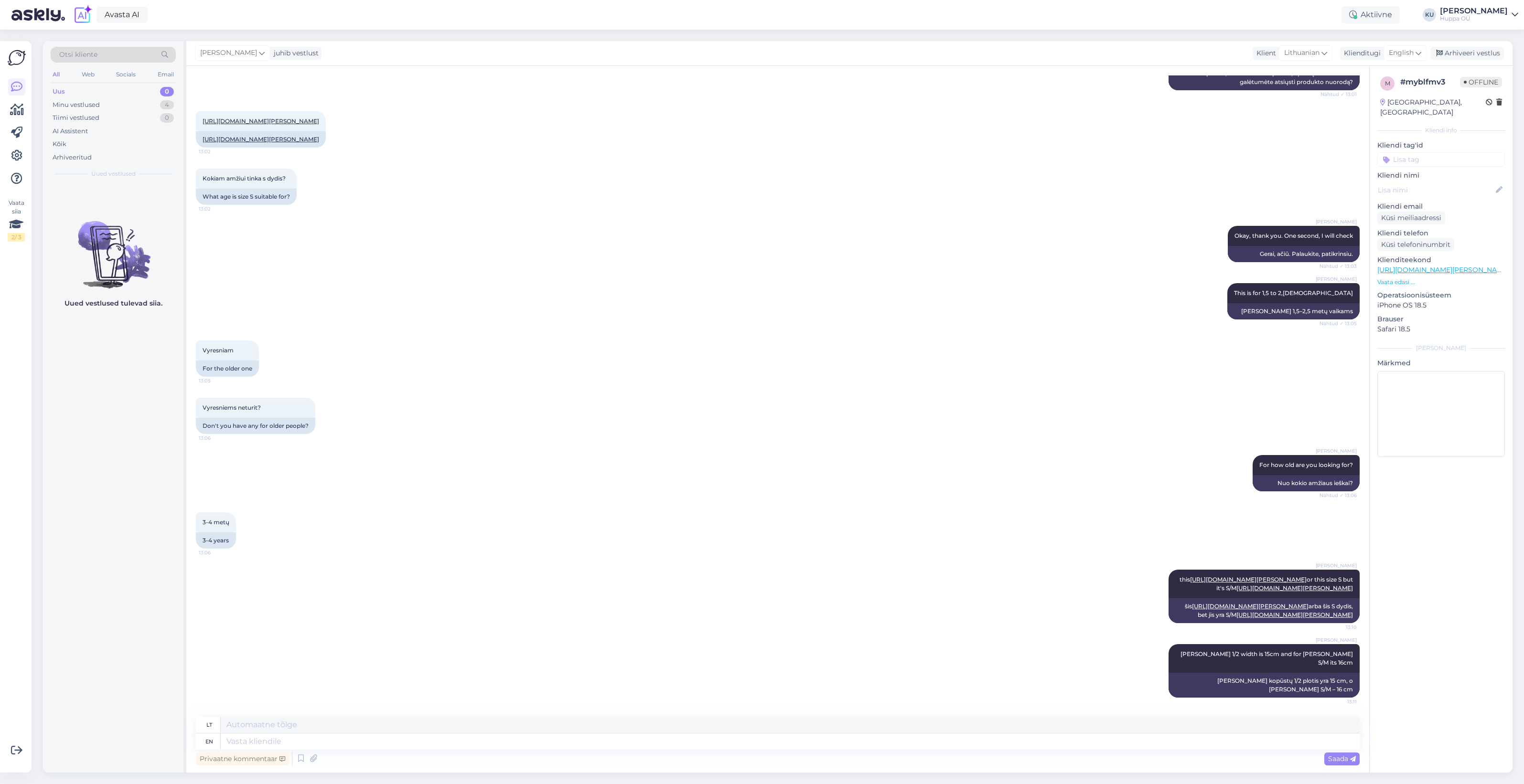
drag, startPoint x: 1460, startPoint y: 48, endPoint x: 1112, endPoint y: 52, distance: 348.0
click at [1460, 48] on div "Arhiveeri vestlus" at bounding box center [1467, 53] width 73 height 13
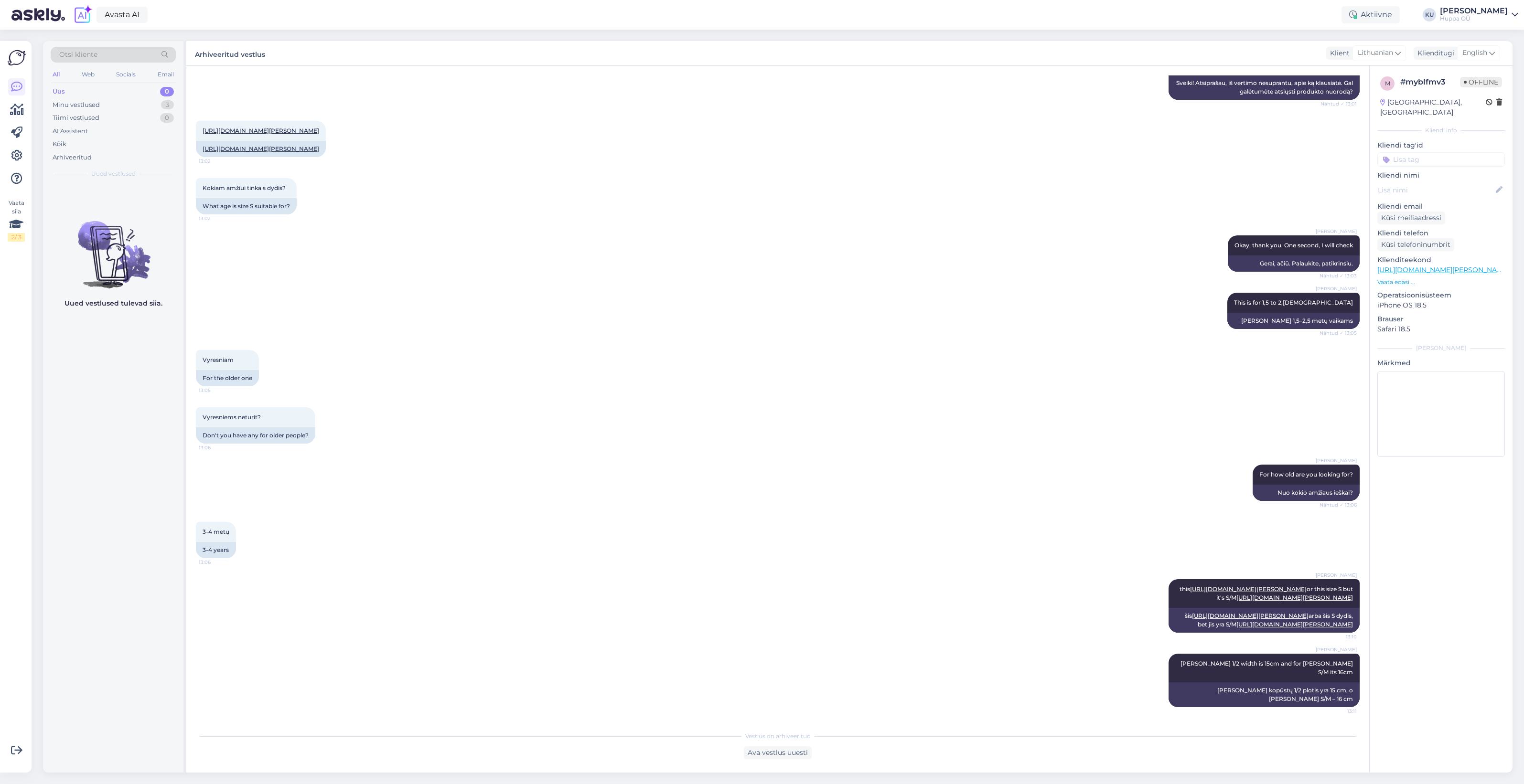
scroll to position [162, 0]
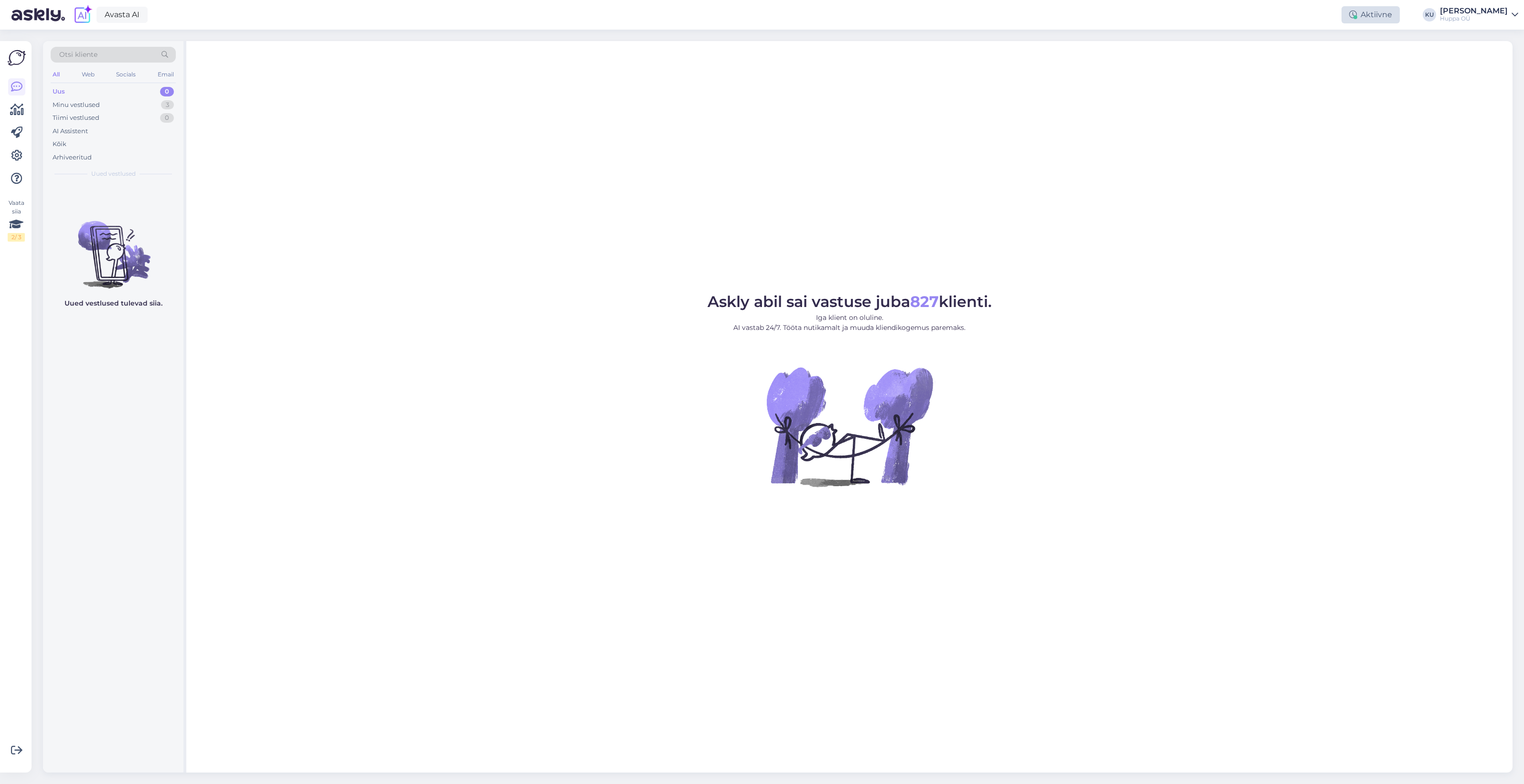
click at [1391, 18] on div "Aktiivne" at bounding box center [1370, 14] width 59 height 17
click at [1319, 72] on button "1 tund" at bounding box center [1307, 73] width 28 height 11
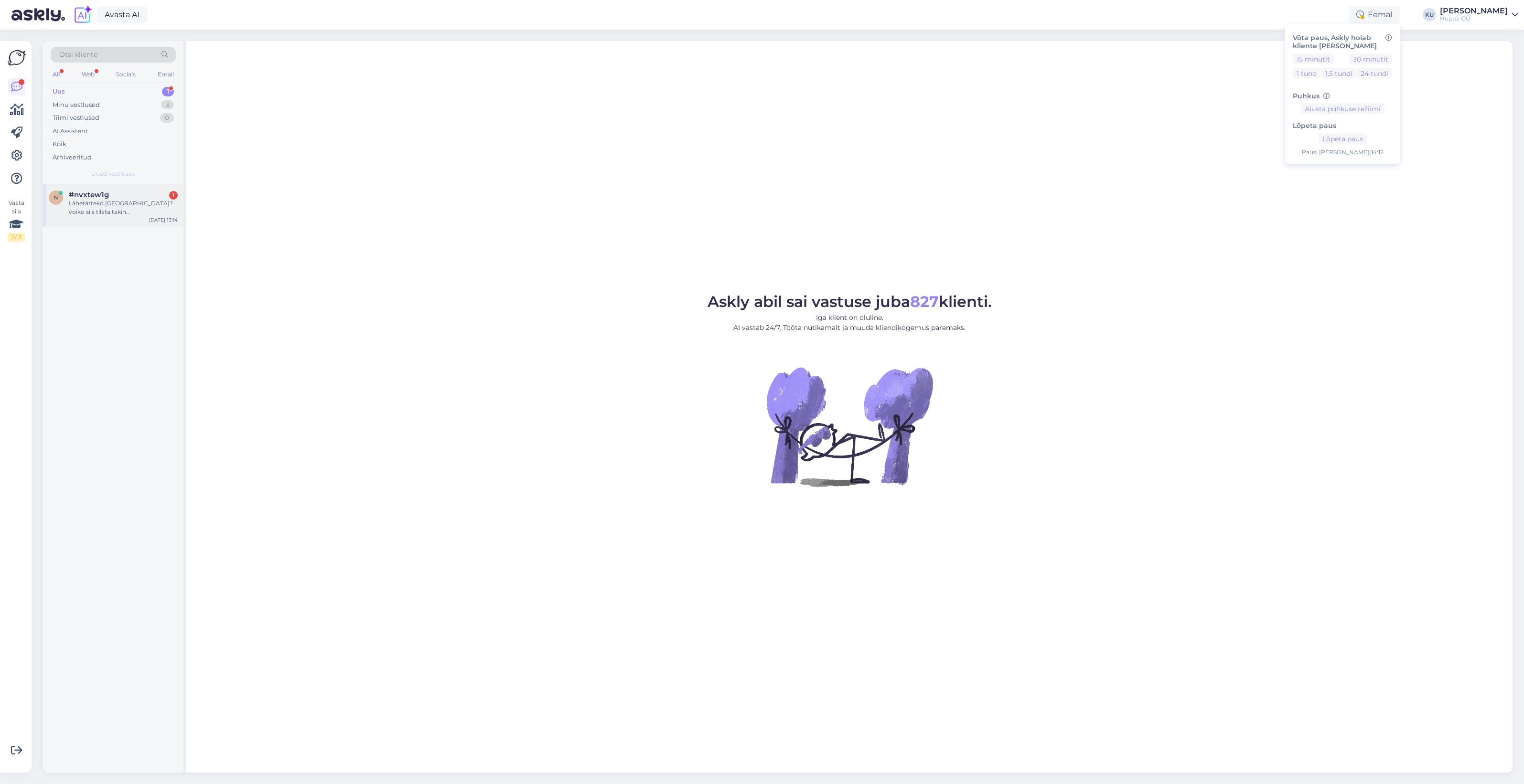
click at [117, 211] on div "Lähetättekö Suomeen?voiko siis tilata takin Suomeen ?" at bounding box center [123, 208] width 109 height 17
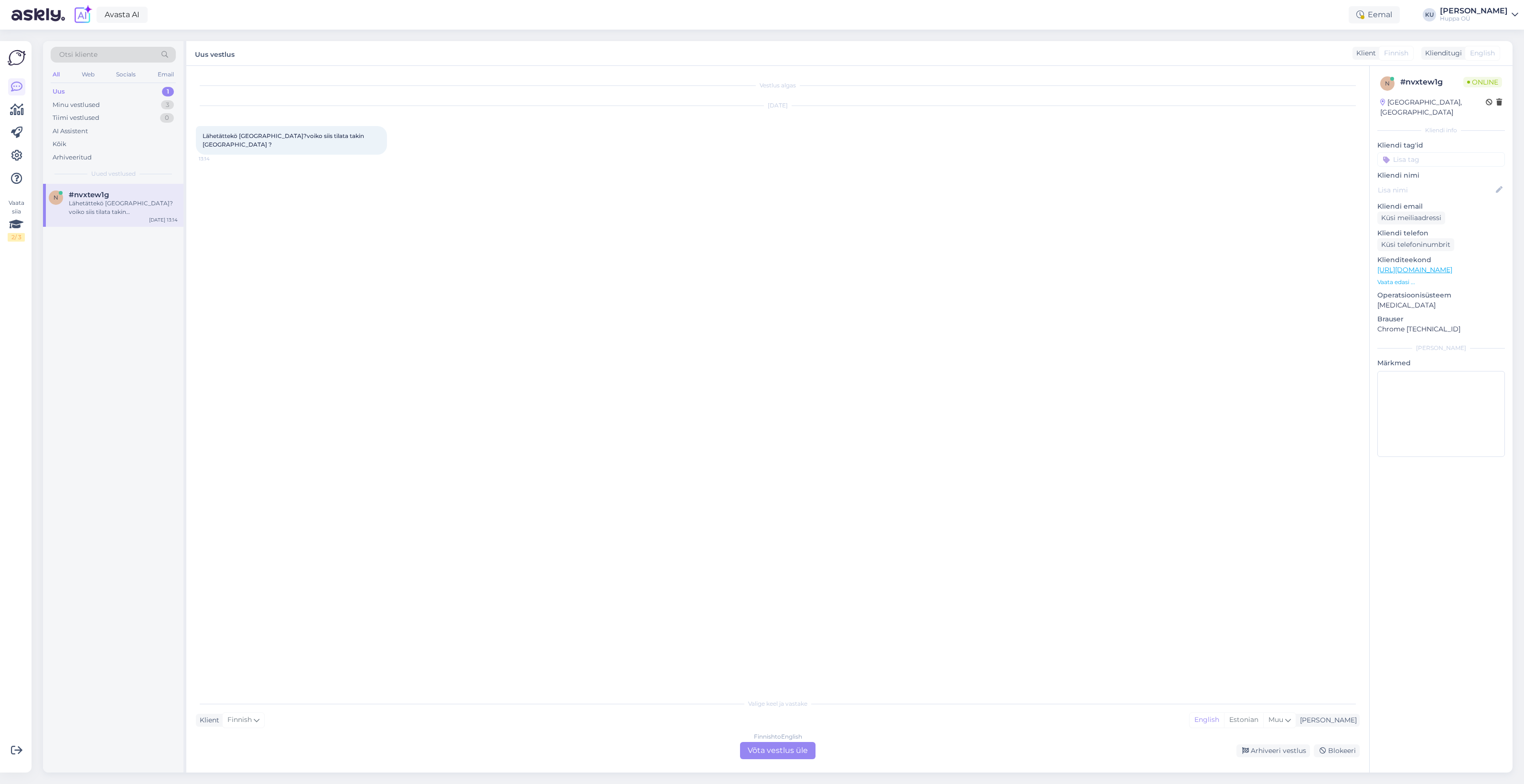
click at [782, 751] on div "Finnish to English Võta vestlus üle" at bounding box center [777, 751] width 75 height 17
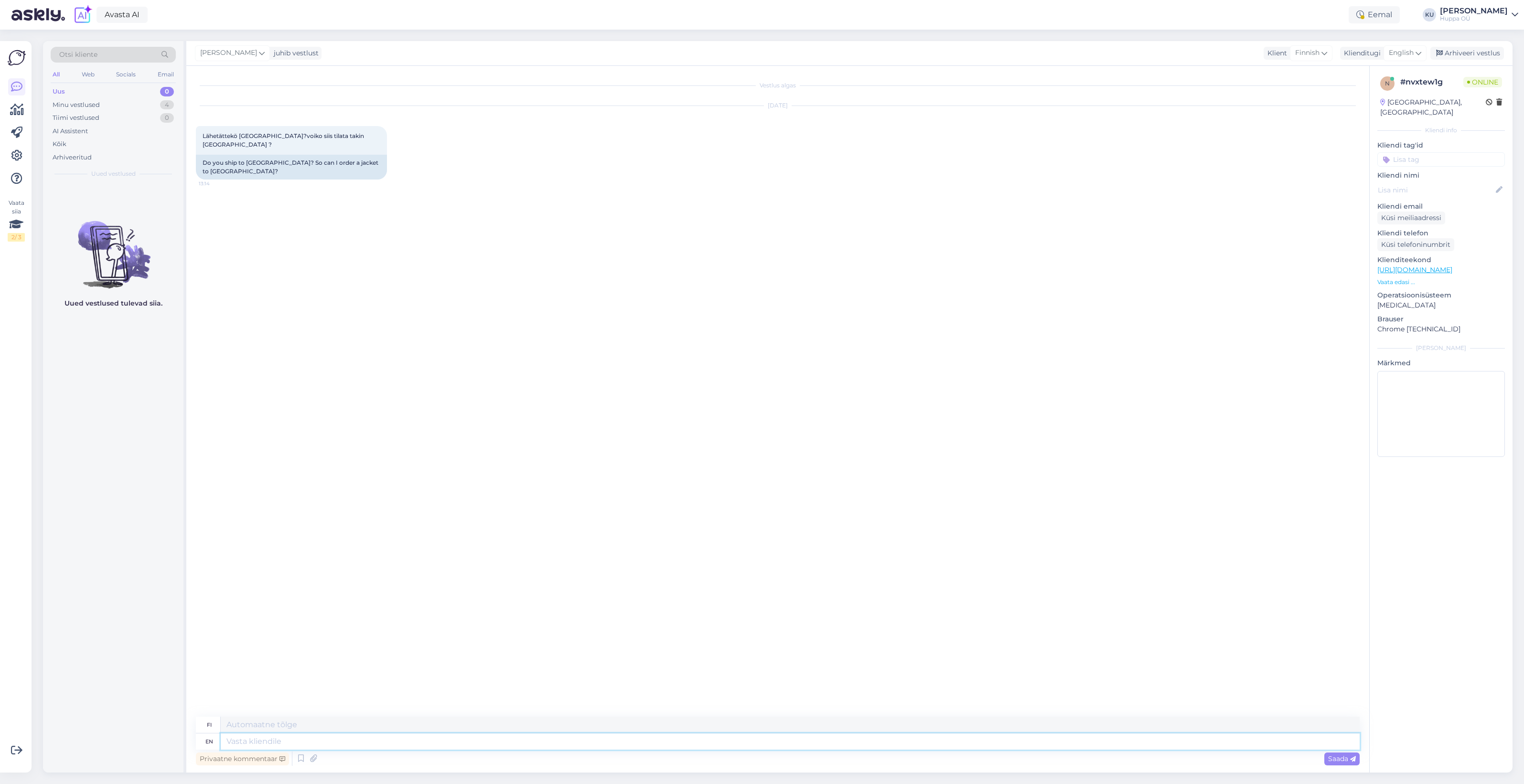
click at [493, 747] on textarea at bounding box center [790, 742] width 1139 height 16
type textarea "Hi!"
type textarea "Hei!"
type textarea "Hi! Yes, w"
type textarea "Hei! Kyllä,"
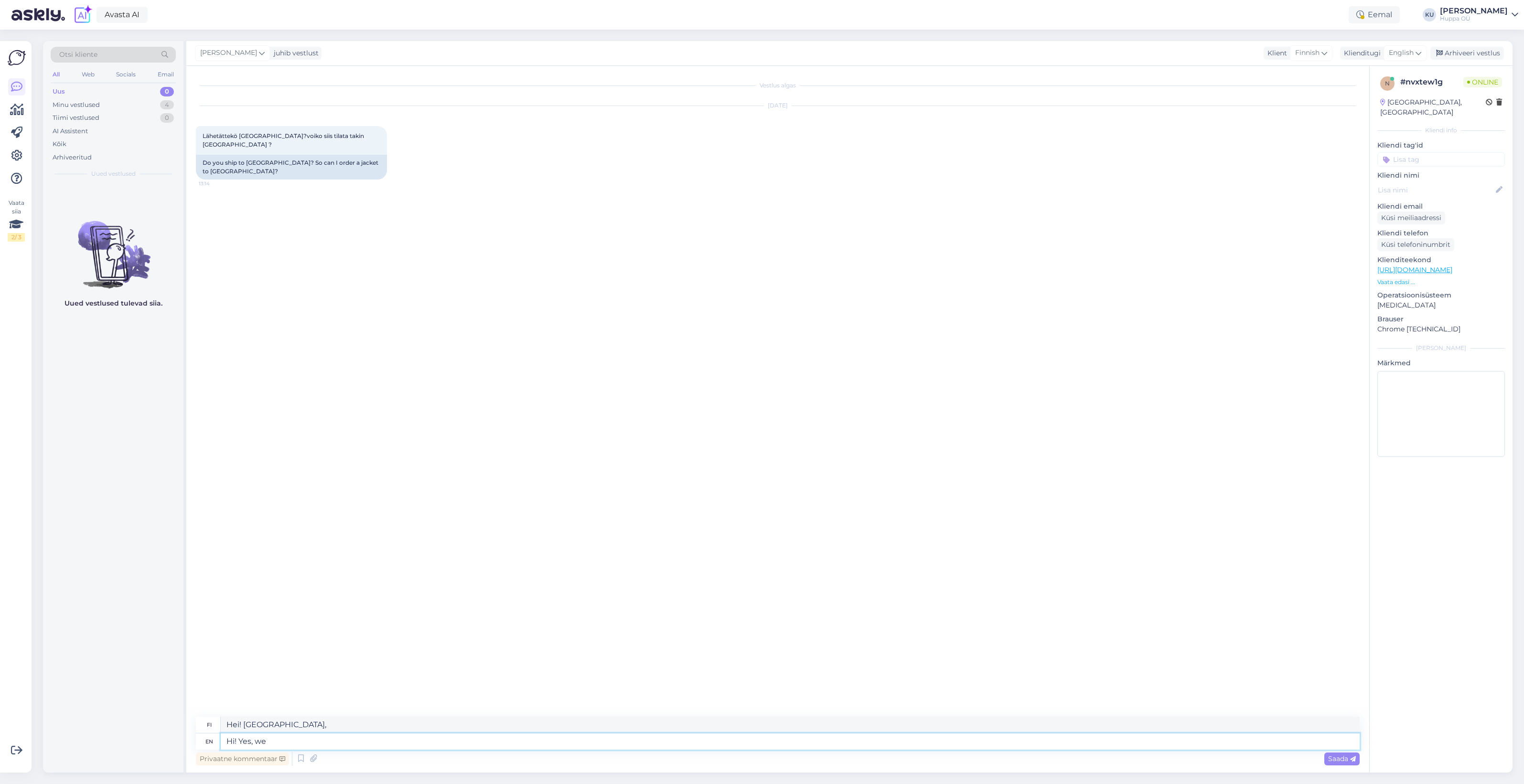
type textarea "Hi! Yes, we h"
type textarea "Hei! Kyllä, me"
type textarea "Hi! Yes, we have e"
type textarea "Hei! Kyllä, meillä on"
type textarea "Hi! Yes, we have e-shop fo"
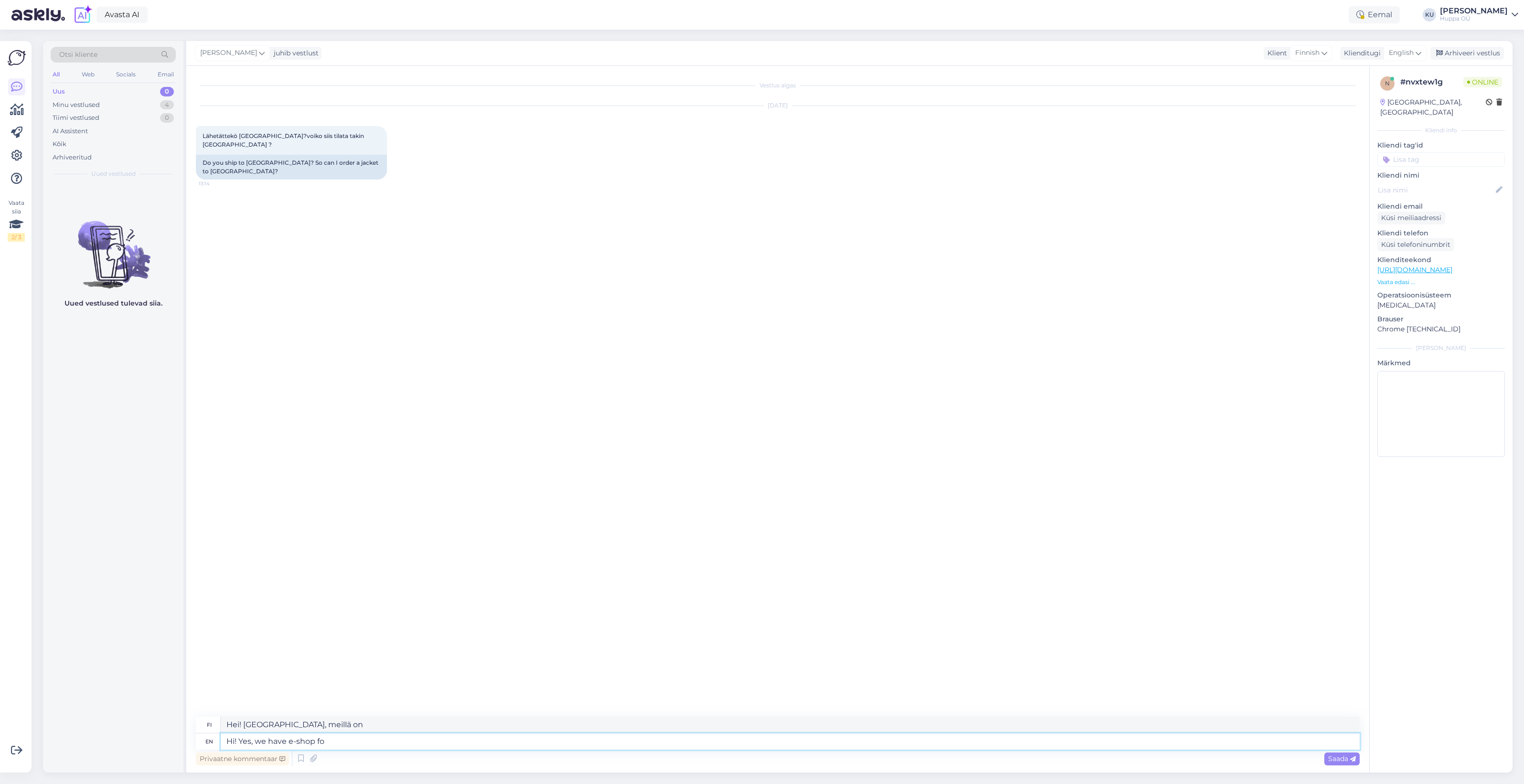
type textarea "Hei! Kyllä, meillä on verkkokauppa"
type textarea "Hi! Yes, we have e-shop for Finland"
type textarea "Hei! Kyllä, meillä on verkkokauppa Suomessa"
type textarea "Hi! Yes, we have e-shop for Finland huppa.fi."
type textarea "Hei! Kyllä, meillä on verkkokauppa Suomessa huppa.fi."
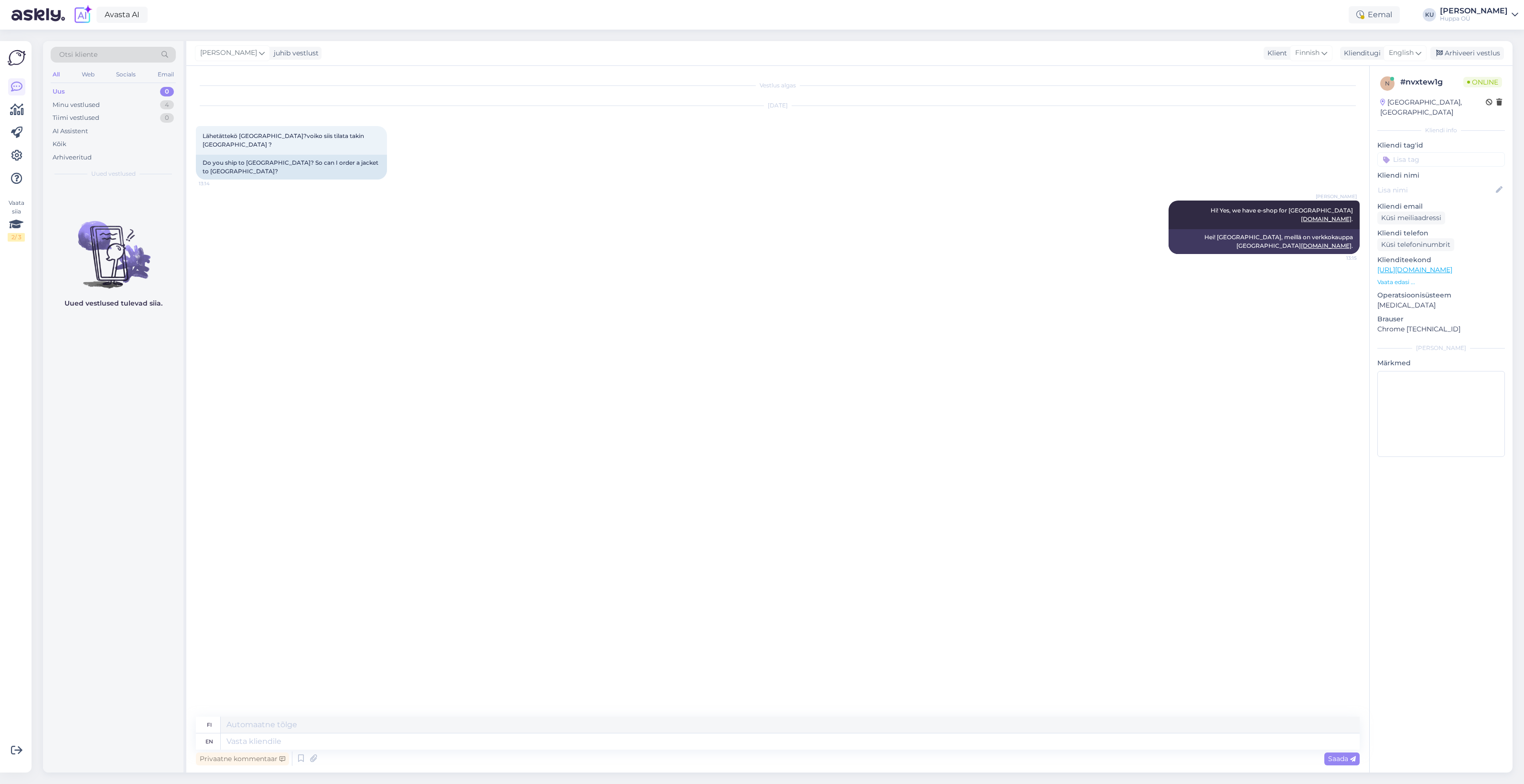
click at [1403, 278] on p "Vaata edasi ..." at bounding box center [1441, 282] width 128 height 9
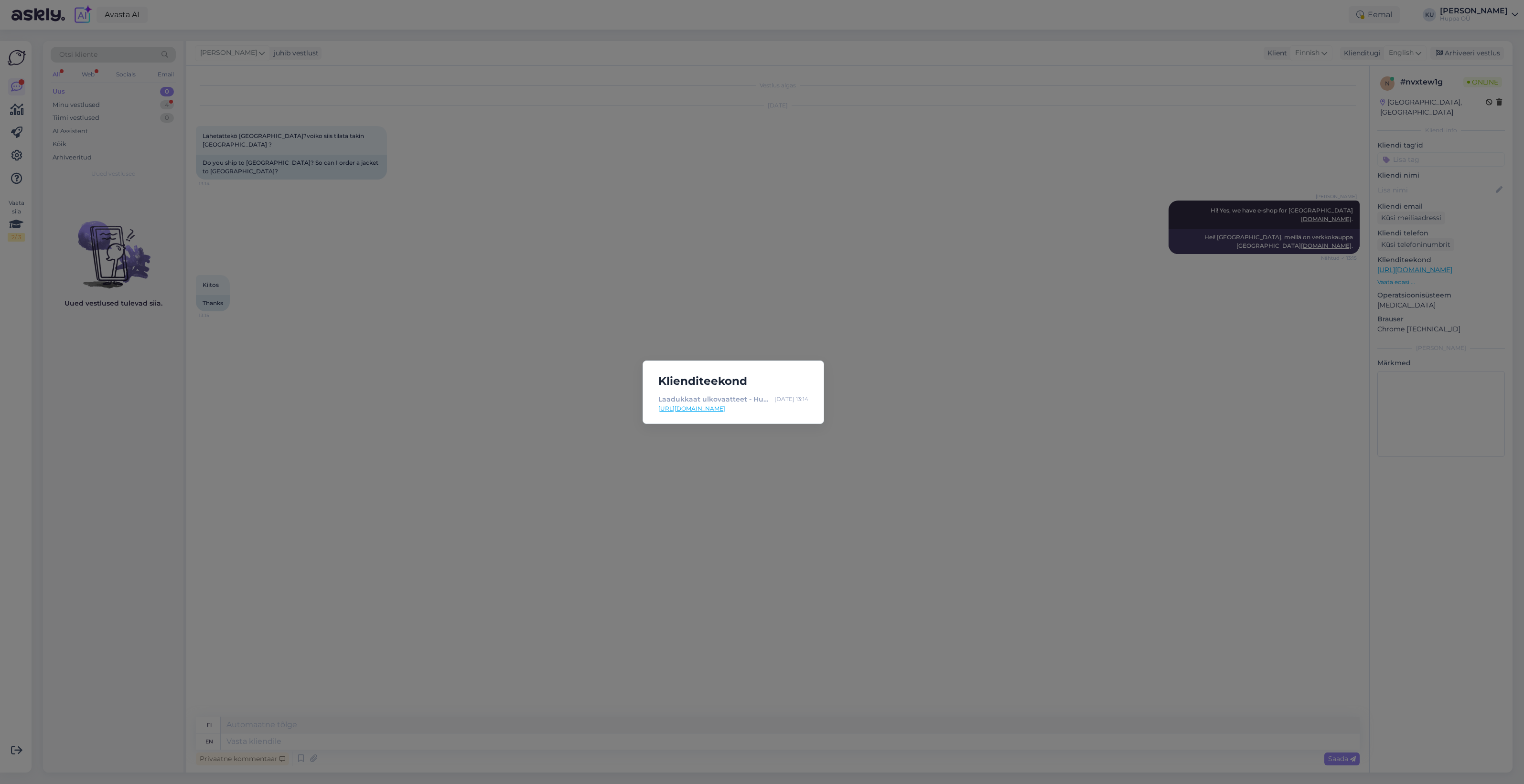
click at [977, 400] on div "Klienditeekond Laadukkaat ulkovaatteet - Huppan etusivu | Huppa Oct 15 13:14 ht…" at bounding box center [762, 392] width 1524 height 784
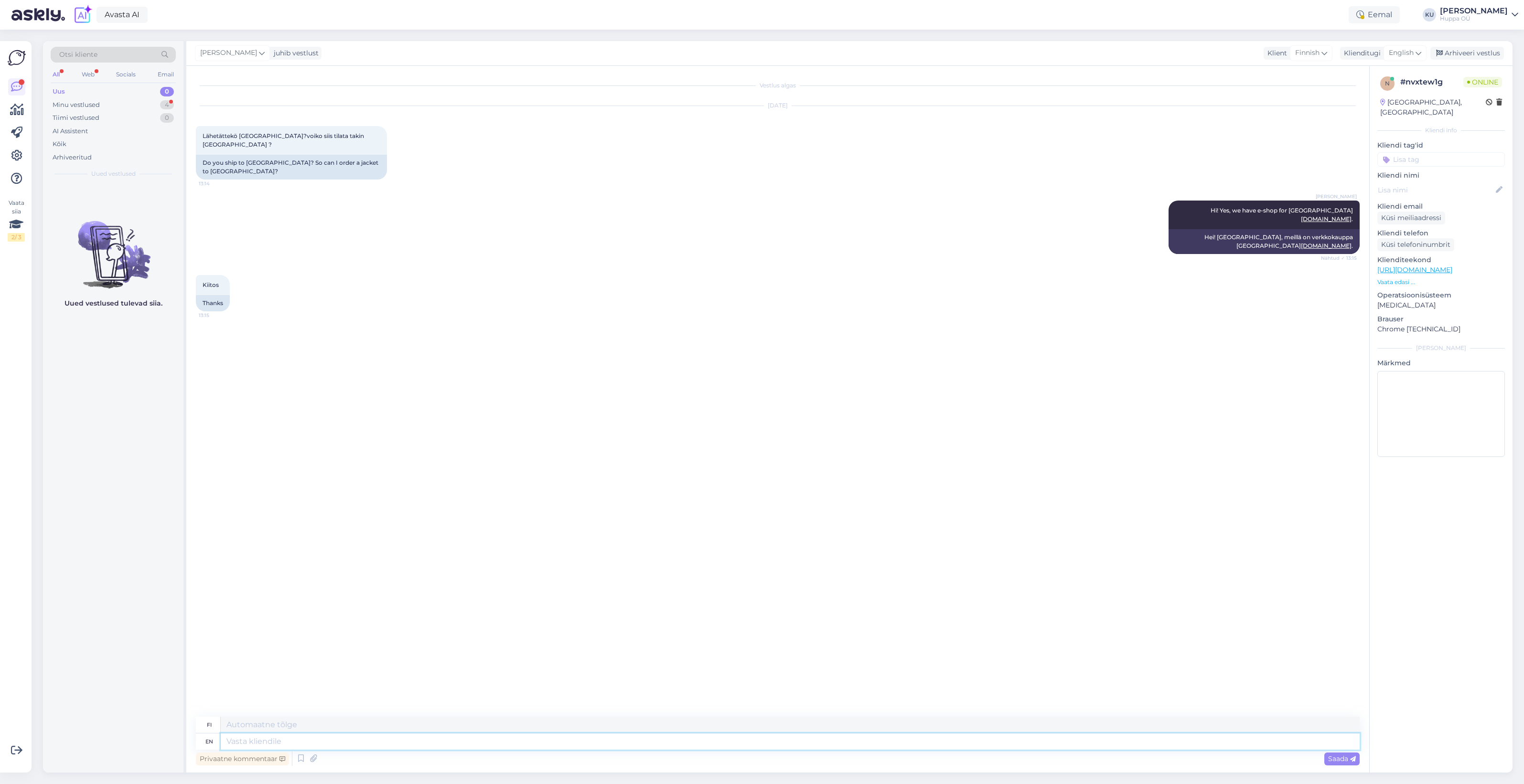
click at [320, 737] on textarea at bounding box center [790, 742] width 1139 height 16
click at [127, 104] on div "Minu vestlused 4" at bounding box center [114, 105] width 125 height 13
click at [111, 201] on div "Kiitos" at bounding box center [123, 203] width 109 height 9
click at [1466, 53] on div "Arhiveeri vestlus" at bounding box center [1467, 53] width 73 height 13
